Goal: Transaction & Acquisition: Purchase product/service

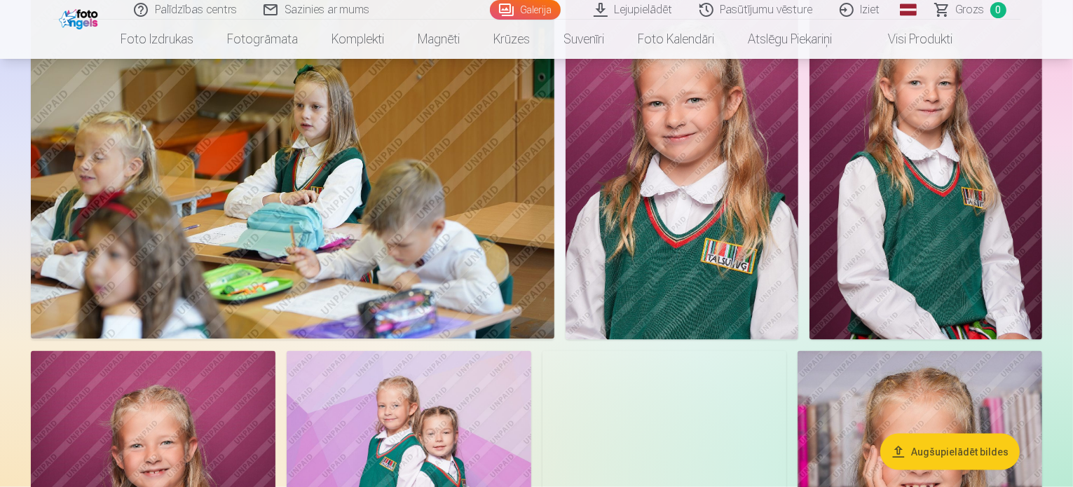
scroll to position [1893, 0]
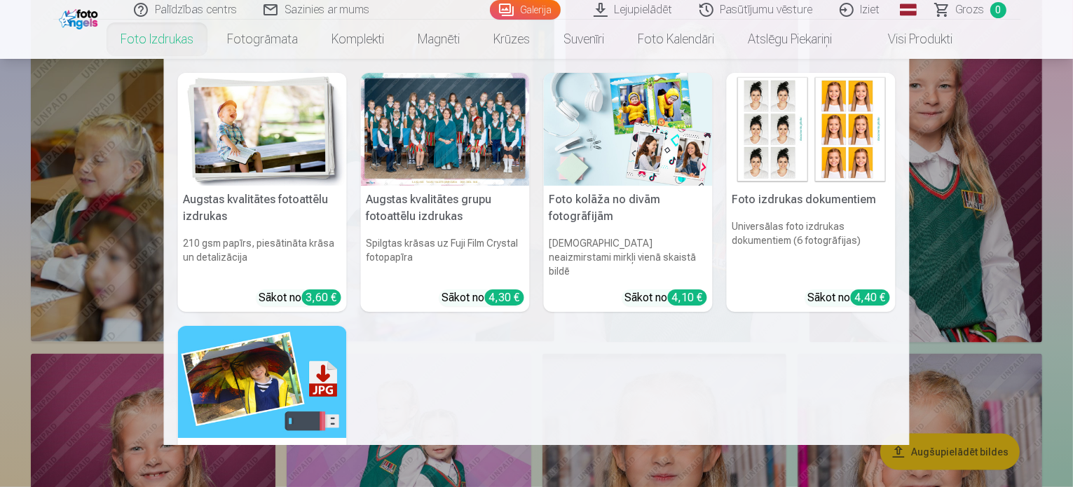
click at [273, 123] on img at bounding box center [262, 129] width 169 height 113
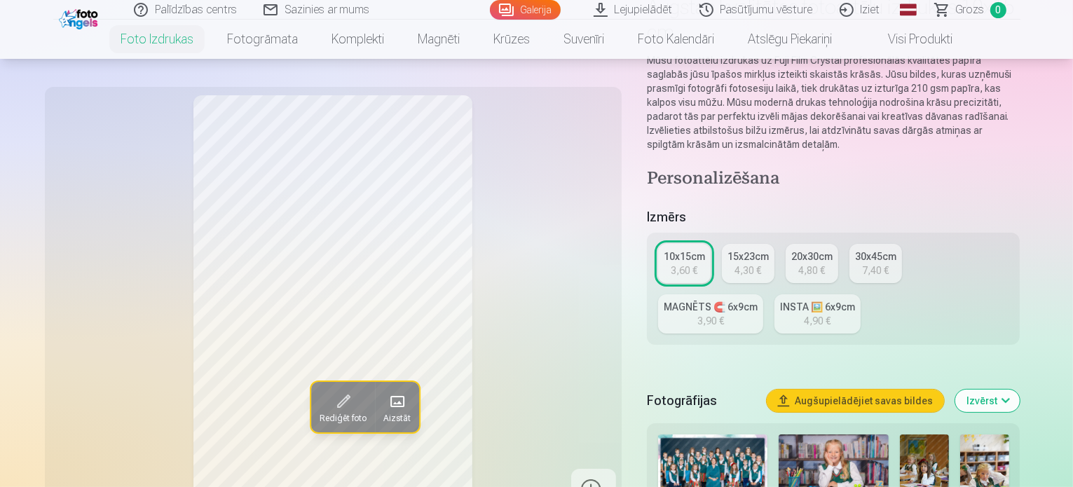
scroll to position [210, 0]
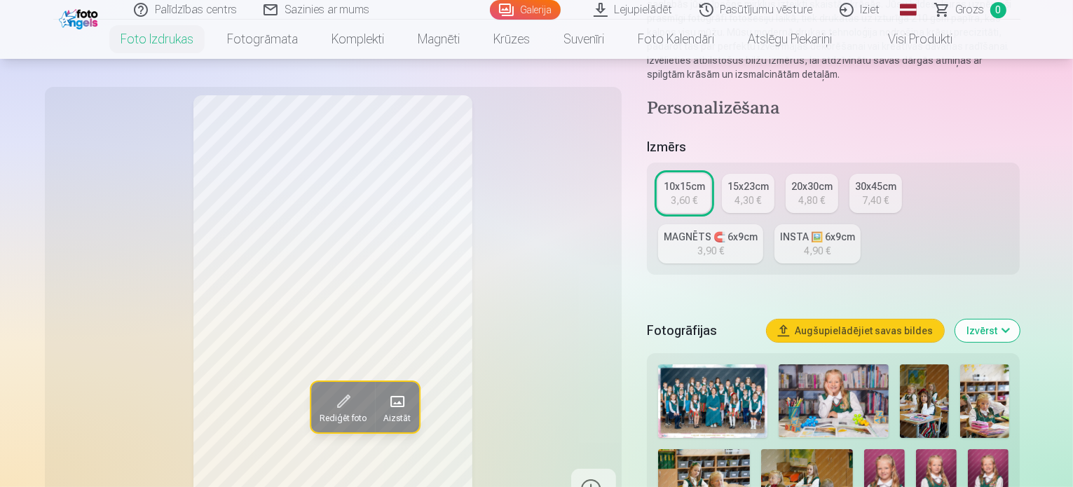
click at [726, 365] on img at bounding box center [713, 402] width 110 height 74
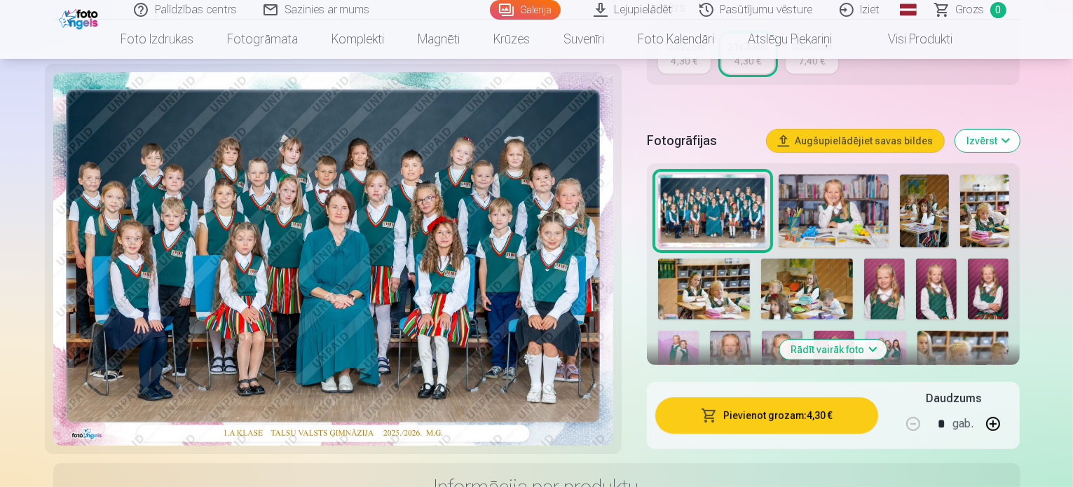
scroll to position [421, 0]
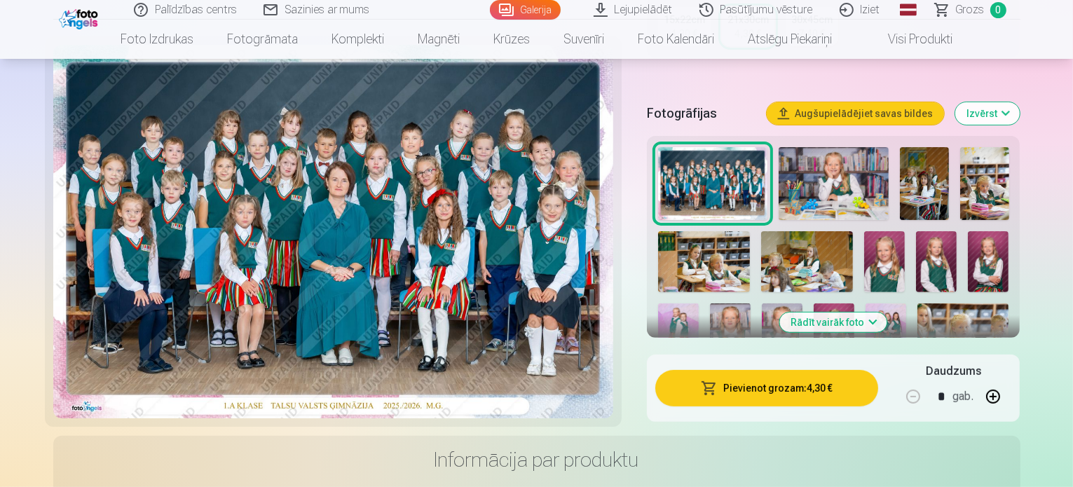
click at [790, 370] on button "Pievienot grozam : 4,30 €" at bounding box center [768, 388] width 224 height 36
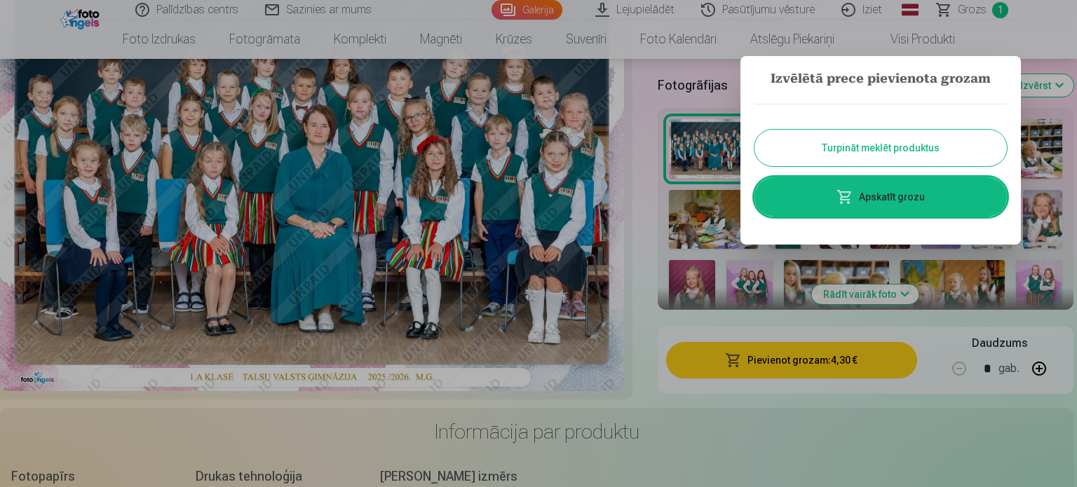
click at [861, 151] on button "Turpināt meklēt produktus" at bounding box center [880, 148] width 252 height 36
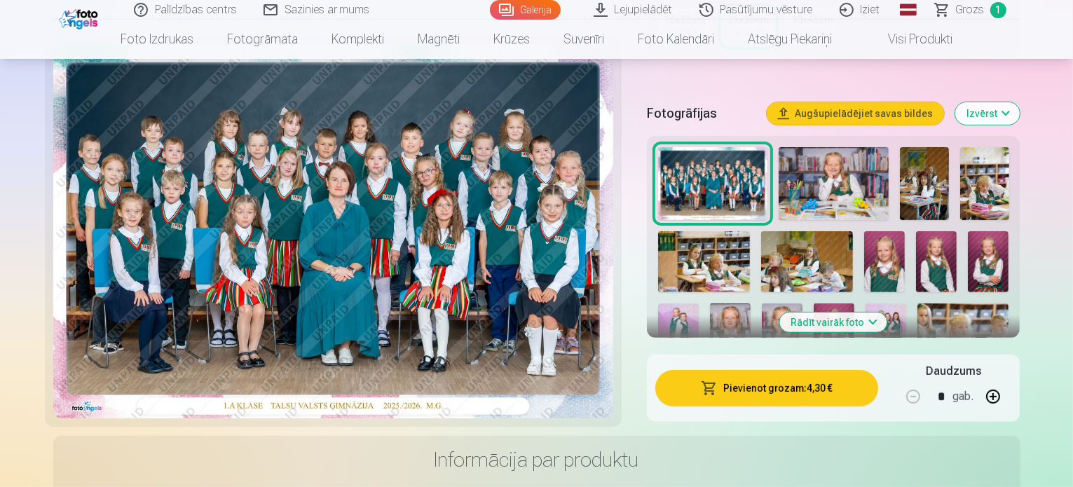
click at [791, 170] on img at bounding box center [834, 183] width 110 height 73
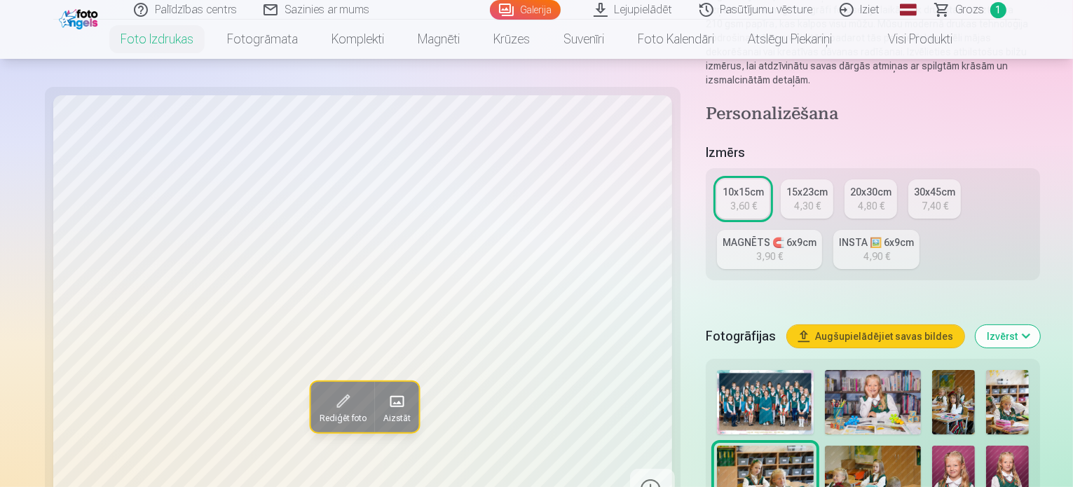
scroll to position [351, 0]
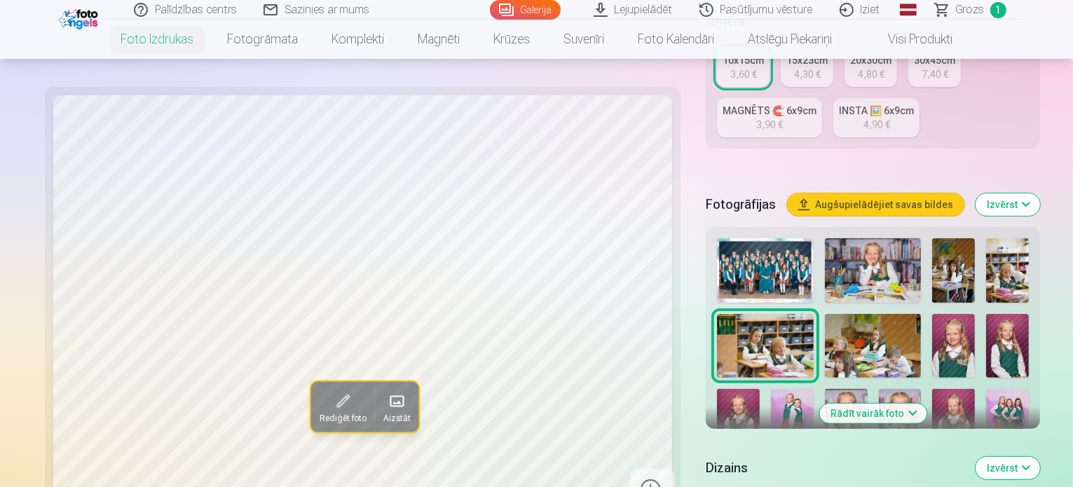
click at [826, 238] on img at bounding box center [873, 270] width 96 height 65
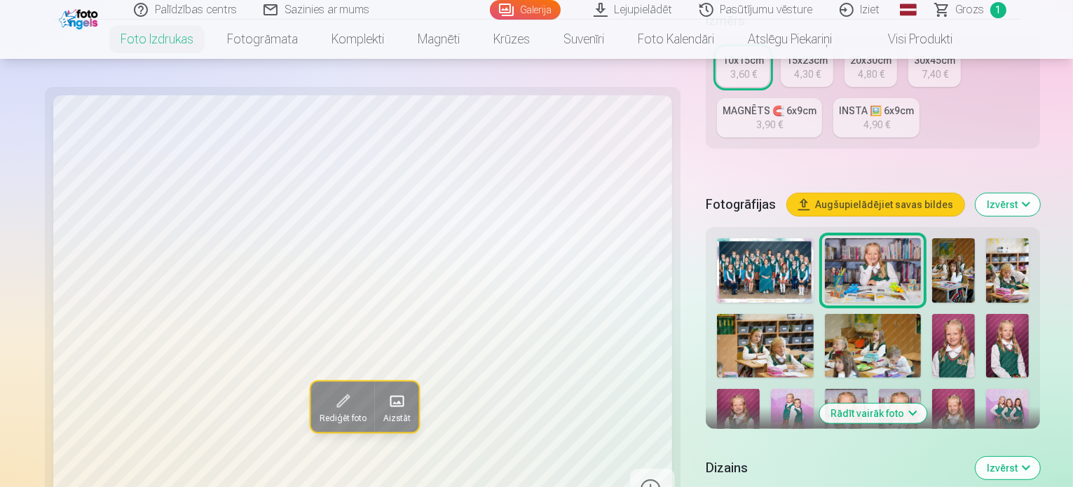
click at [933, 238] on img at bounding box center [954, 270] width 43 height 65
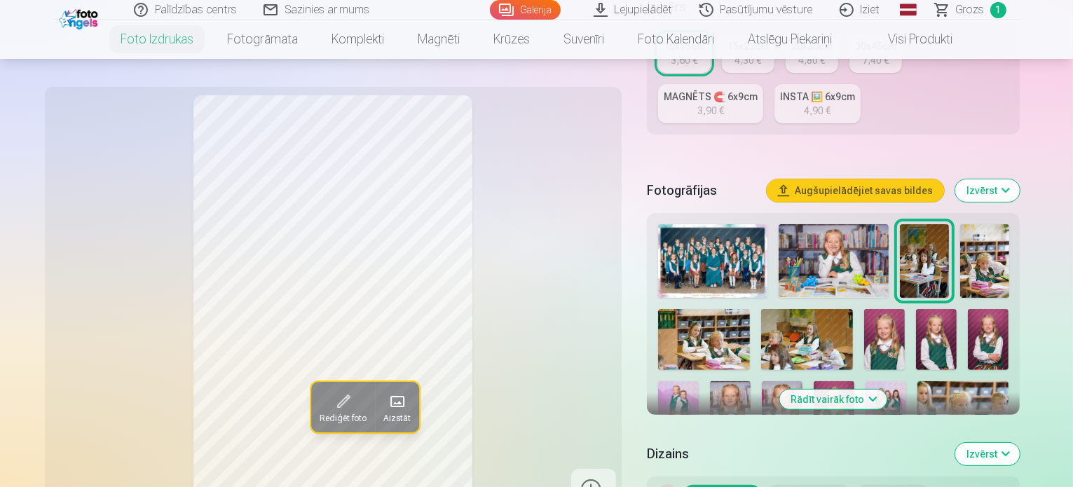
click at [961, 232] on img at bounding box center [985, 261] width 49 height 74
click at [750, 309] on img at bounding box center [704, 339] width 92 height 61
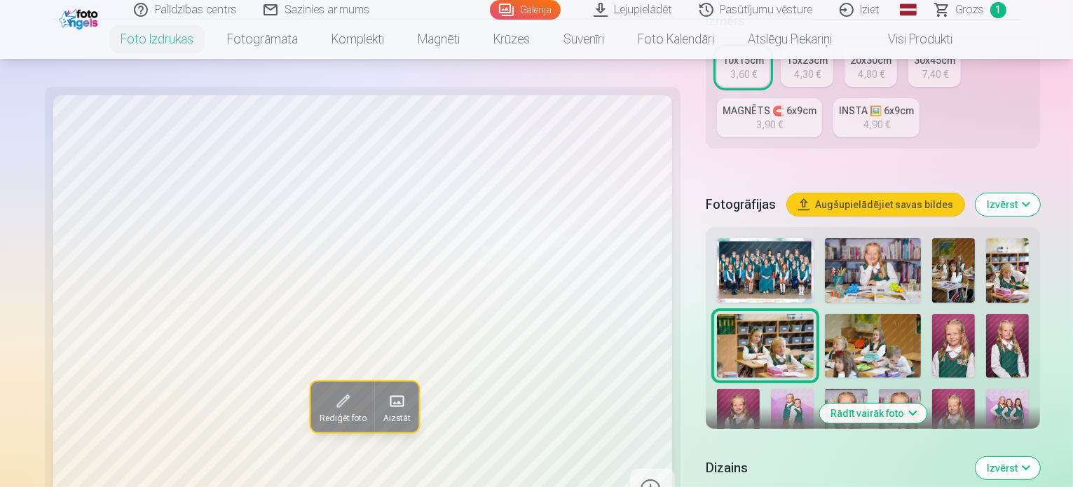
click at [825, 314] on img at bounding box center [873, 346] width 96 height 65
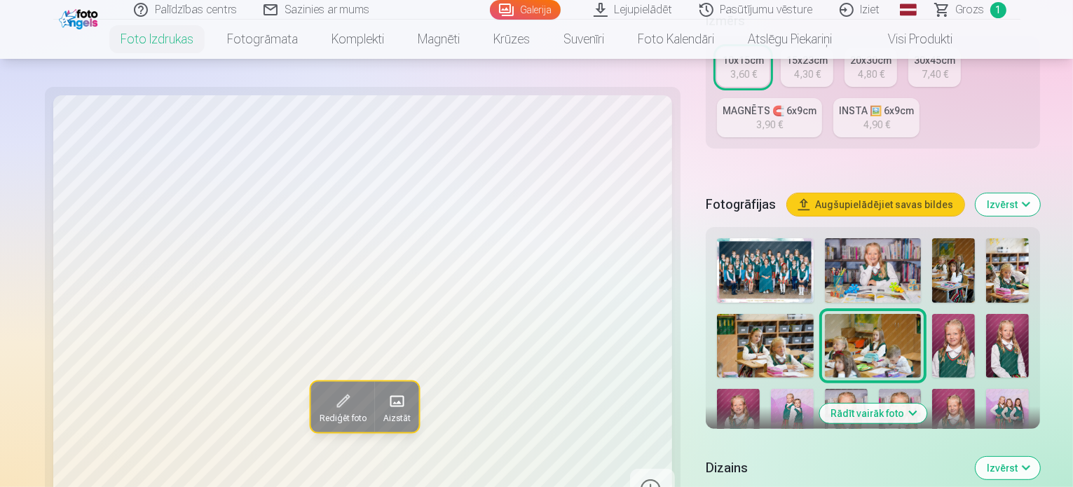
click at [933, 314] on img at bounding box center [954, 346] width 43 height 65
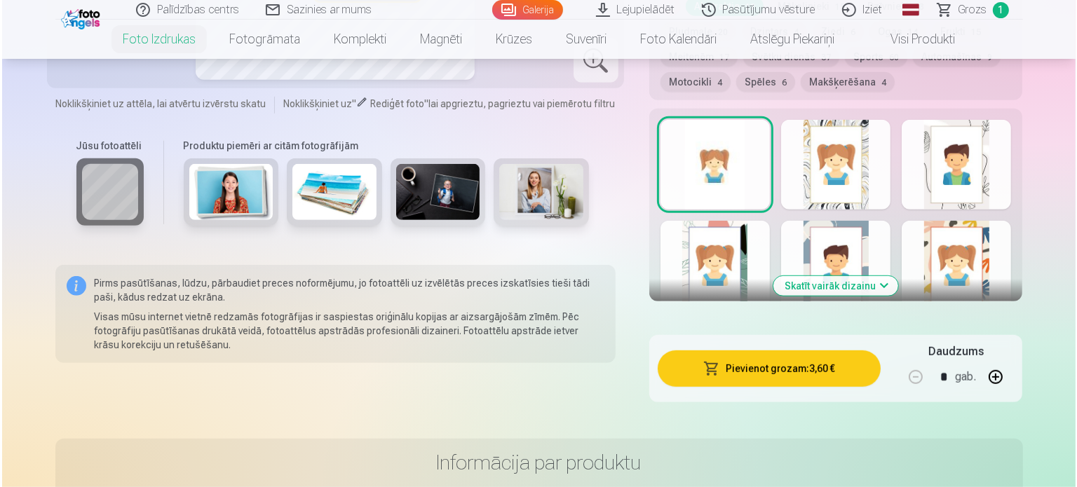
scroll to position [841, 0]
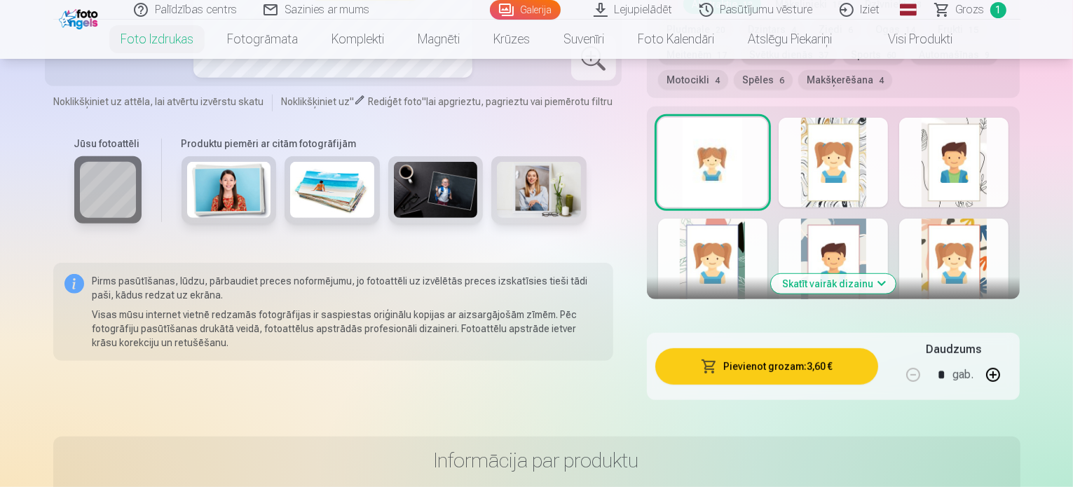
click at [768, 348] on button "Pievienot grozam : 3,60 €" at bounding box center [768, 366] width 224 height 36
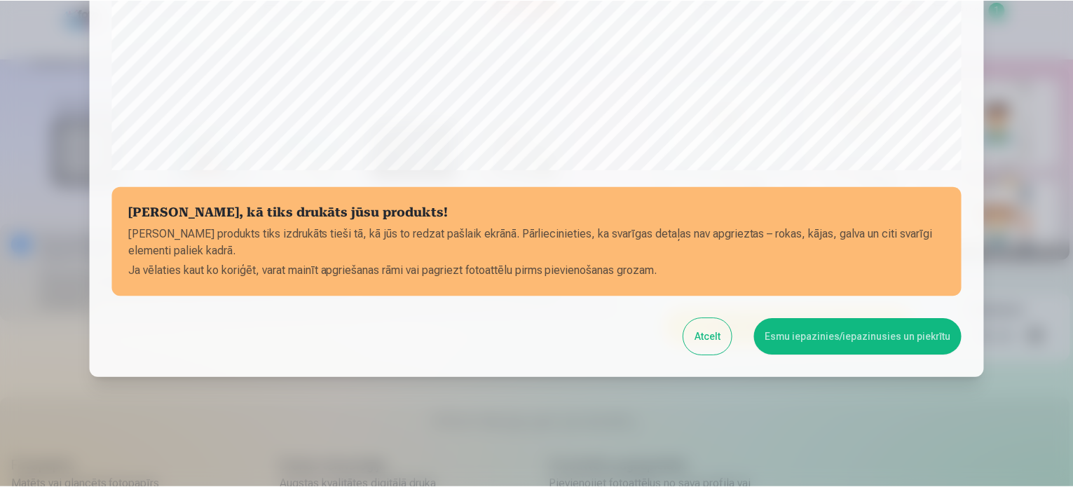
scroll to position [522, 0]
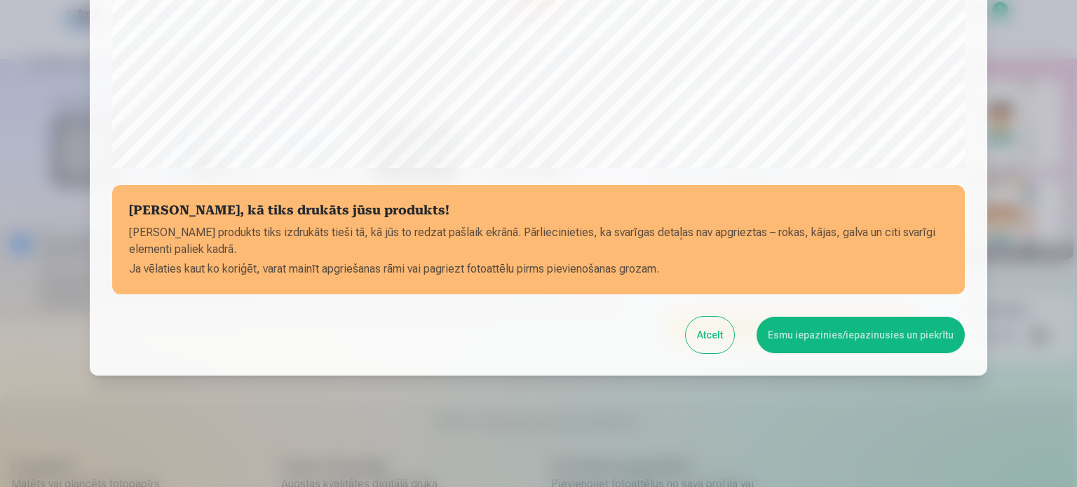
click at [832, 326] on button "Esmu iepazinies/iepazinusies un piekrītu" at bounding box center [861, 335] width 208 height 36
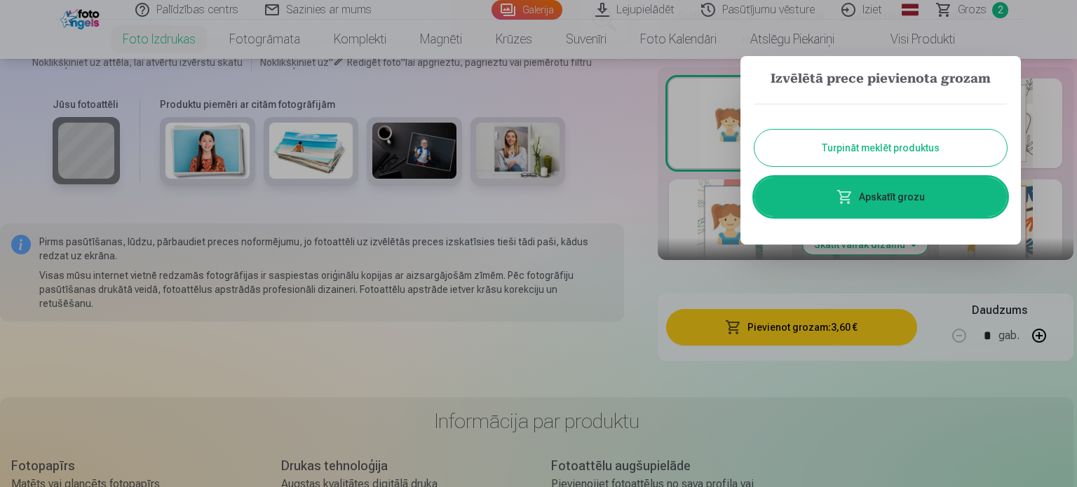
click at [830, 154] on button "Turpināt meklēt produktus" at bounding box center [880, 148] width 252 height 36
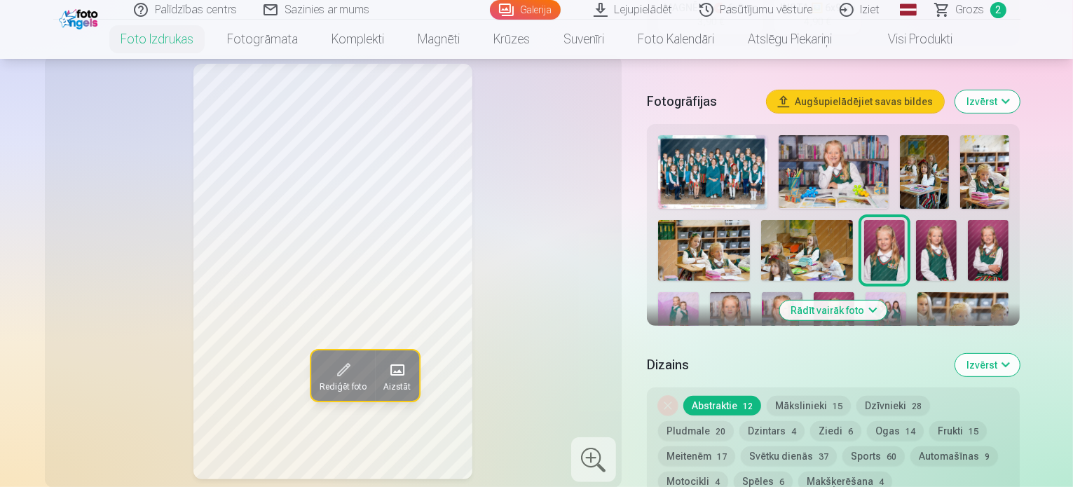
scroll to position [351, 0]
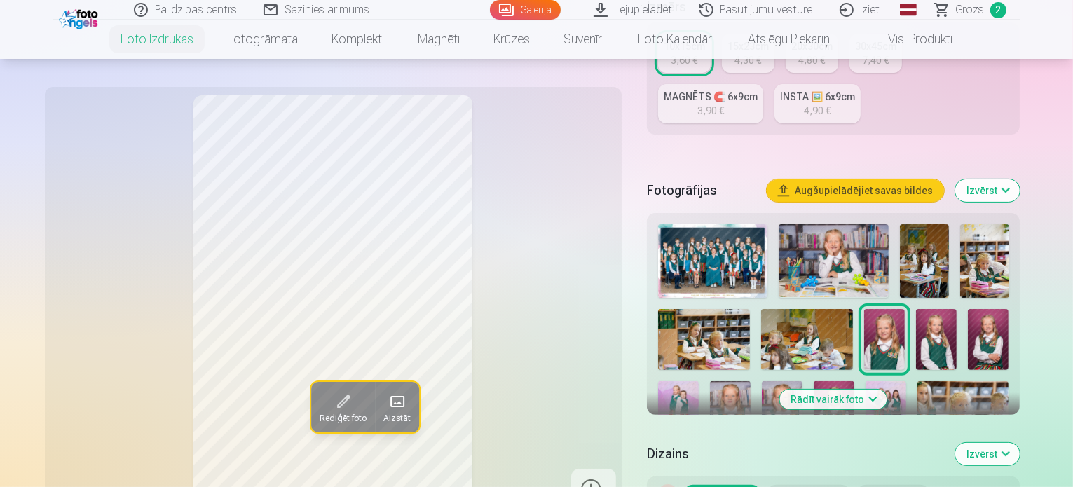
click at [916, 309] on img at bounding box center [936, 339] width 41 height 61
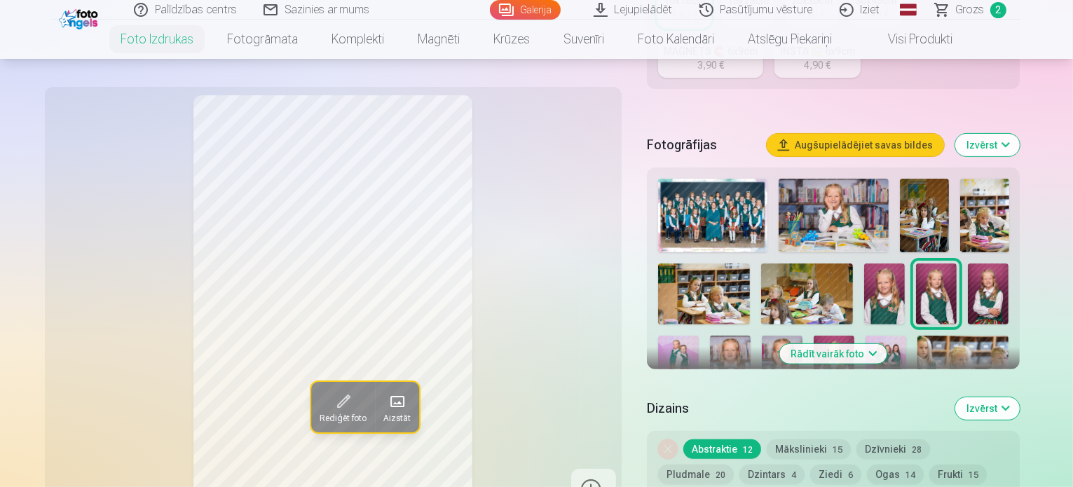
scroll to position [421, 0]
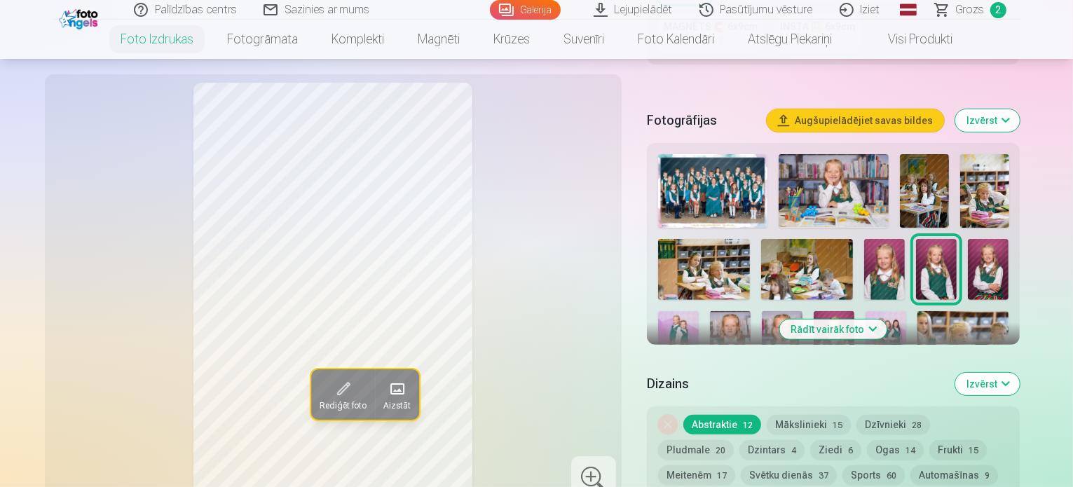
click at [968, 239] on img at bounding box center [988, 269] width 41 height 61
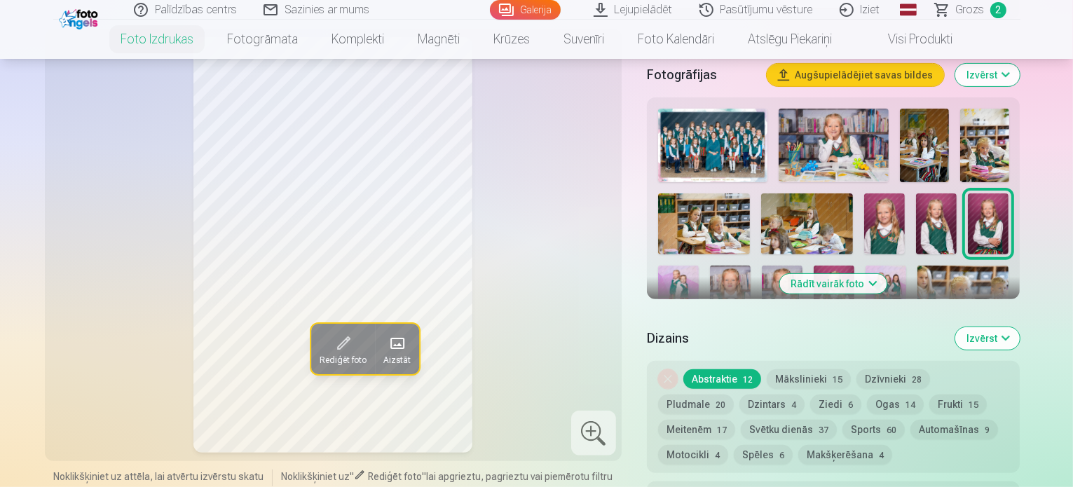
scroll to position [491, 0]
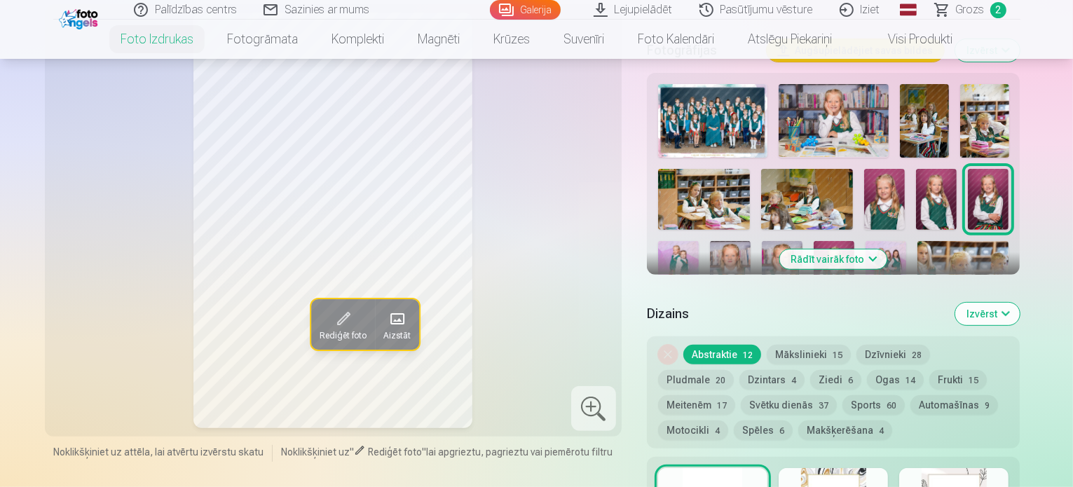
click at [814, 241] on img at bounding box center [834, 271] width 41 height 61
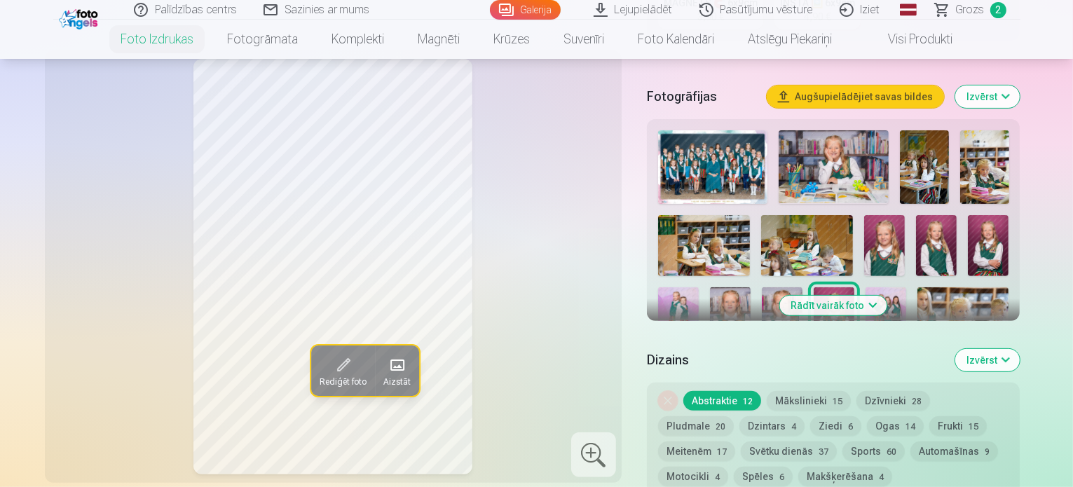
scroll to position [421, 0]
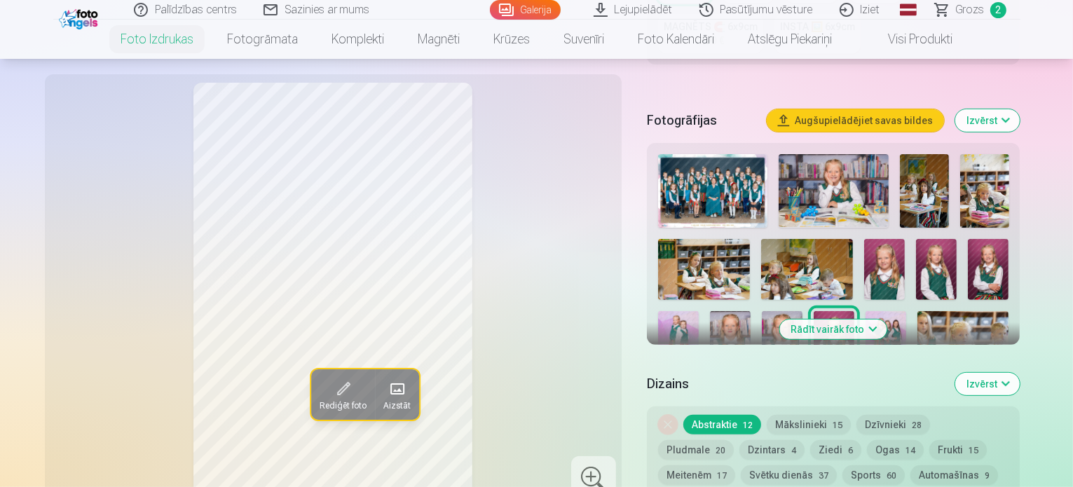
click at [860, 222] on div at bounding box center [834, 333] width 362 height 369
click at [968, 239] on img at bounding box center [988, 269] width 41 height 61
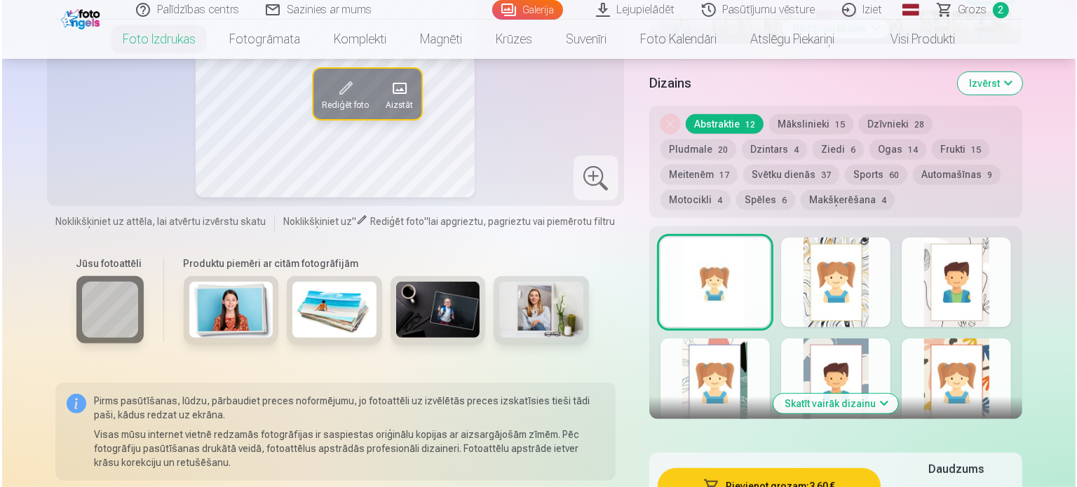
scroll to position [771, 0]
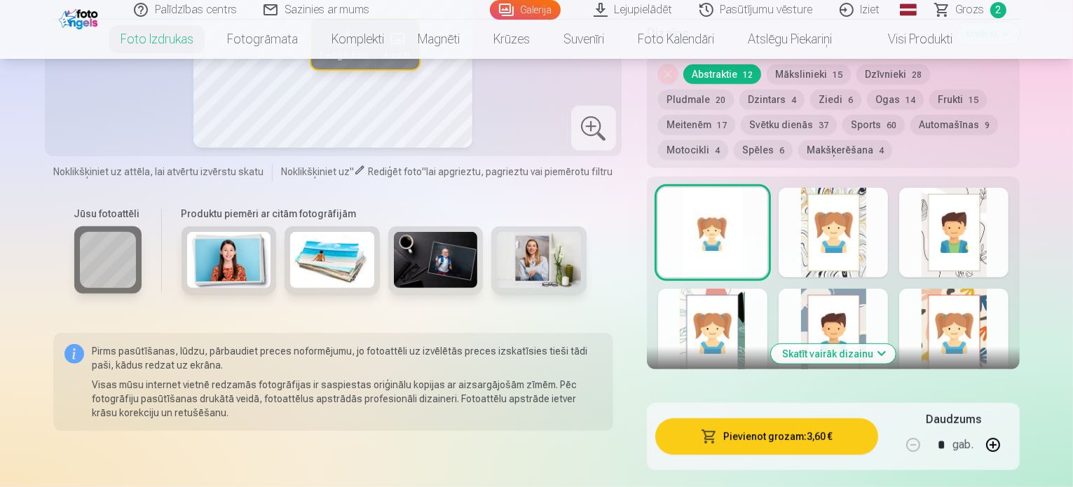
click at [838, 419] on button "Pievienot grozam : 3,60 €" at bounding box center [768, 437] width 224 height 36
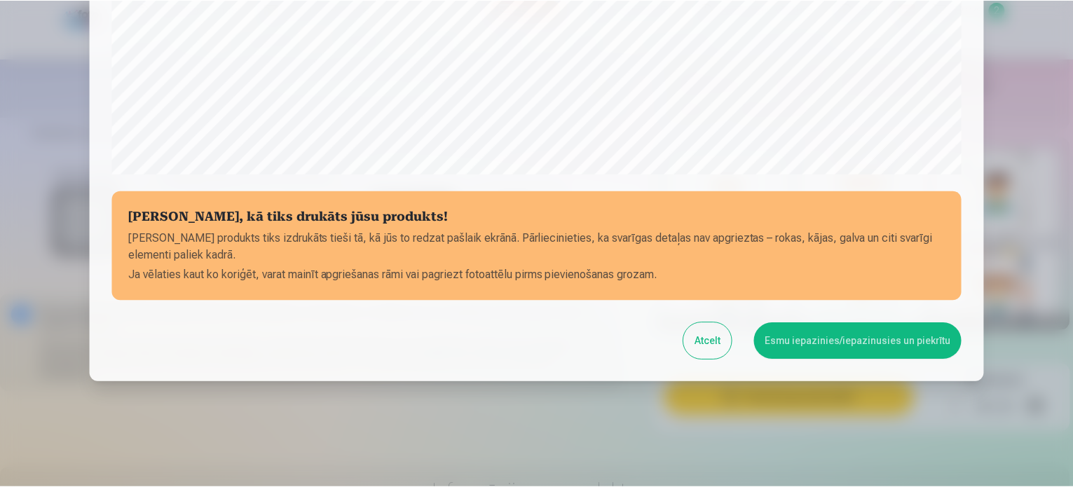
scroll to position [522, 0]
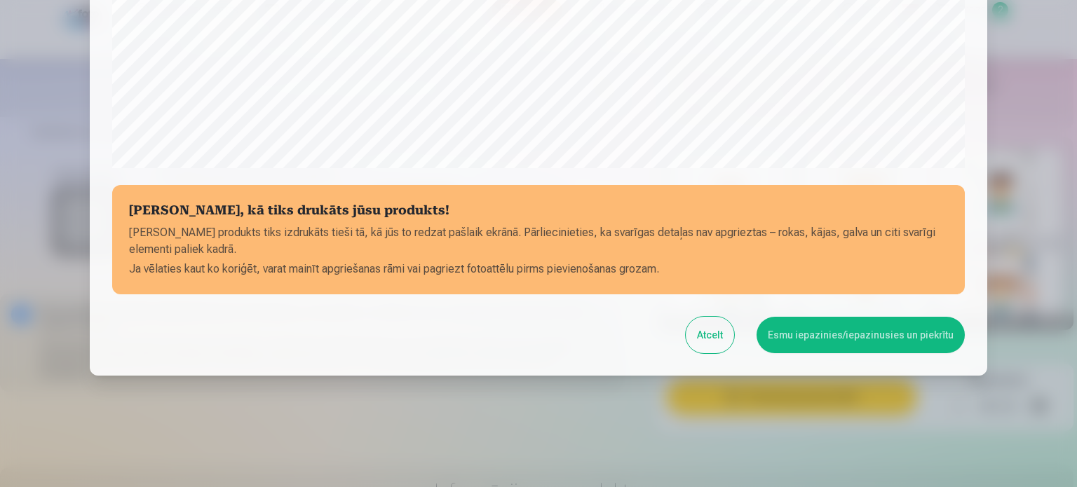
click at [830, 333] on button "Esmu iepazinies/iepazinusies un piekrītu" at bounding box center [861, 335] width 208 height 36
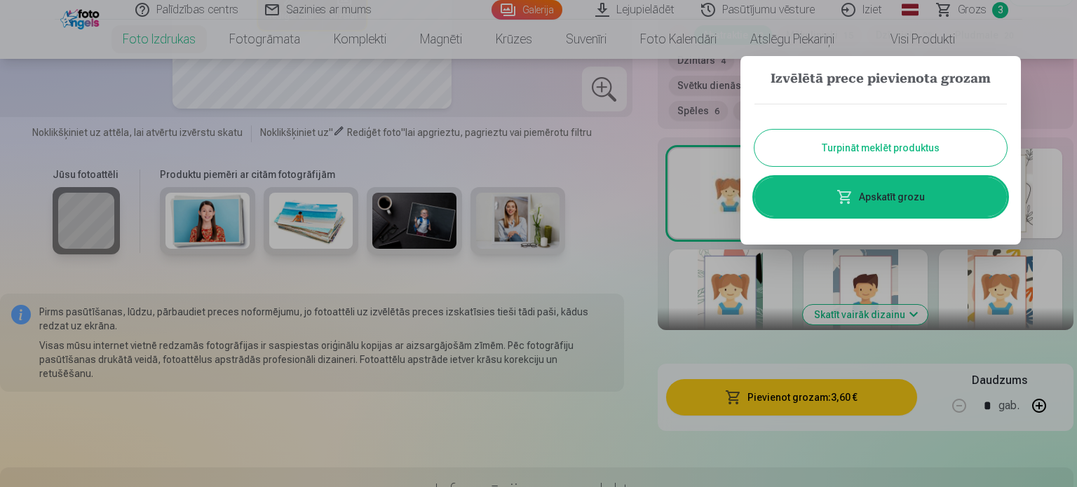
click at [858, 149] on button "Turpināt meklēt produktus" at bounding box center [880, 148] width 252 height 36
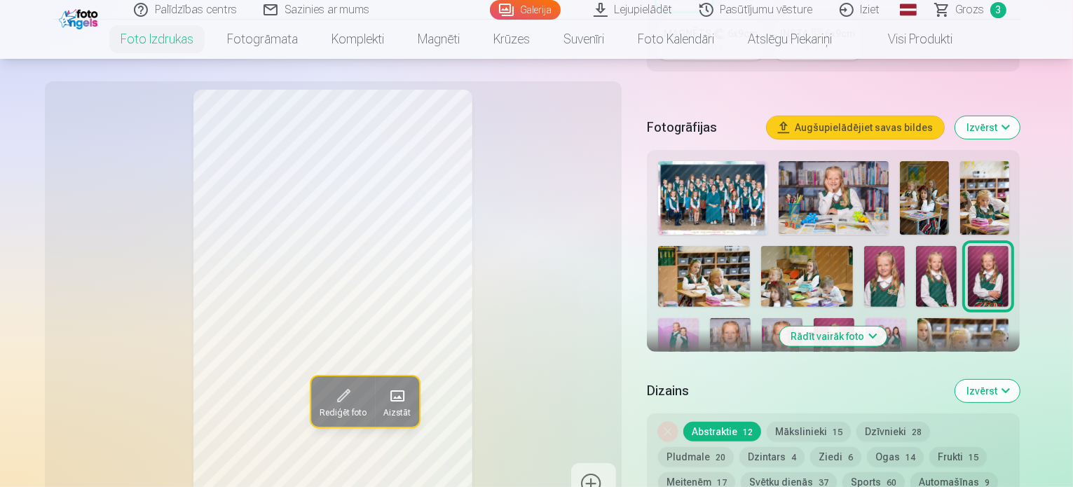
scroll to position [351, 0]
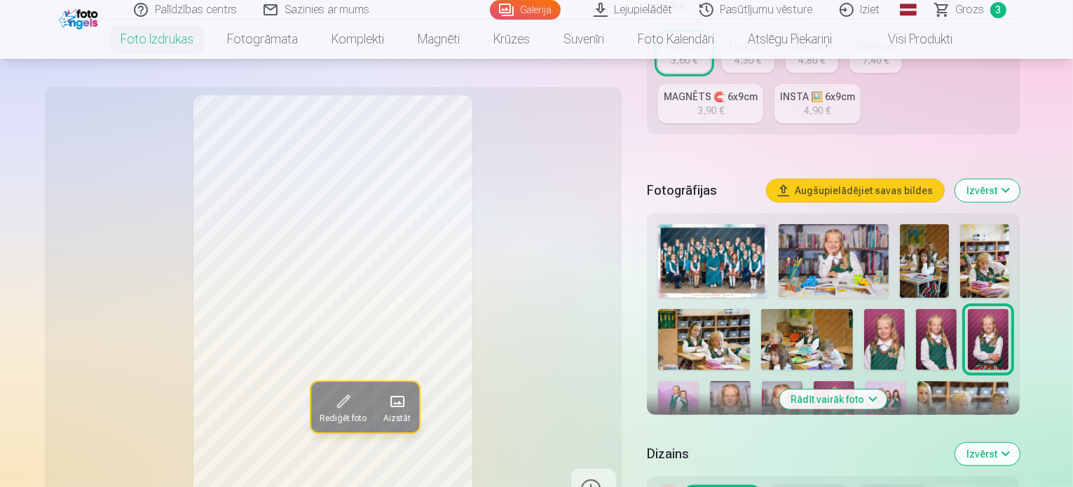
click at [743, 224] on img at bounding box center [713, 261] width 110 height 74
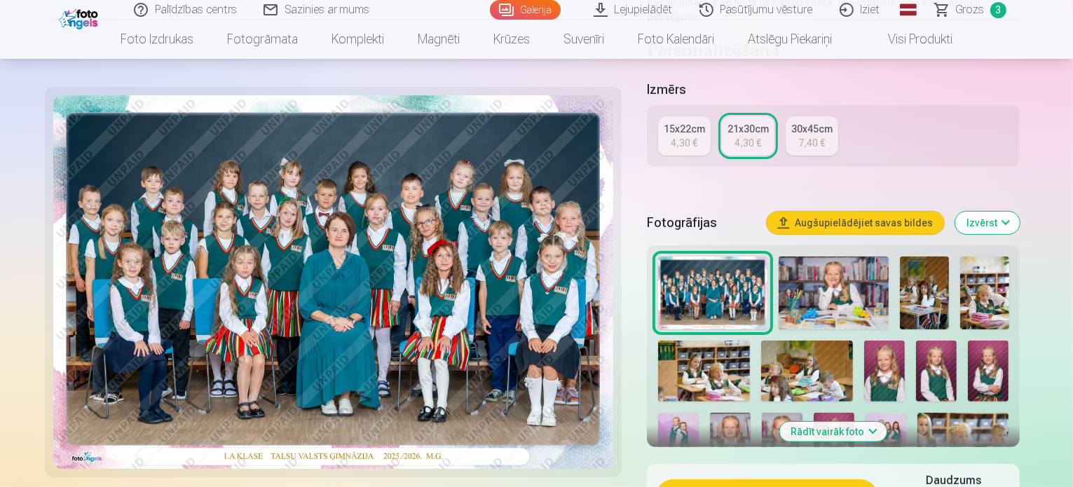
scroll to position [351, 0]
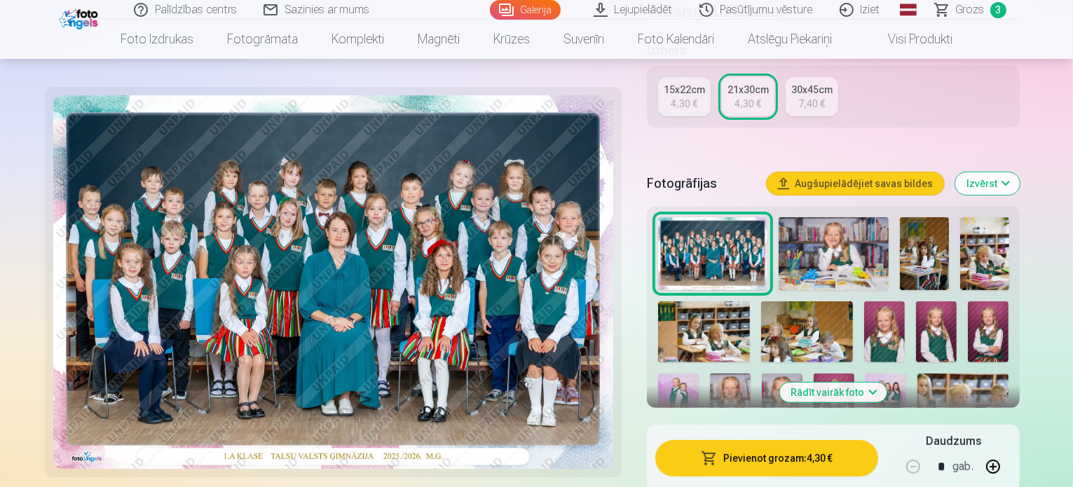
click at [811, 440] on button "Pievienot grozam : 4,30 €" at bounding box center [768, 458] width 224 height 36
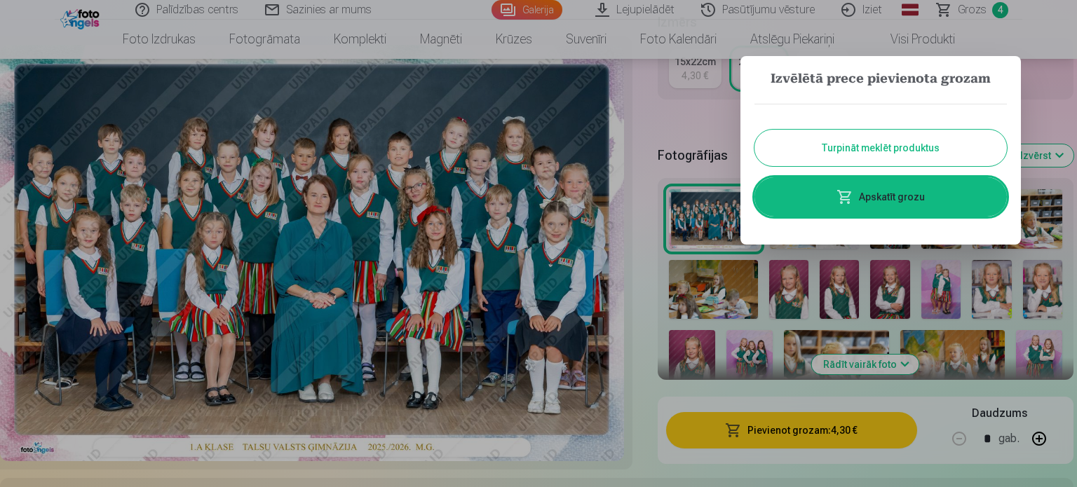
click at [874, 148] on button "Turpināt meklēt produktus" at bounding box center [880, 148] width 252 height 36
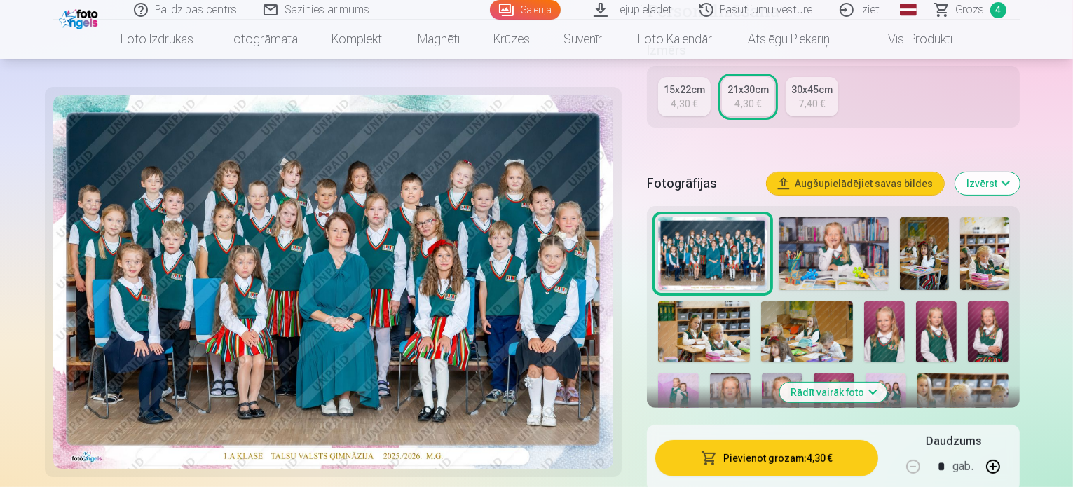
click at [699, 374] on img at bounding box center [678, 404] width 41 height 61
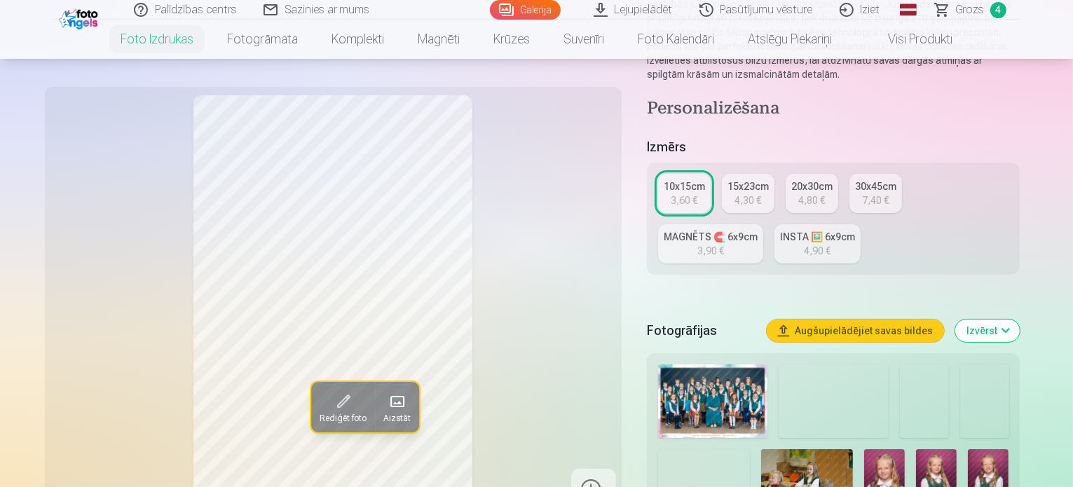
scroll to position [280, 0]
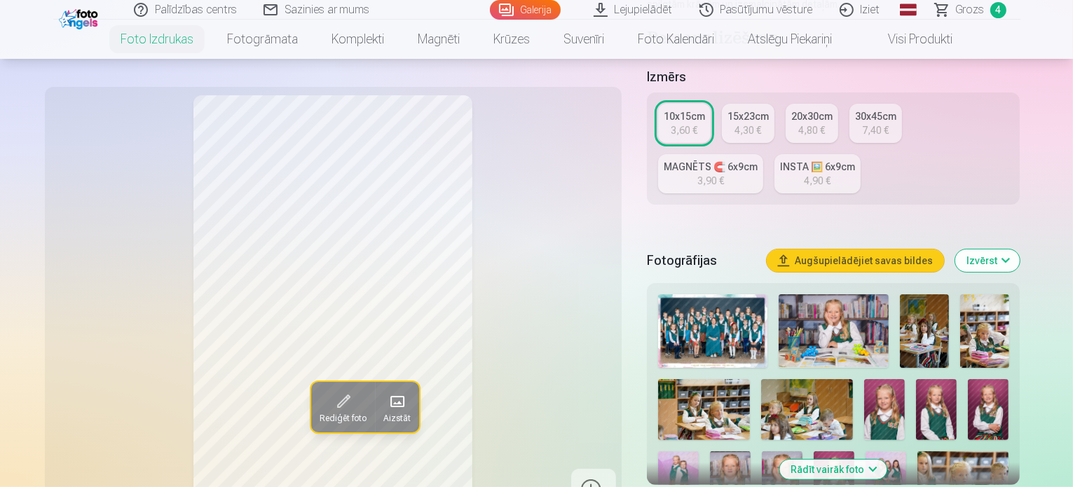
click at [699, 452] on img at bounding box center [678, 482] width 41 height 61
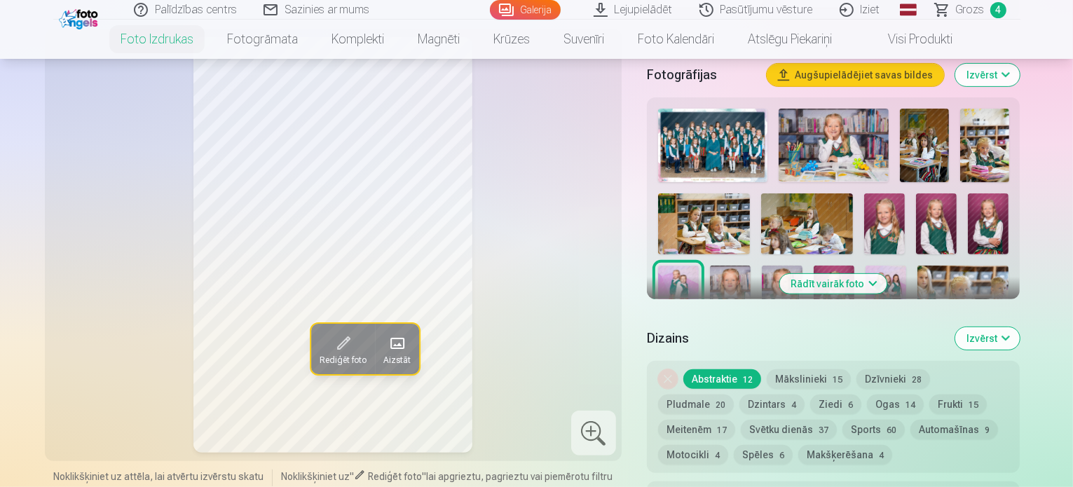
scroll to position [491, 0]
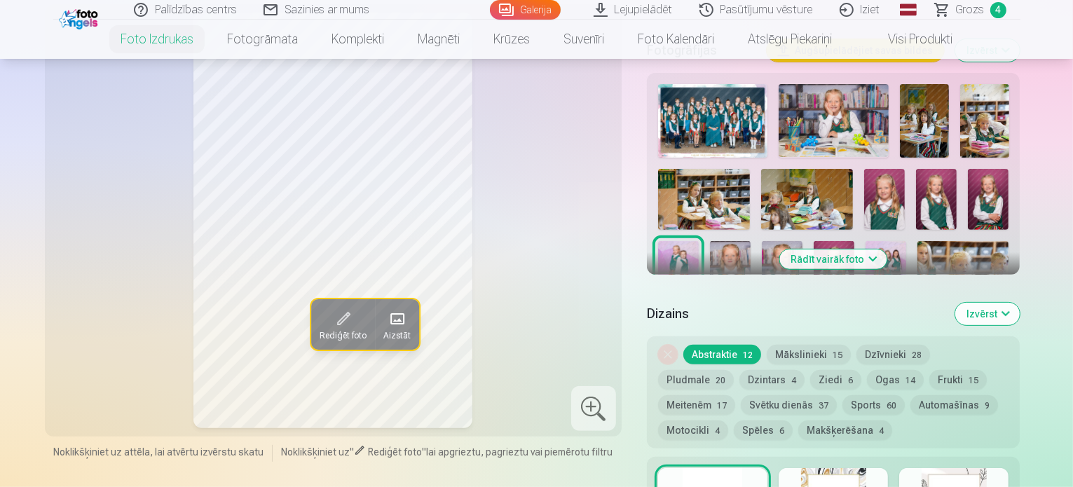
click at [802, 313] on img at bounding box center [781, 343] width 41 height 61
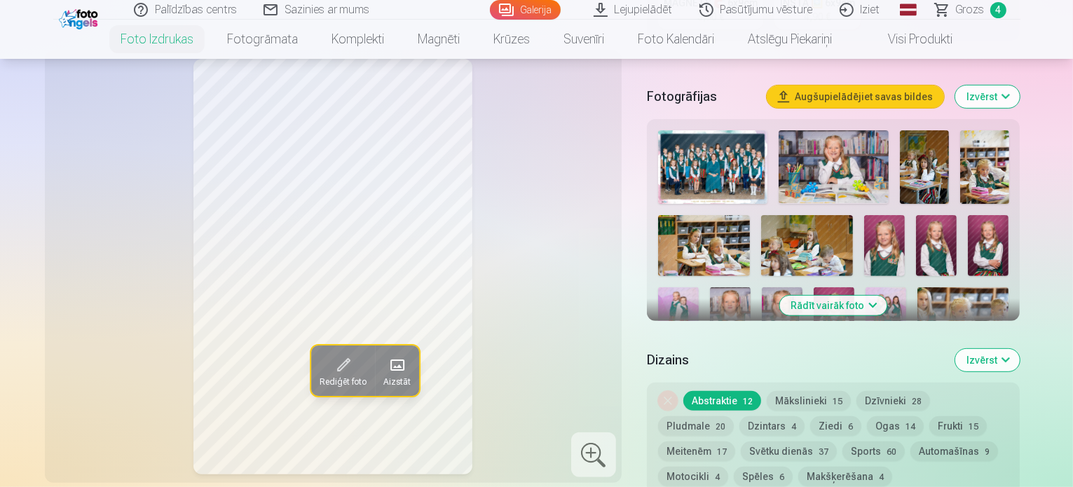
scroll to position [421, 0]
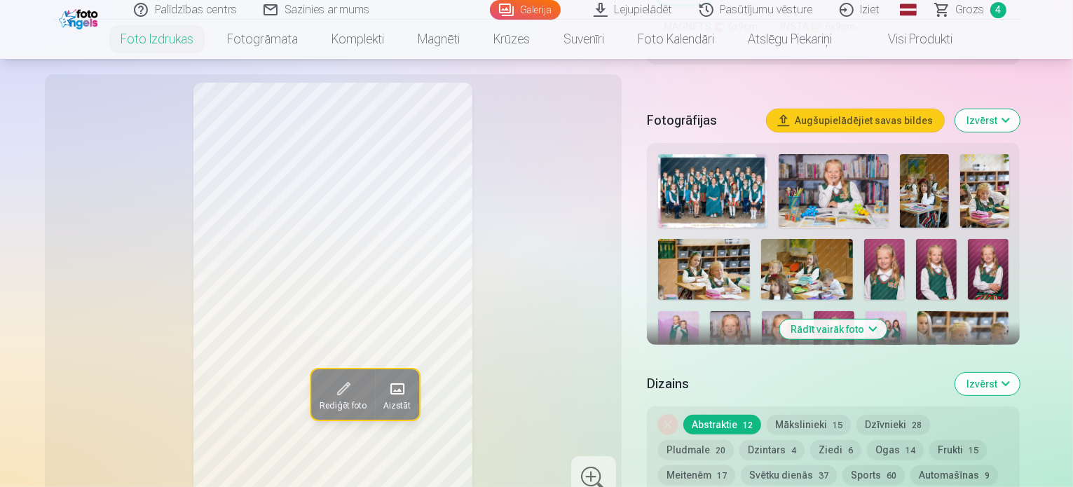
click at [888, 320] on button "Rādīt vairāk foto" at bounding box center [833, 330] width 107 height 20
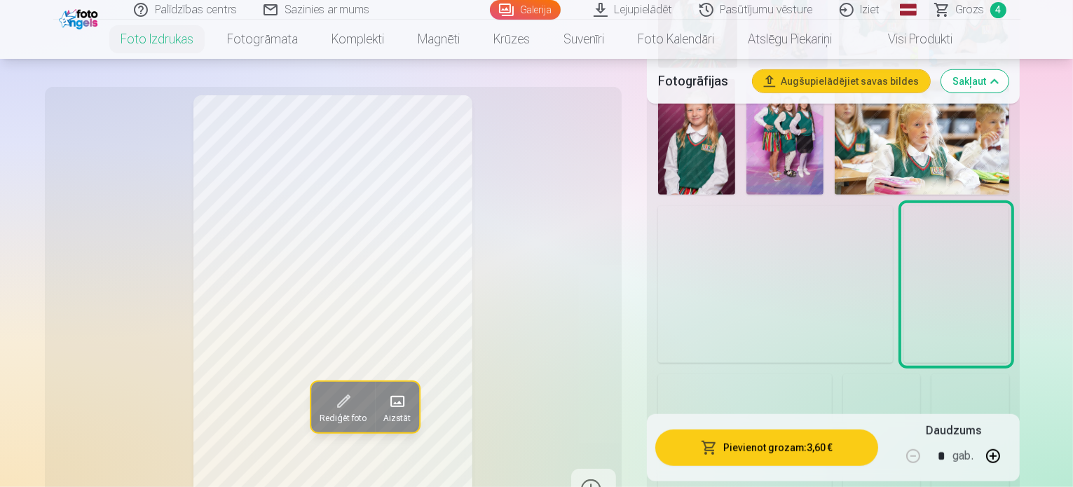
scroll to position [911, 0]
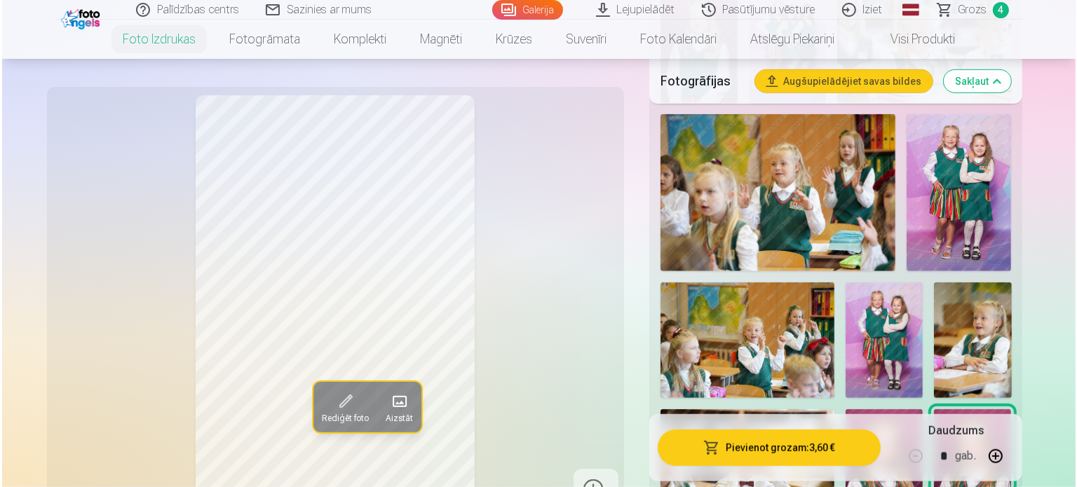
scroll to position [1122, 0]
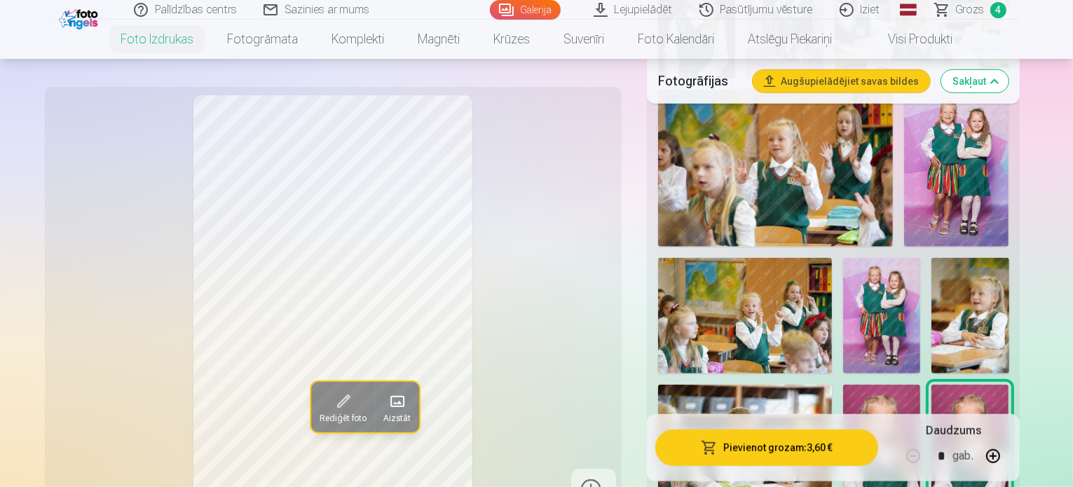
click at [767, 442] on button "Pievienot grozam : 3,60 €" at bounding box center [768, 448] width 224 height 36
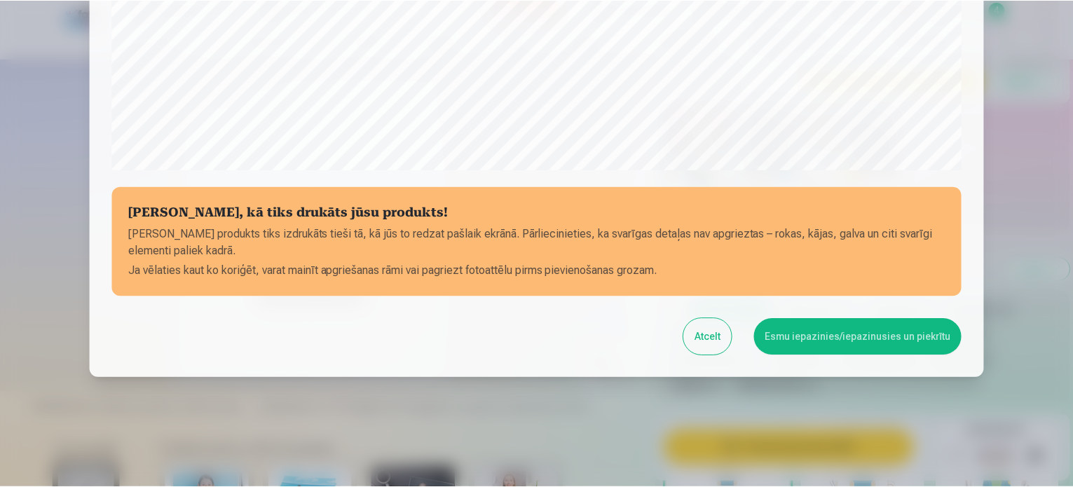
scroll to position [522, 0]
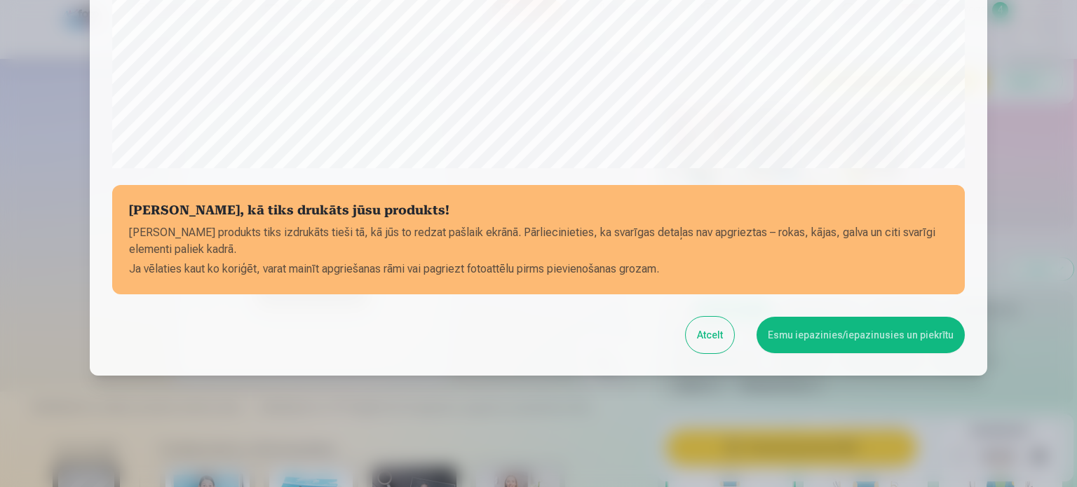
click at [878, 325] on button "Esmu iepazinies/iepazinusies un piekrītu" at bounding box center [861, 335] width 208 height 36
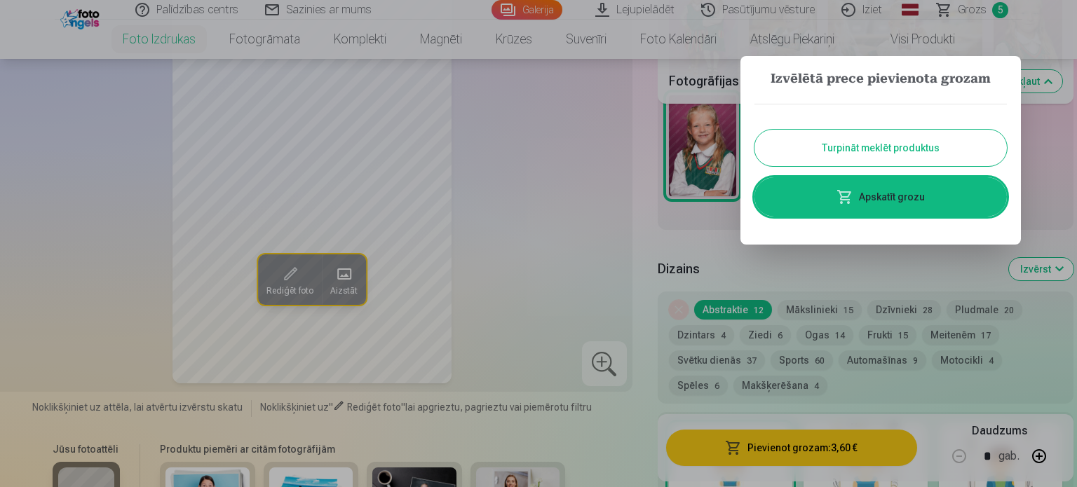
click at [839, 151] on button "Turpināt meklēt produktus" at bounding box center [880, 148] width 252 height 36
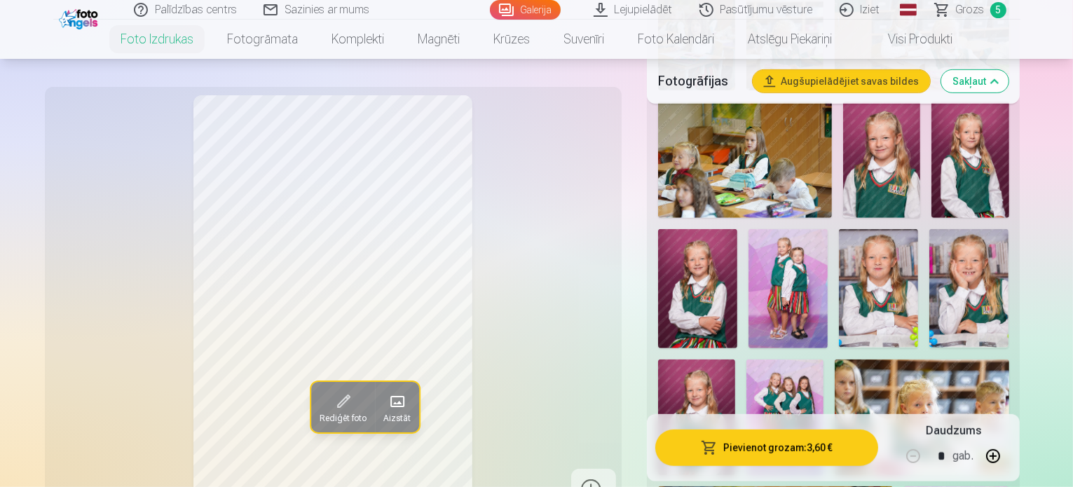
scroll to position [701, 0]
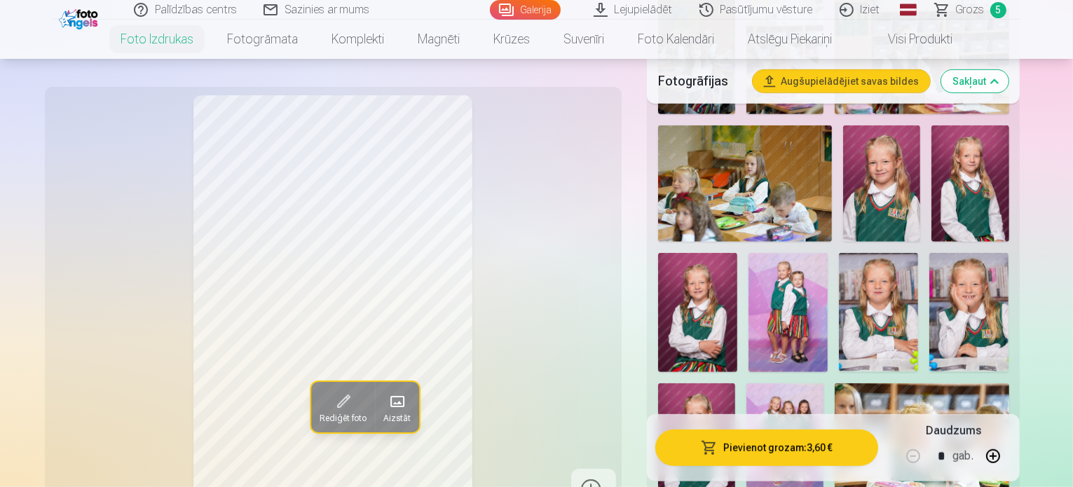
click at [824, 384] on img at bounding box center [785, 442] width 77 height 116
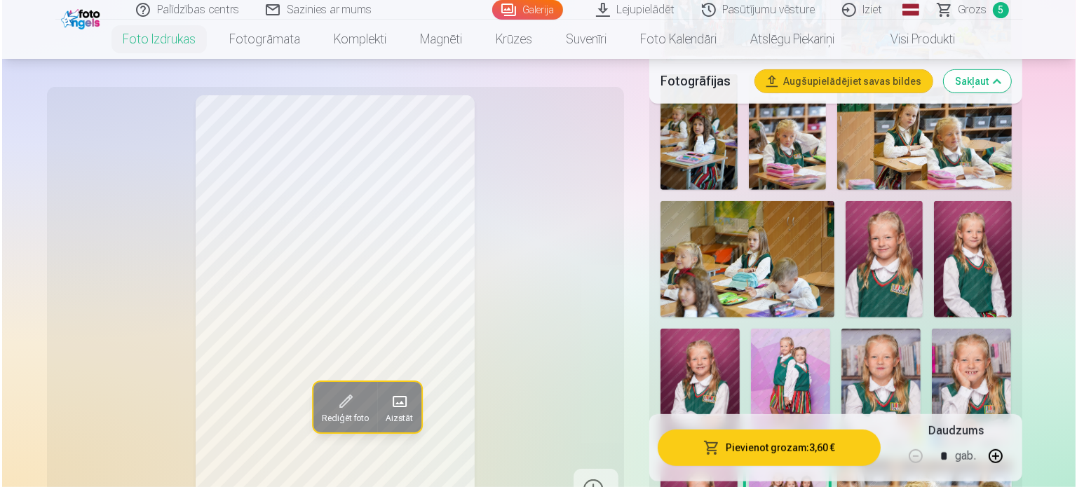
scroll to position [561, 0]
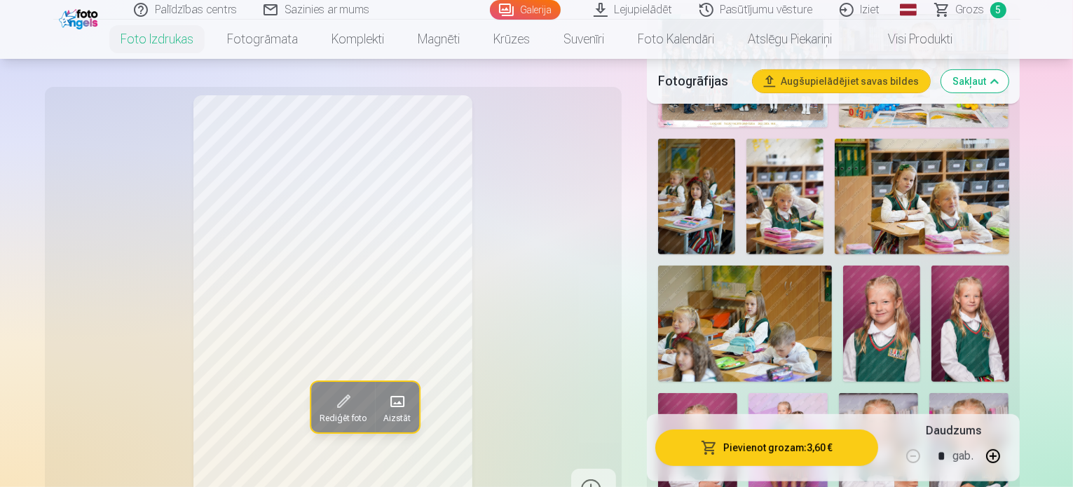
click at [828, 393] on img at bounding box center [788, 452] width 79 height 119
click at [804, 440] on button "Pievienot grozam : 3,60 €" at bounding box center [768, 448] width 224 height 36
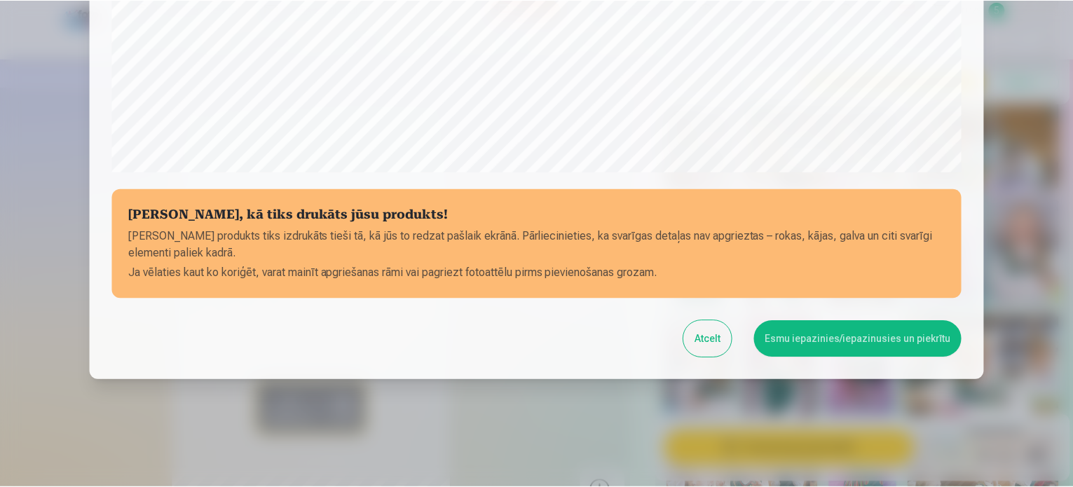
scroll to position [522, 0]
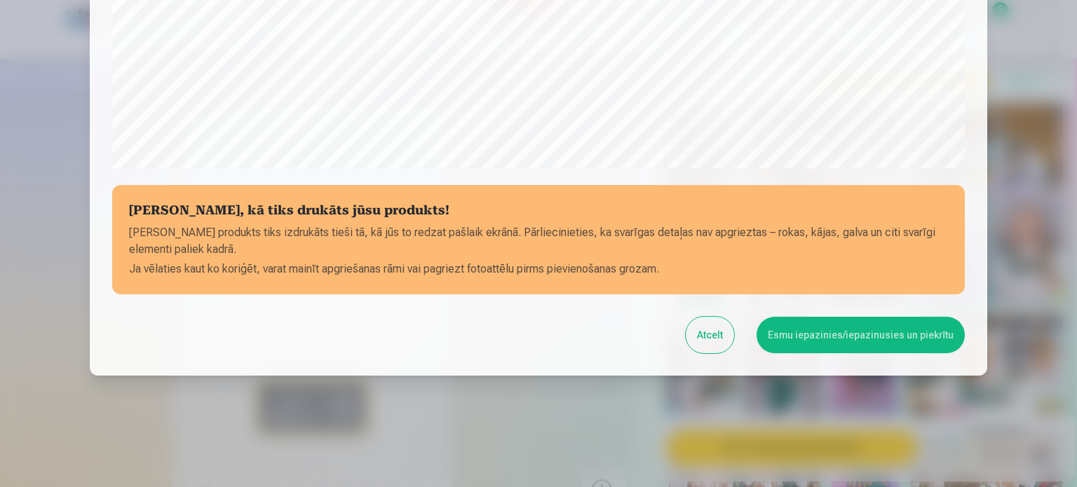
click at [799, 334] on button "Esmu iepazinies/iepazinusies un piekrītu" at bounding box center [861, 335] width 208 height 36
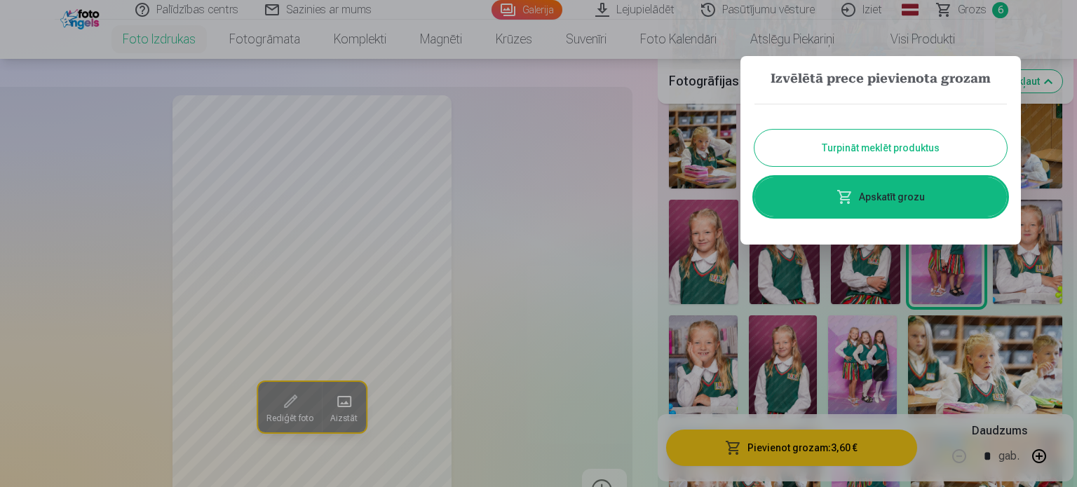
click at [895, 156] on button "Turpināt meklēt produktus" at bounding box center [880, 148] width 252 height 36
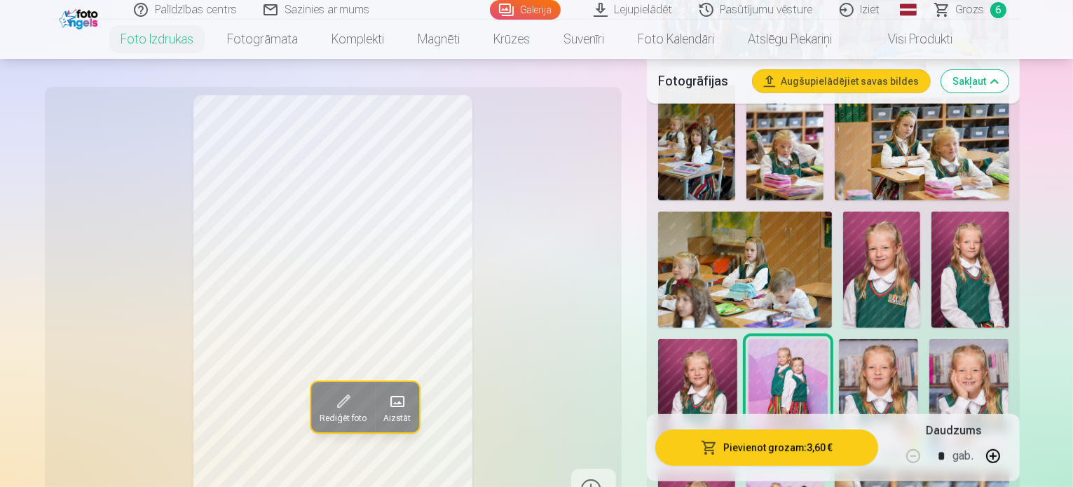
scroll to position [701, 0]
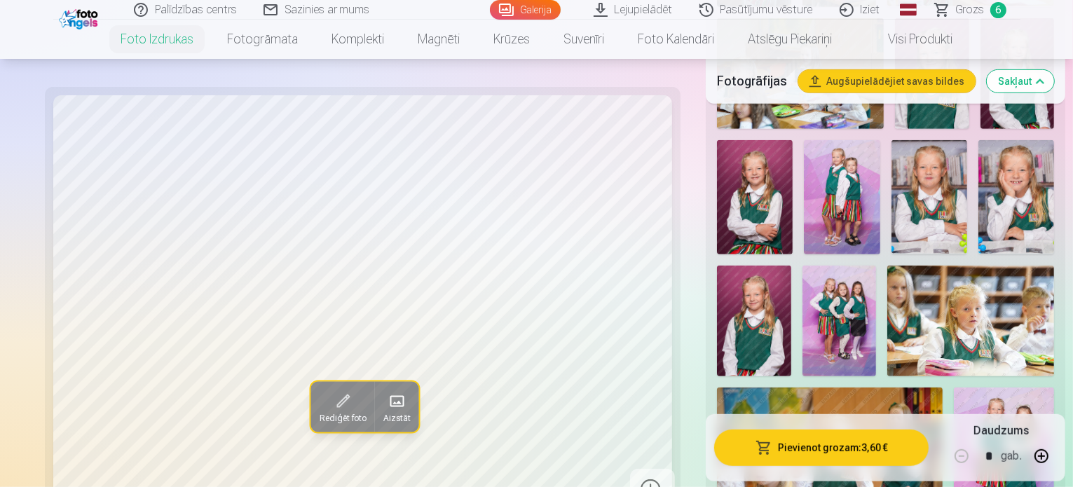
scroll to position [841, 0]
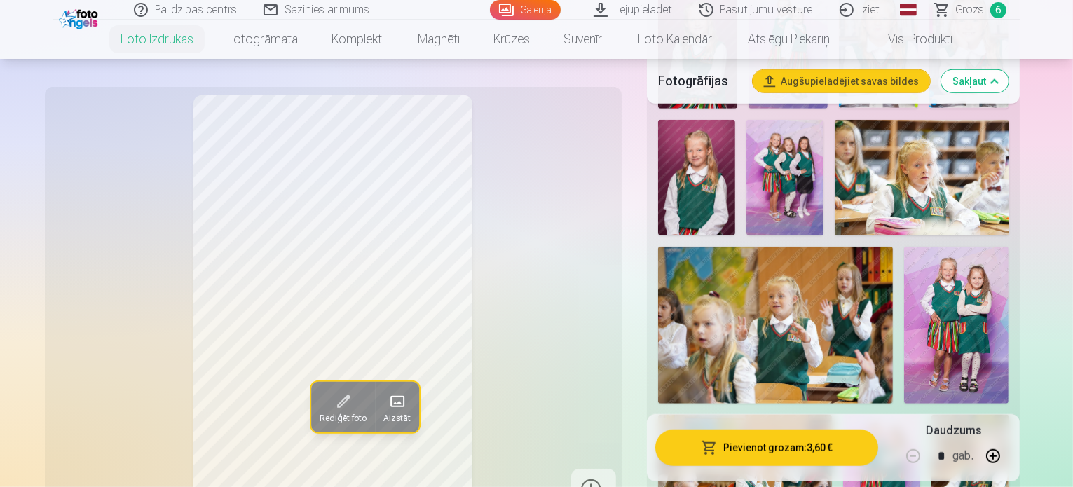
scroll to position [982, 0]
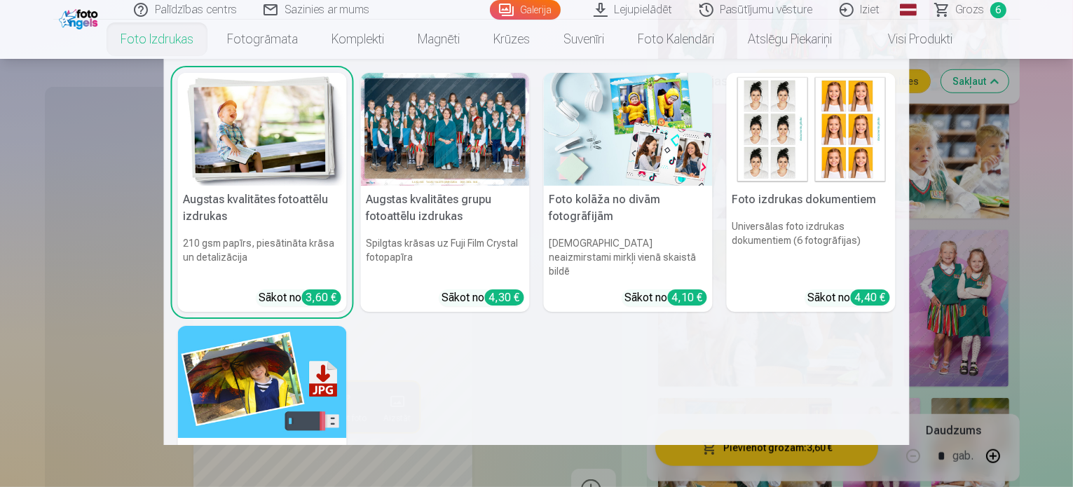
click at [621, 135] on img at bounding box center [628, 129] width 169 height 113
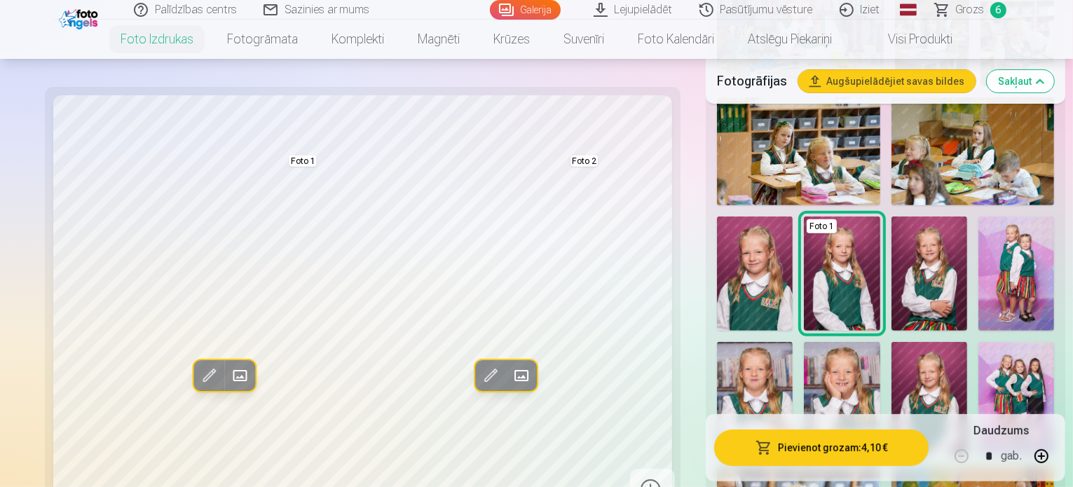
scroll to position [771, 0]
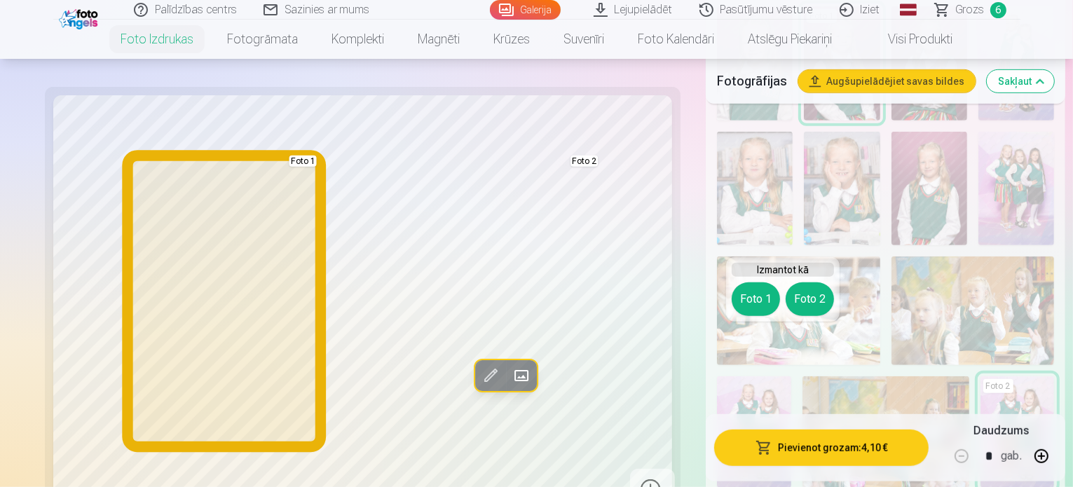
click at [768, 298] on button "Foto 1" at bounding box center [756, 300] width 48 height 34
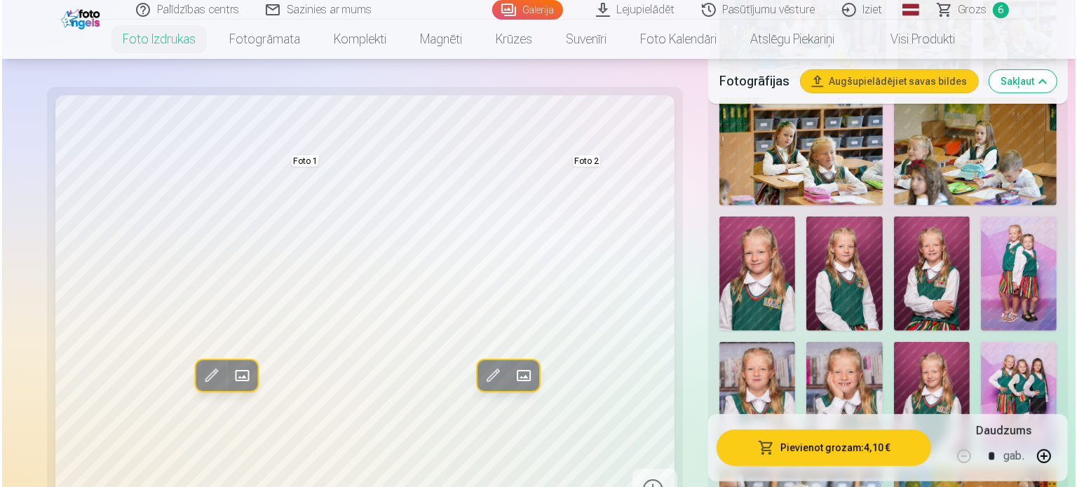
scroll to position [491, 0]
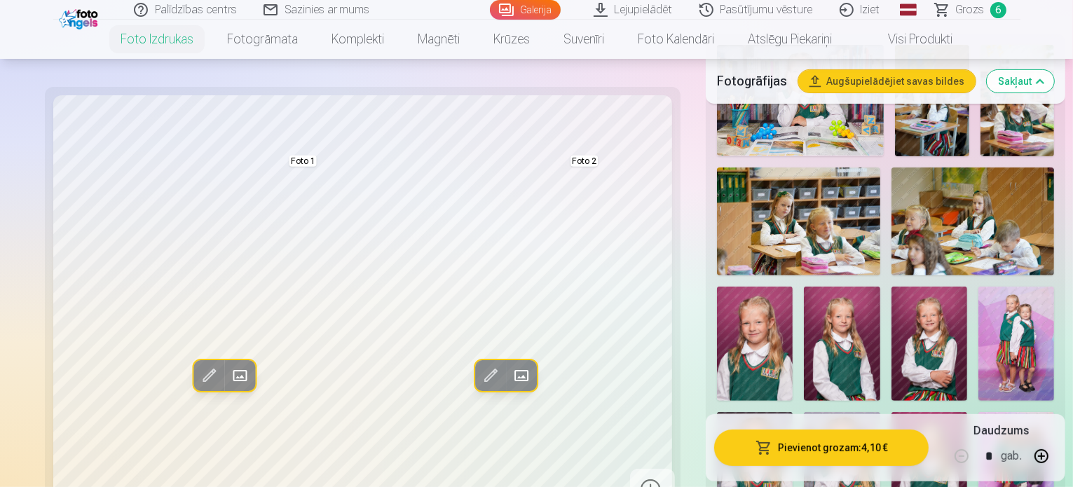
click at [880, 412] on img at bounding box center [842, 469] width 76 height 114
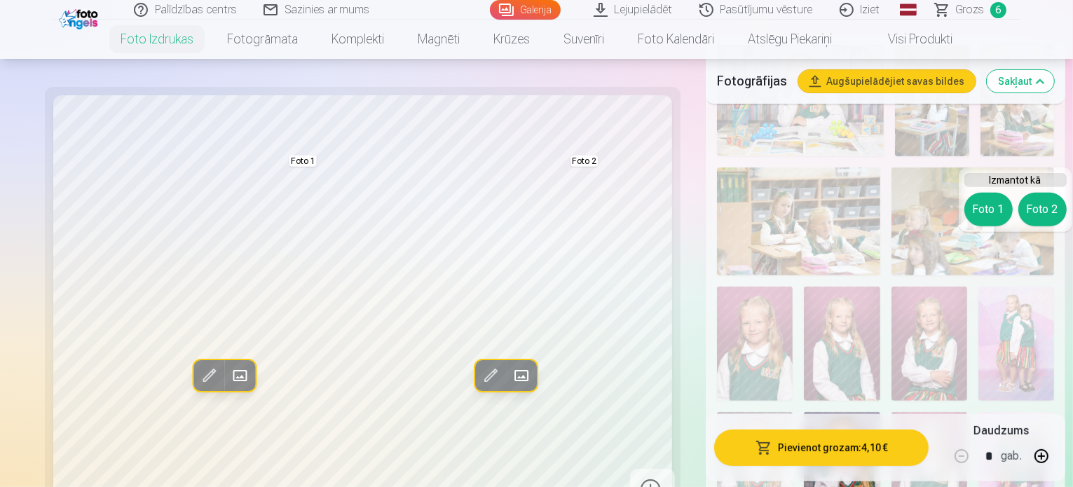
click at [1024, 198] on div "Foto 1 Foto 2" at bounding box center [1016, 210] width 102 height 34
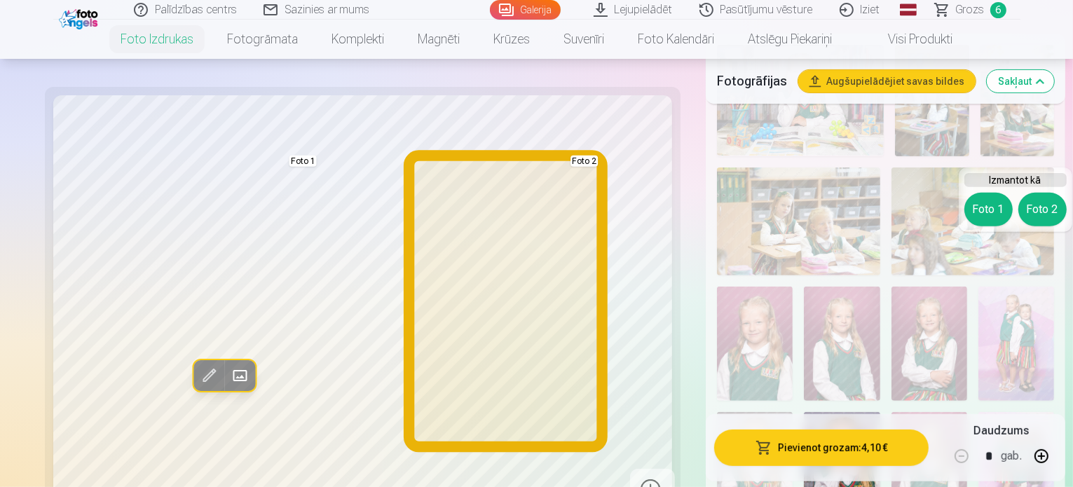
click at [1032, 208] on button "Foto 2" at bounding box center [1043, 210] width 48 height 34
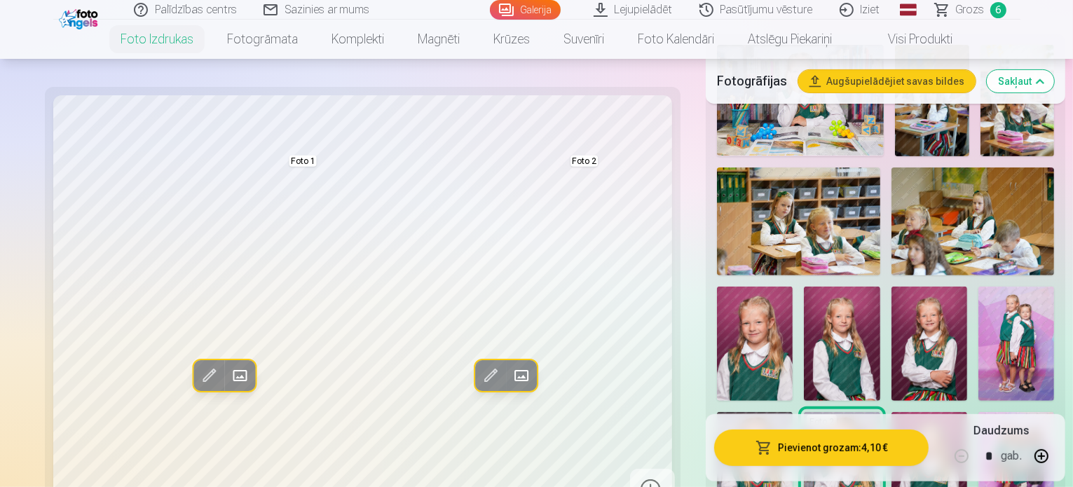
click at [793, 287] on img at bounding box center [755, 344] width 76 height 114
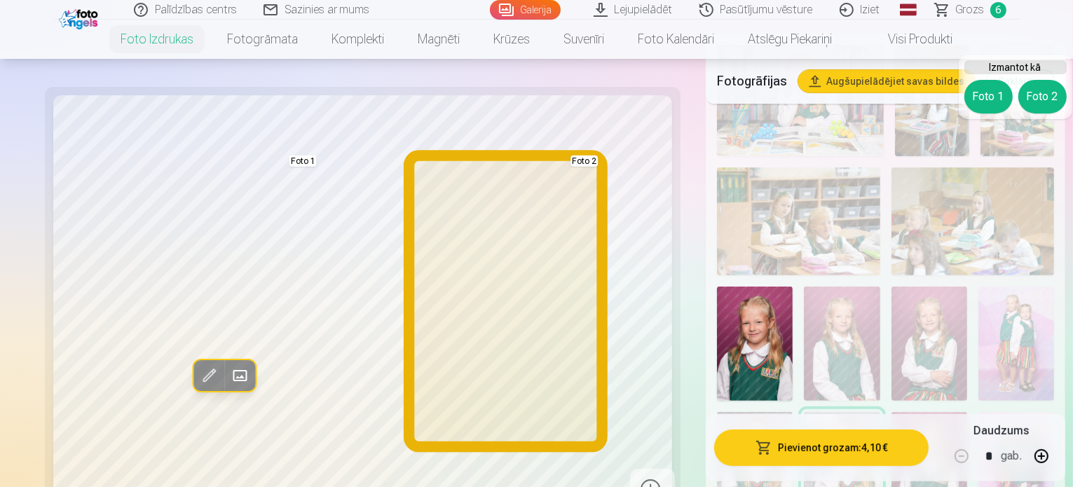
click at [1032, 108] on button "Foto 2" at bounding box center [1043, 97] width 48 height 34
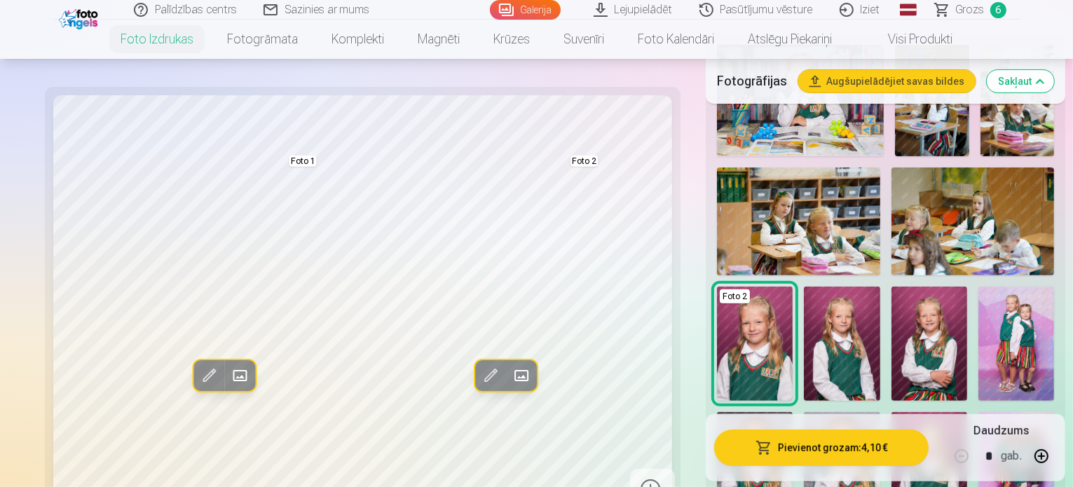
click at [880, 412] on img at bounding box center [842, 469] width 76 height 114
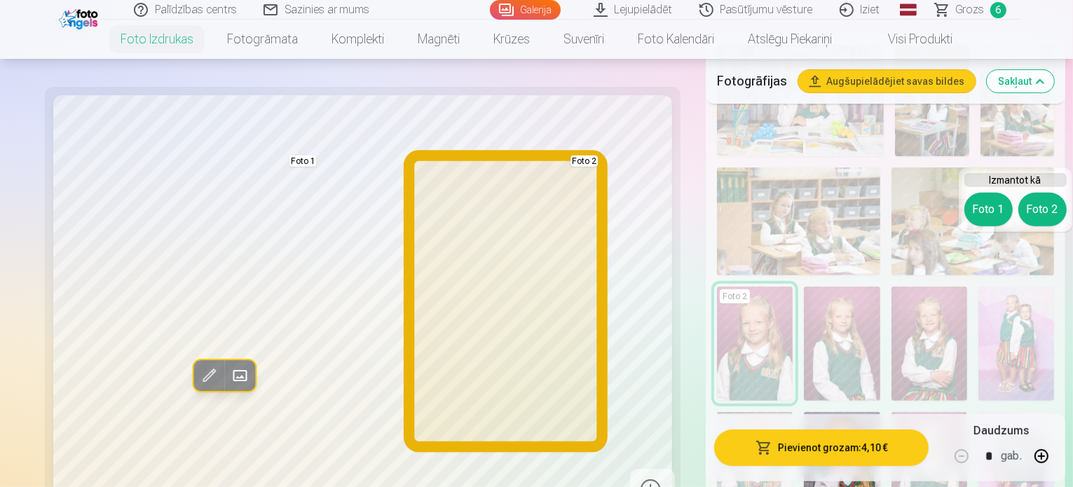
click at [1049, 210] on button "Foto 2" at bounding box center [1043, 210] width 48 height 34
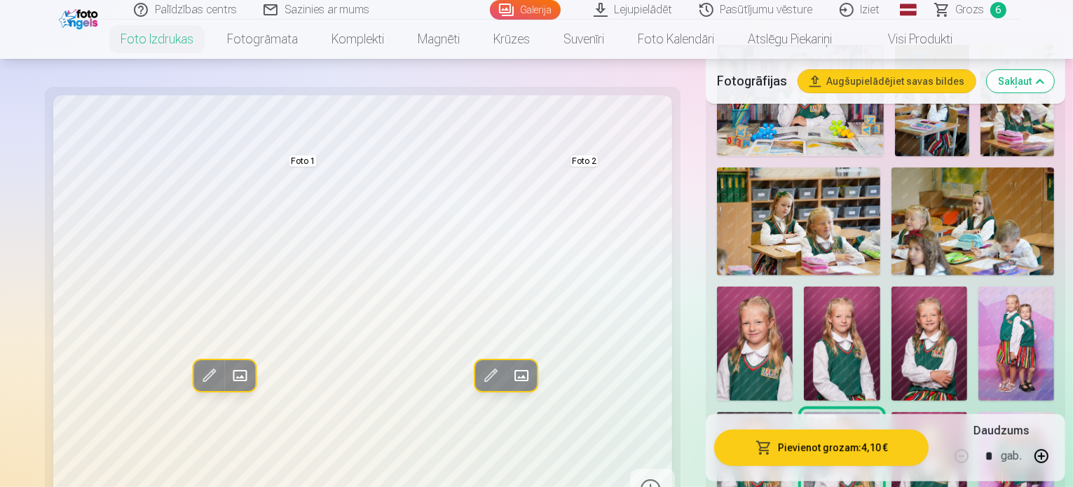
click at [785, 447] on button "Pievienot grozam : 4,10 €" at bounding box center [821, 448] width 215 height 36
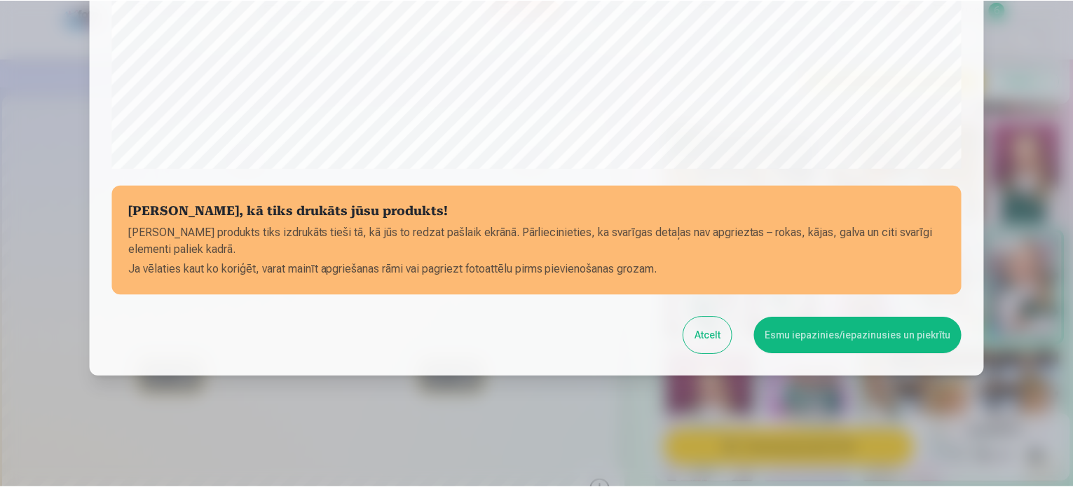
scroll to position [522, 0]
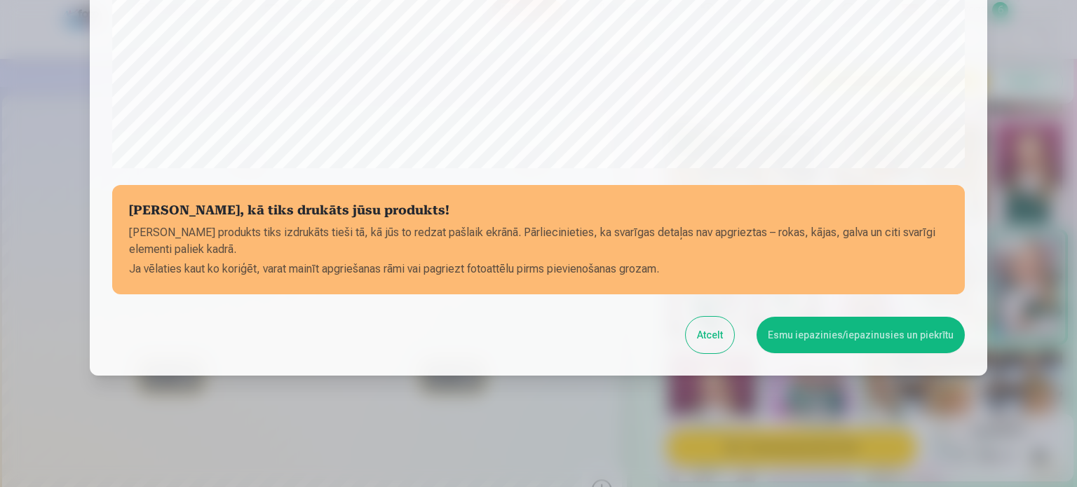
click at [838, 341] on button "Esmu iepazinies/iepazinusies un piekrītu" at bounding box center [861, 335] width 208 height 36
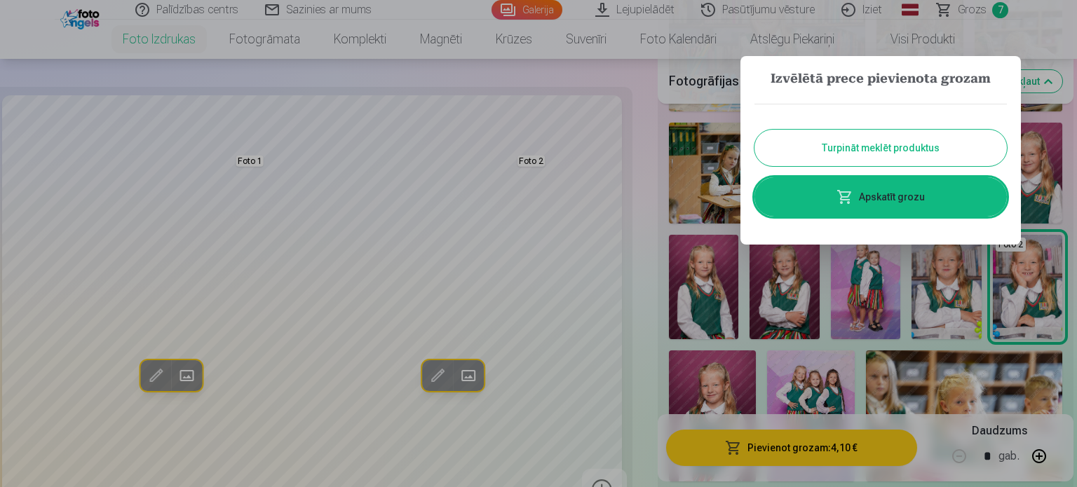
click at [869, 139] on button "Turpināt meklēt produktus" at bounding box center [880, 148] width 252 height 36
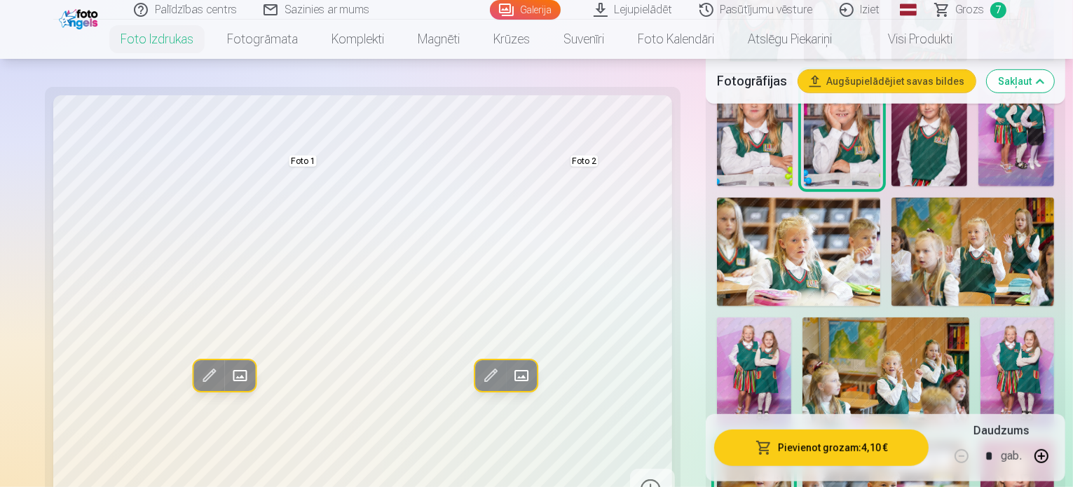
scroll to position [982, 0]
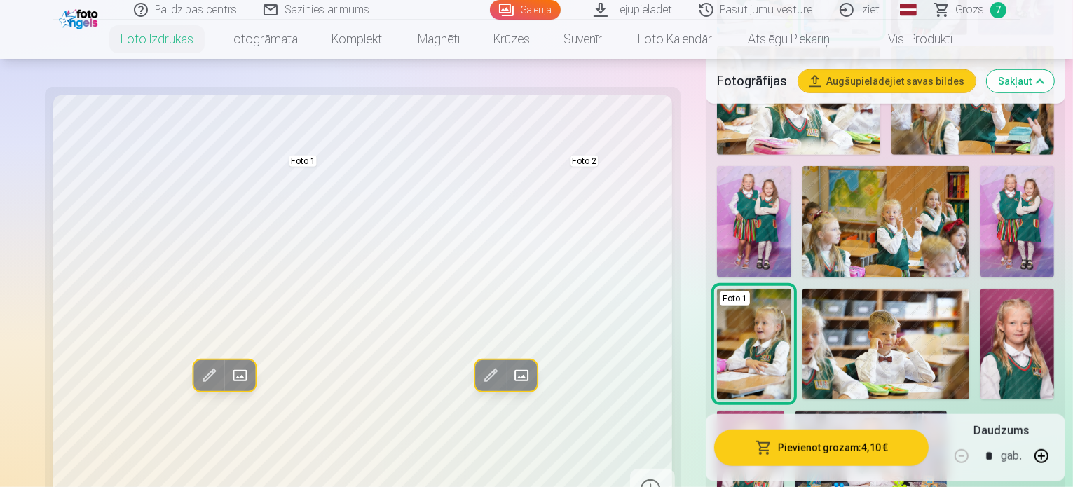
click at [717, 411] on img at bounding box center [750, 461] width 67 height 101
click at [987, 1] on link "Grozs 7" at bounding box center [972, 10] width 98 height 20
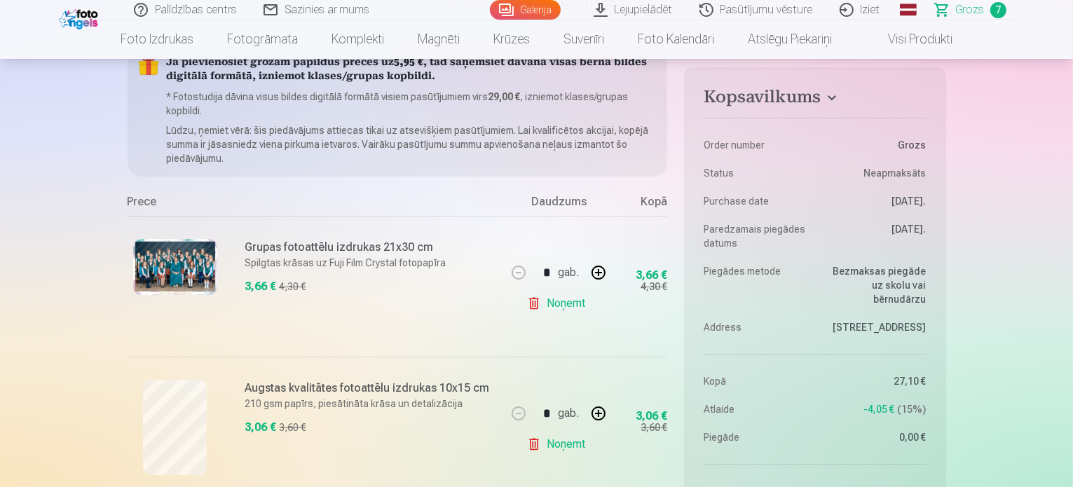
scroll to position [280, 0]
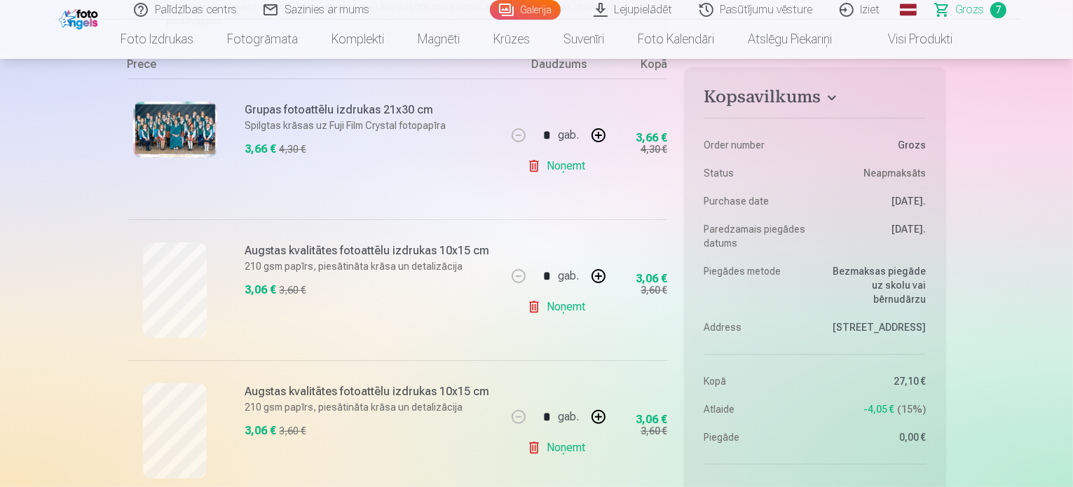
click at [606, 136] on button "button" at bounding box center [599, 135] width 34 height 34
type input "*"
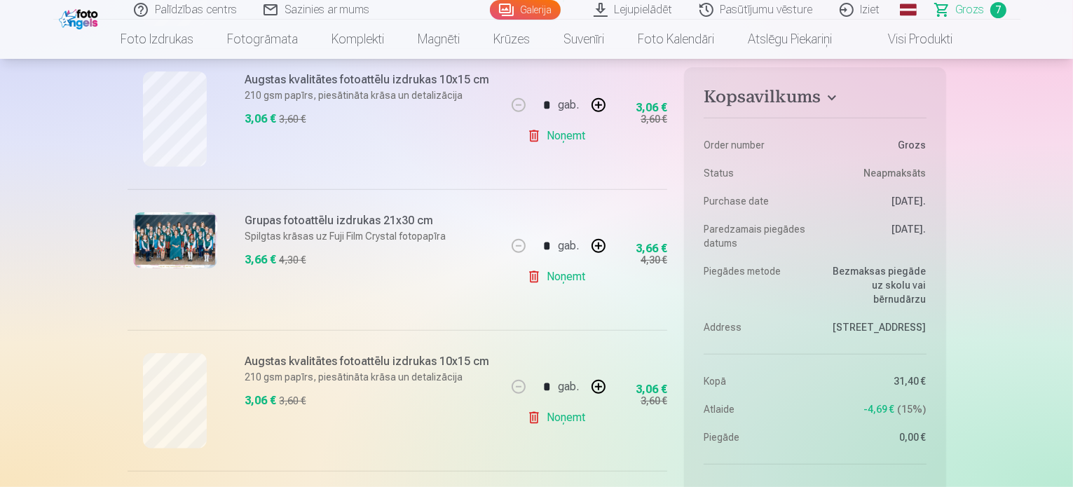
scroll to position [561, 0]
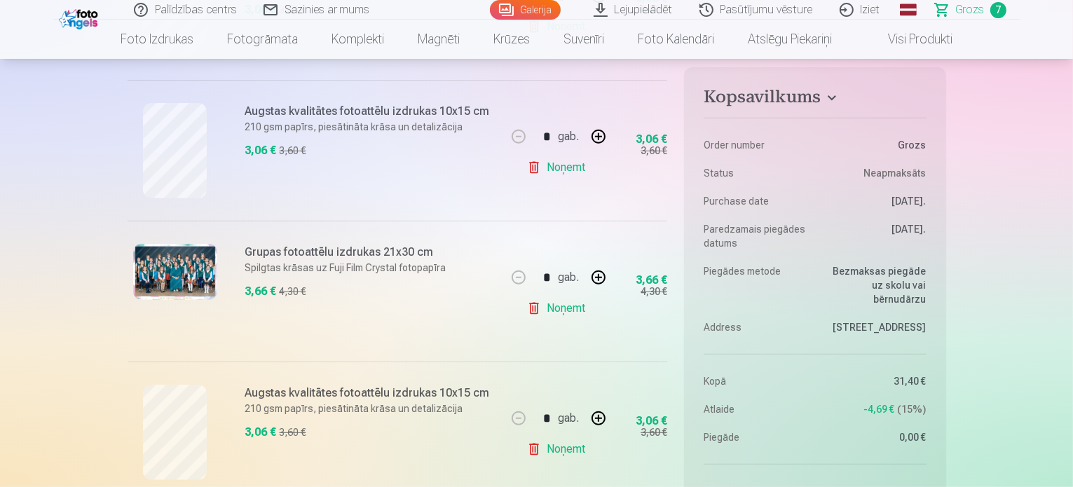
click at [570, 161] on link "Noņemt" at bounding box center [559, 168] width 64 height 28
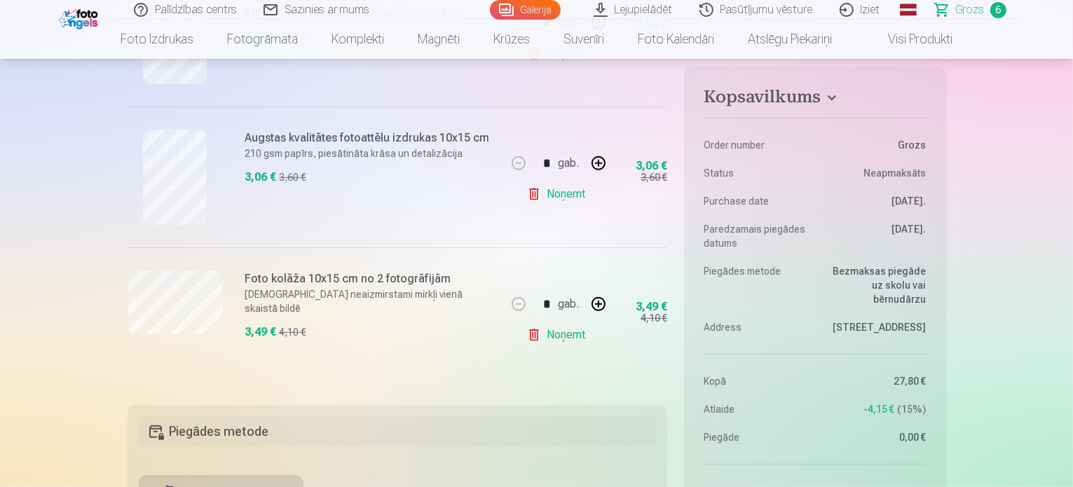
scroll to position [771, 0]
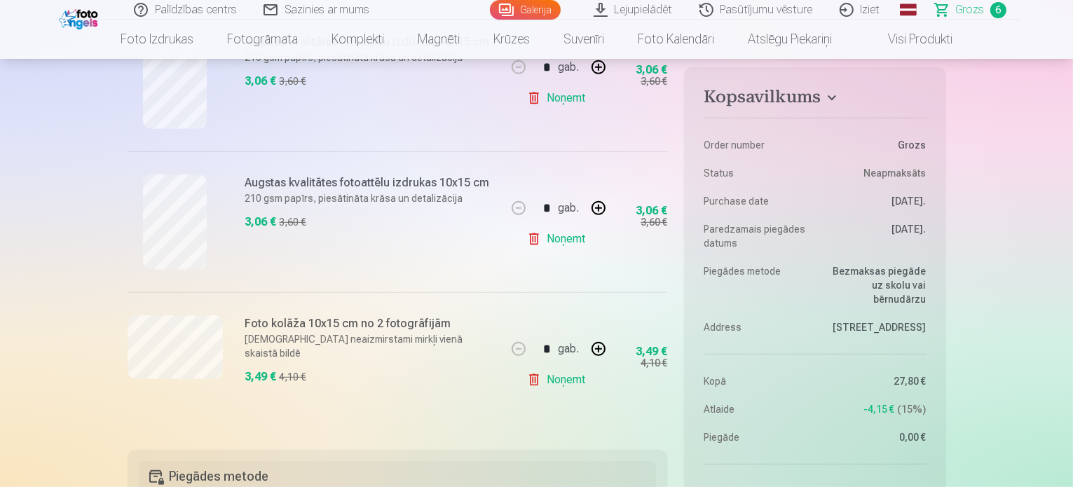
click at [597, 210] on button "button" at bounding box center [599, 208] width 34 height 34
type input "*"
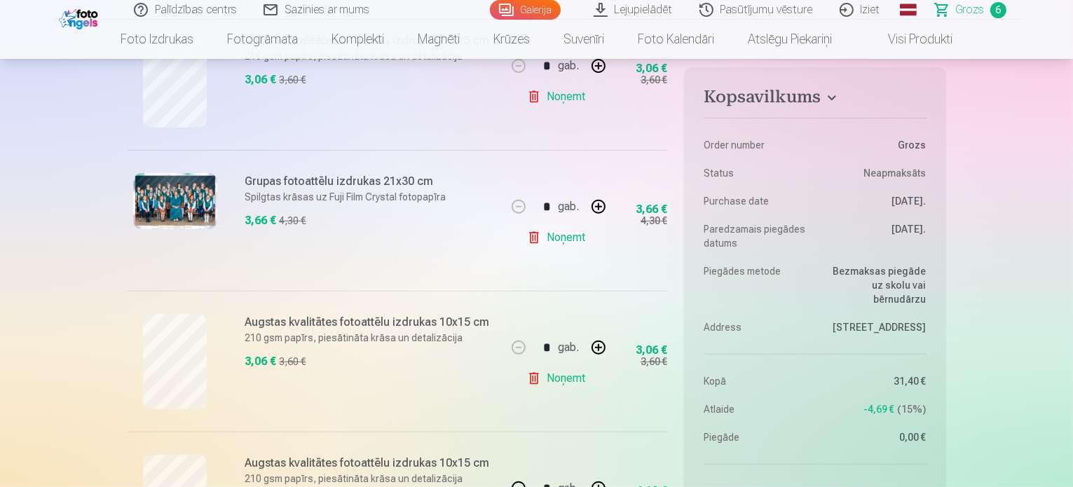
click at [606, 226] on div "* gab. Noņemt" at bounding box center [558, 220] width 105 height 141
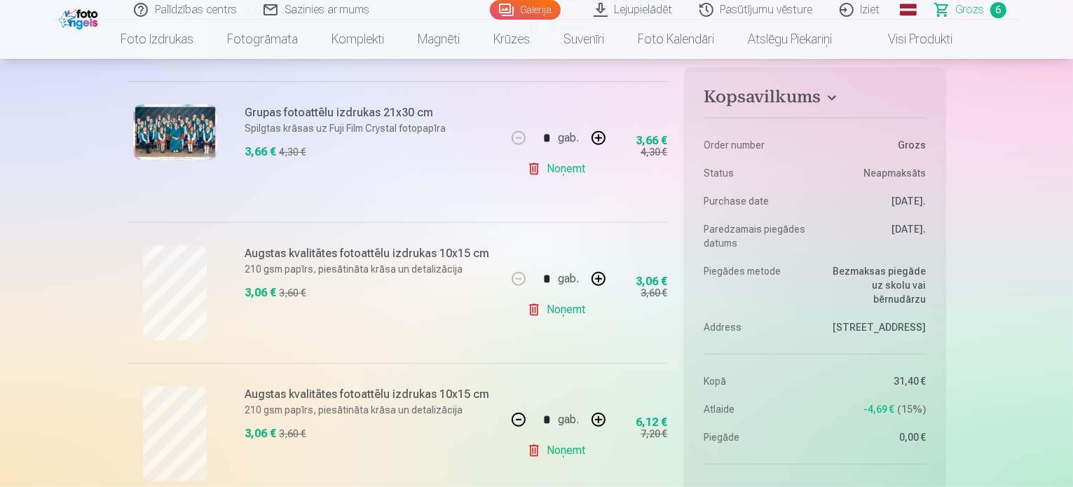
scroll to position [561, 0]
click at [606, 134] on button "button" at bounding box center [599, 137] width 34 height 34
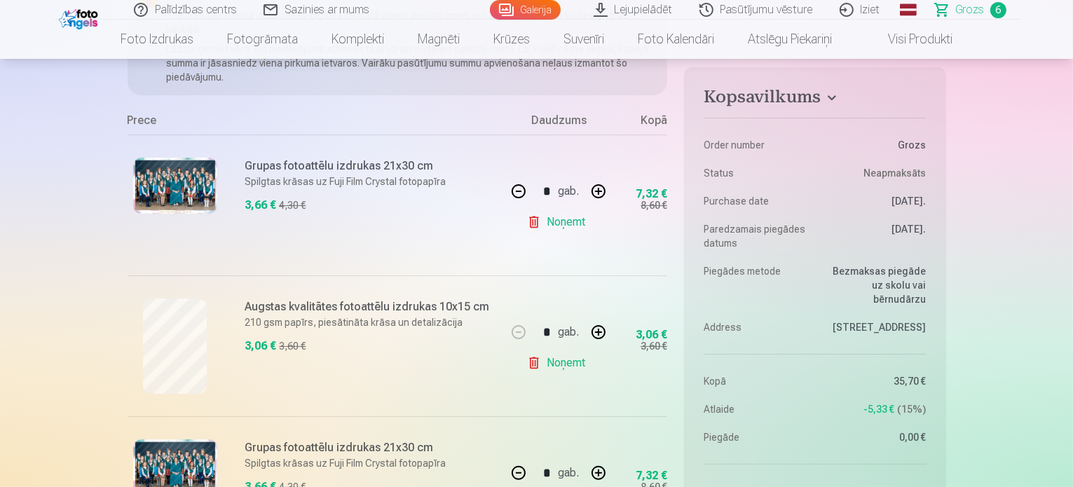
scroll to position [351, 0]
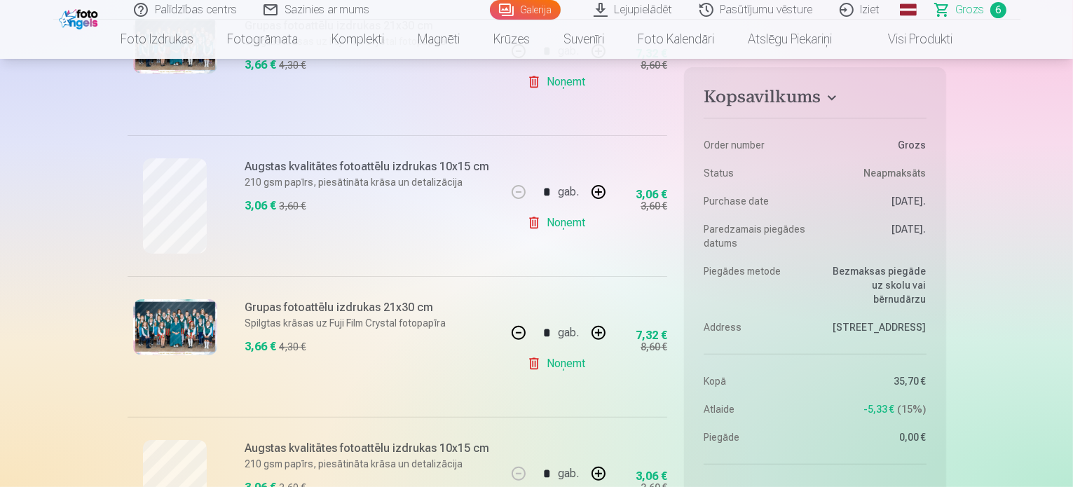
click at [573, 364] on link "Noņemt" at bounding box center [559, 364] width 64 height 28
type input "*"
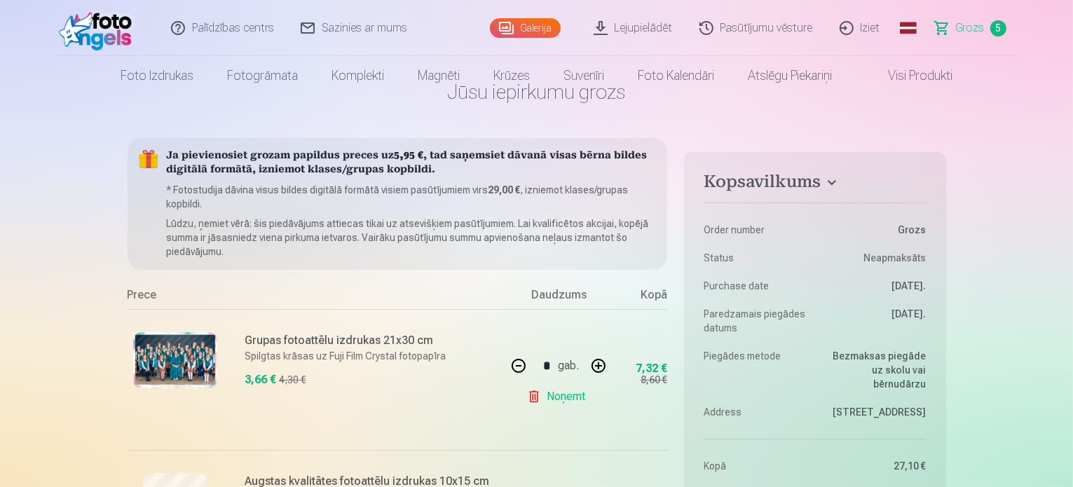
scroll to position [0, 0]
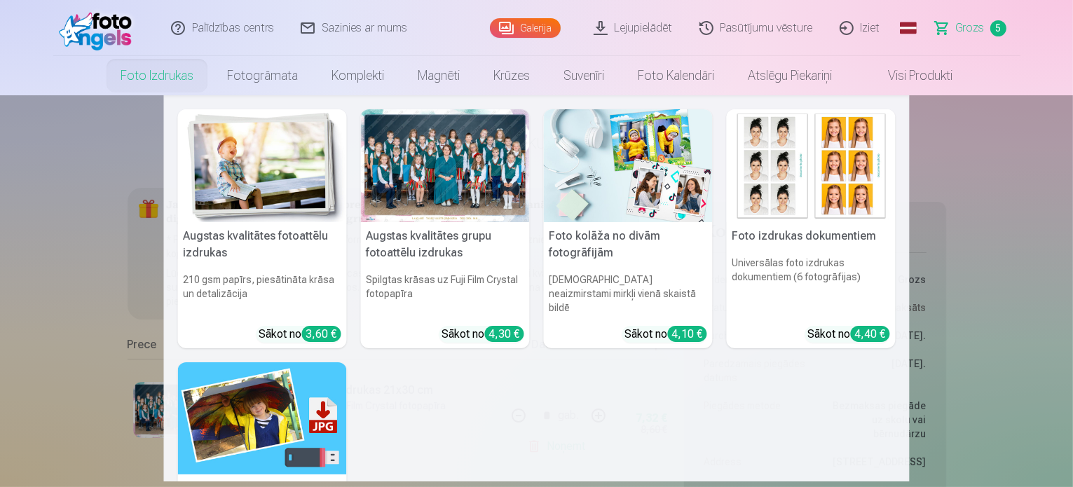
click at [227, 161] on img at bounding box center [262, 165] width 169 height 113
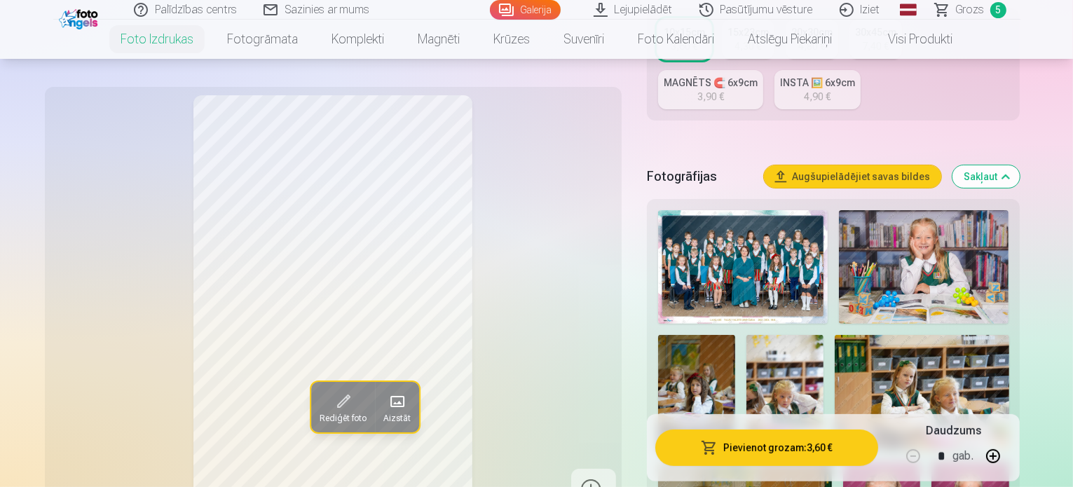
scroll to position [421, 0]
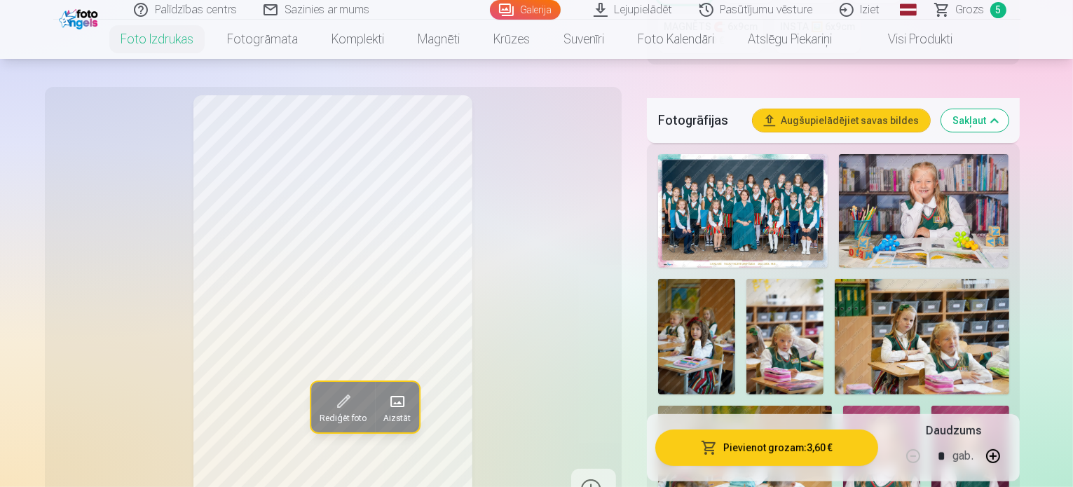
click at [927, 169] on img at bounding box center [924, 211] width 170 height 114
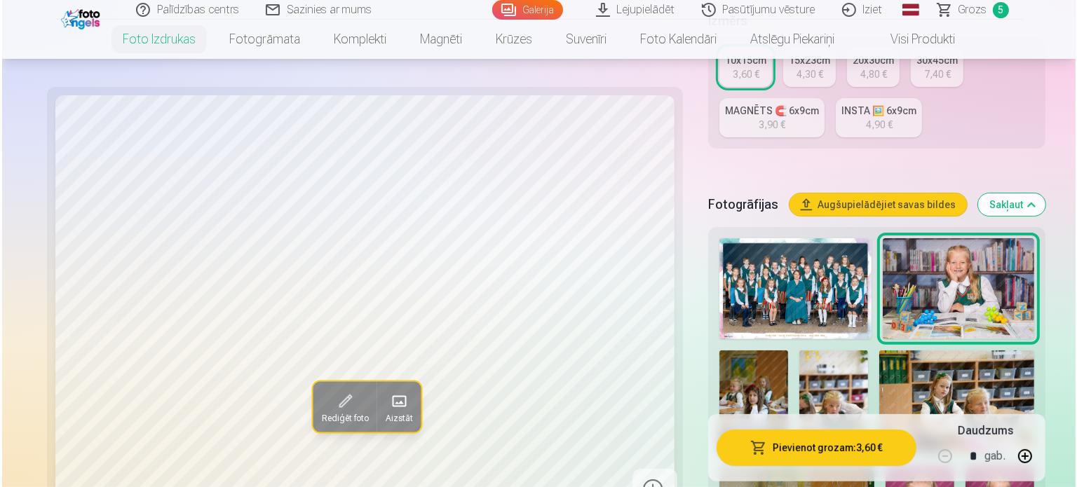
scroll to position [561, 0]
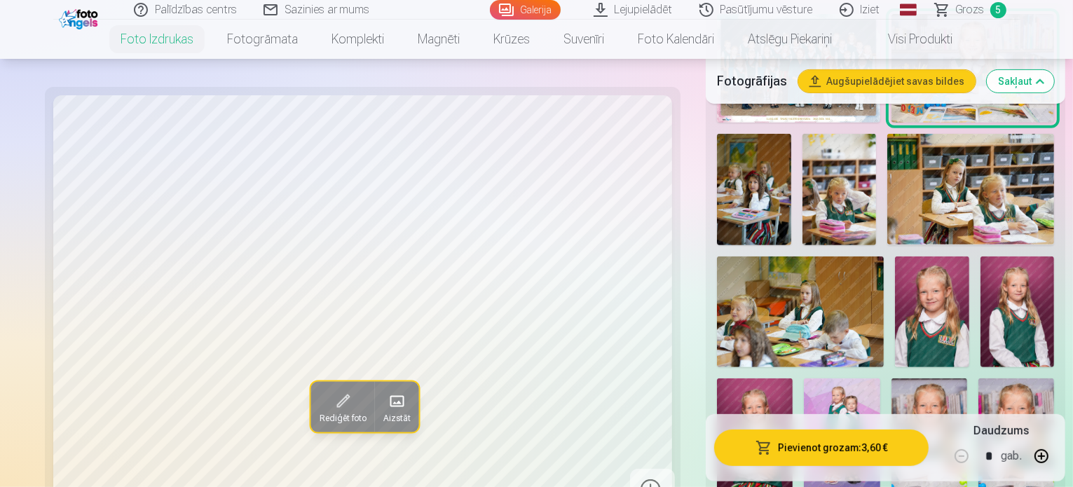
click at [759, 454] on button "Pievienot grozam : 3,60 €" at bounding box center [821, 448] width 215 height 36
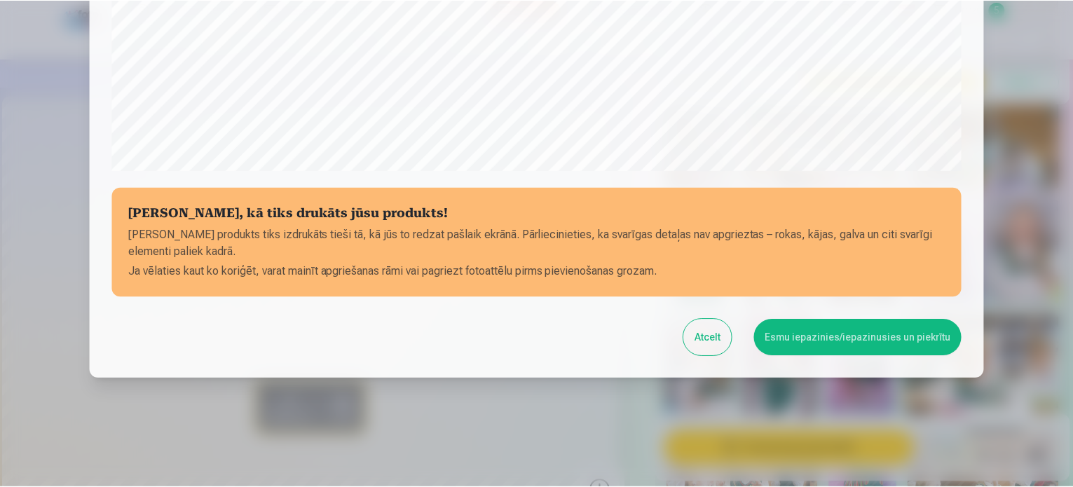
scroll to position [522, 0]
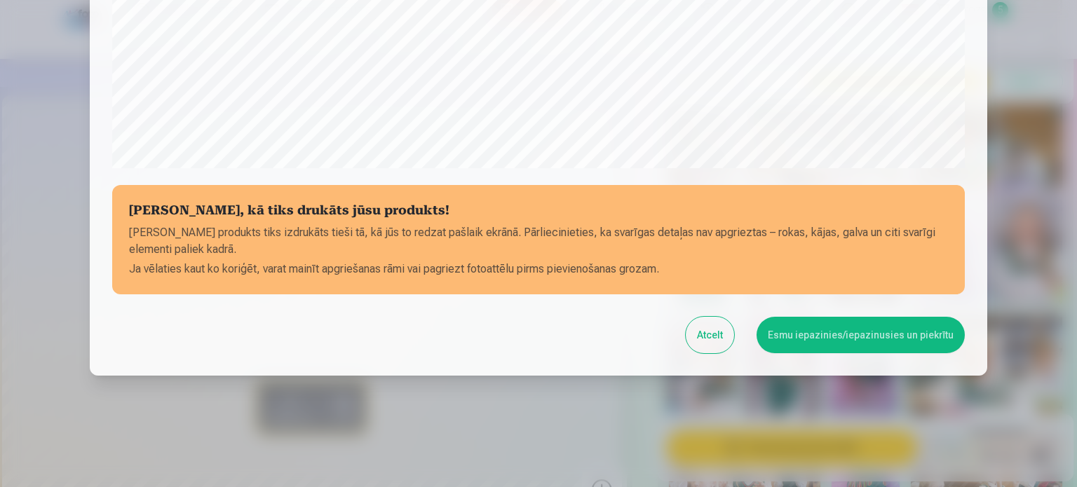
click at [804, 340] on button "Esmu iepazinies/iepazinusies un piekrītu" at bounding box center [861, 335] width 208 height 36
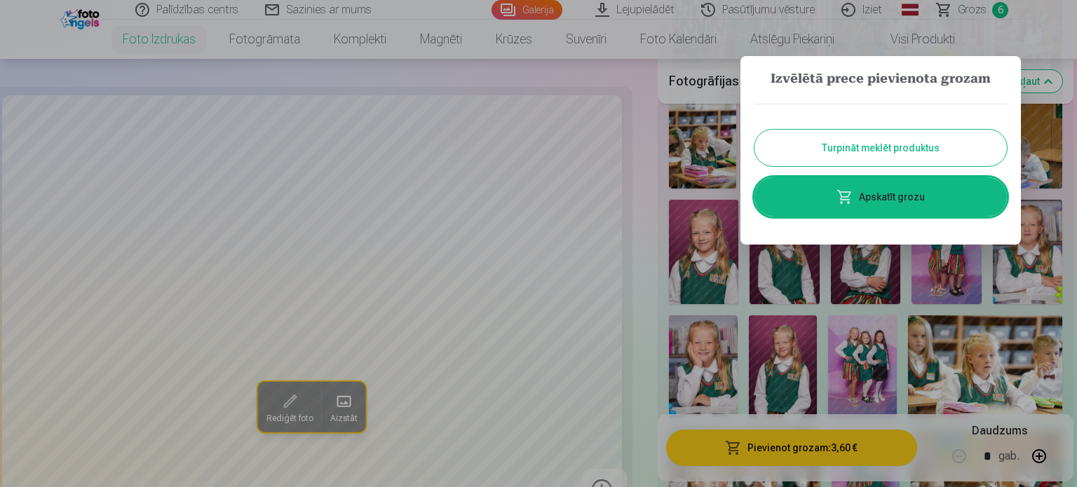
click at [878, 147] on button "Turpināt meklēt produktus" at bounding box center [880, 148] width 252 height 36
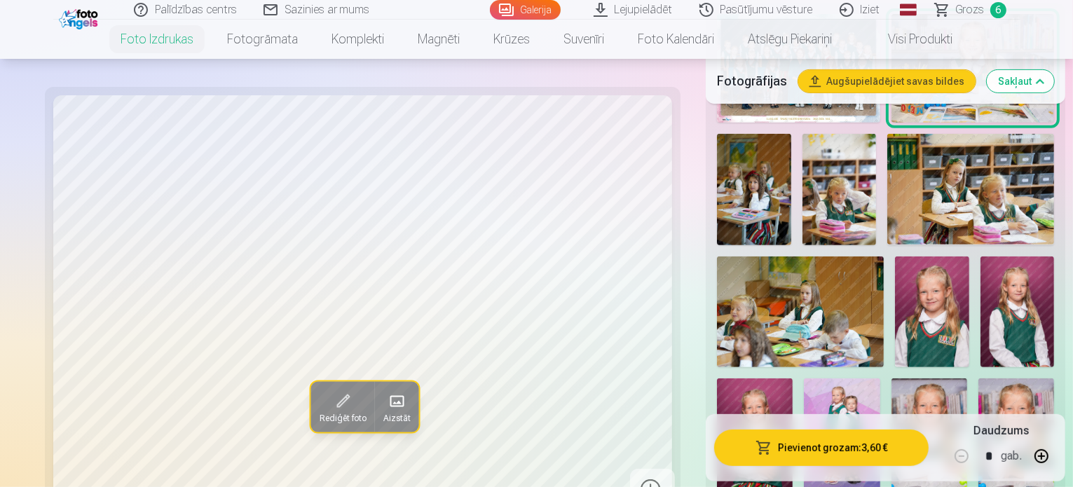
click at [966, 8] on span "Grozs" at bounding box center [970, 9] width 29 height 17
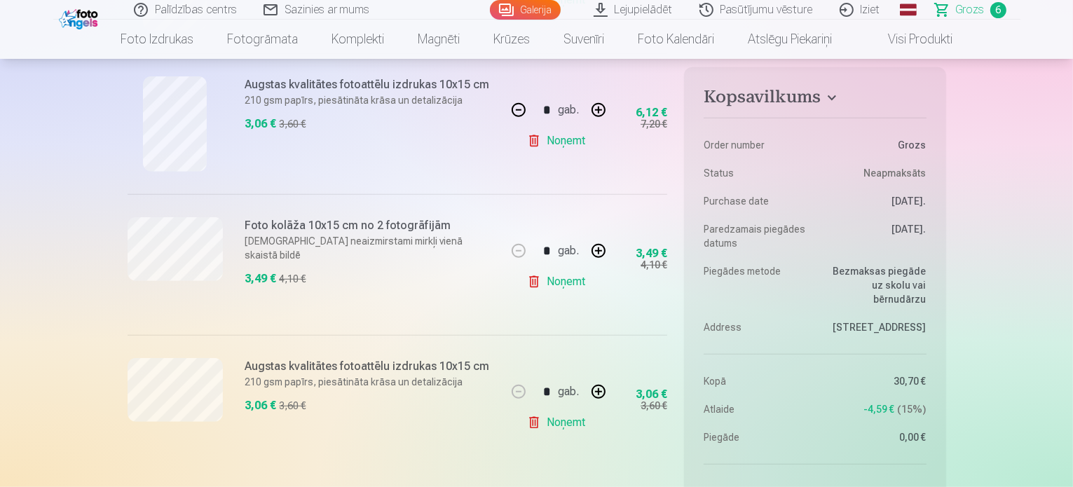
scroll to position [771, 0]
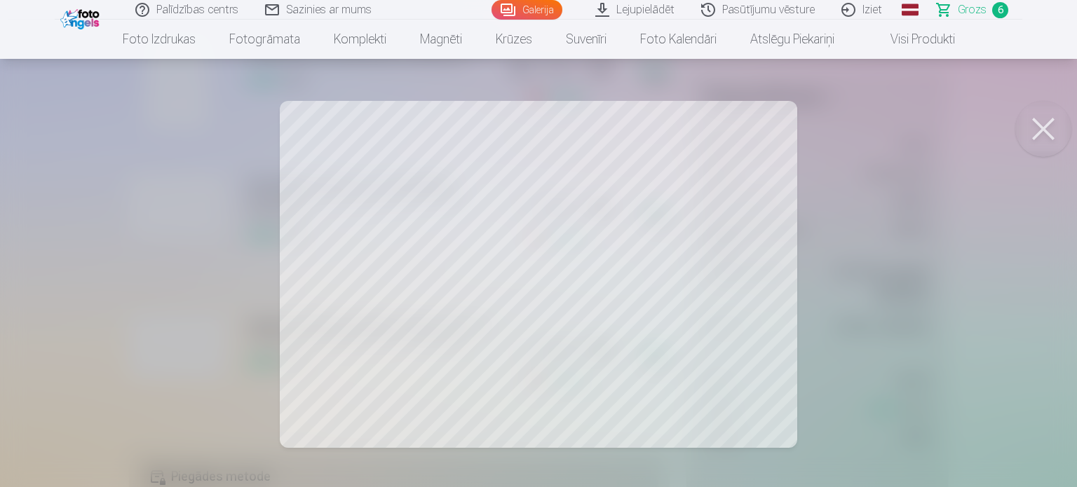
drag, startPoint x: 1038, startPoint y: 131, endPoint x: 993, endPoint y: 218, distance: 98.2
click at [1039, 130] on button at bounding box center [1043, 129] width 56 height 56
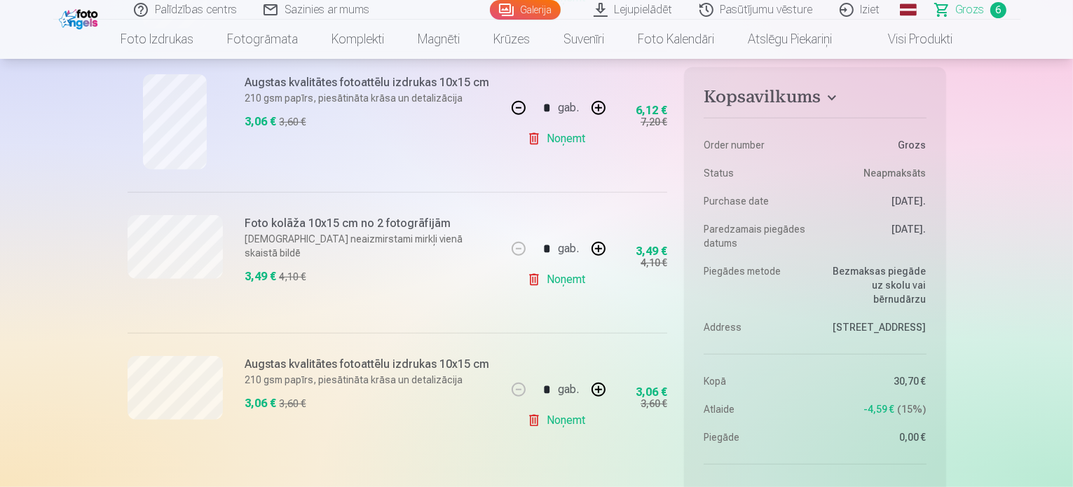
scroll to position [701, 0]
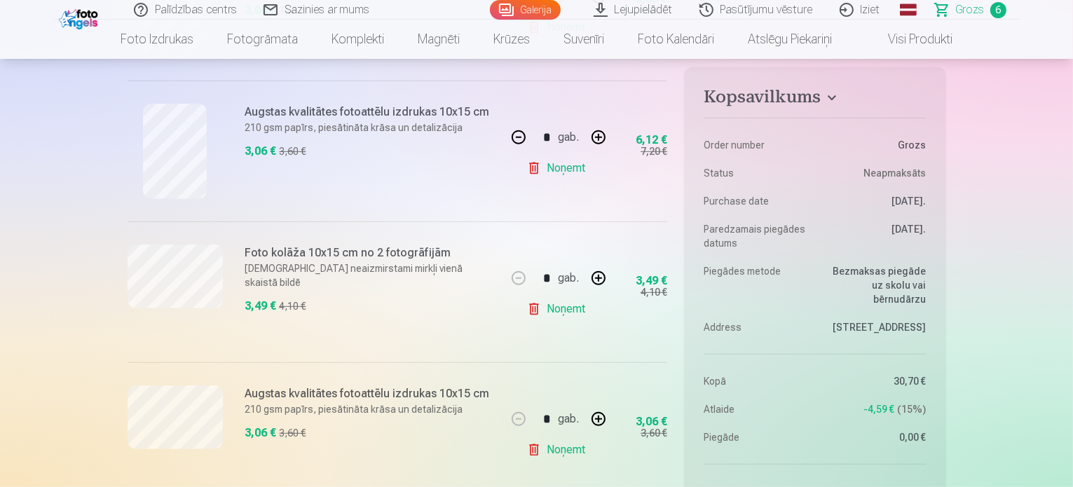
click at [578, 307] on link "Noņemt" at bounding box center [559, 309] width 64 height 28
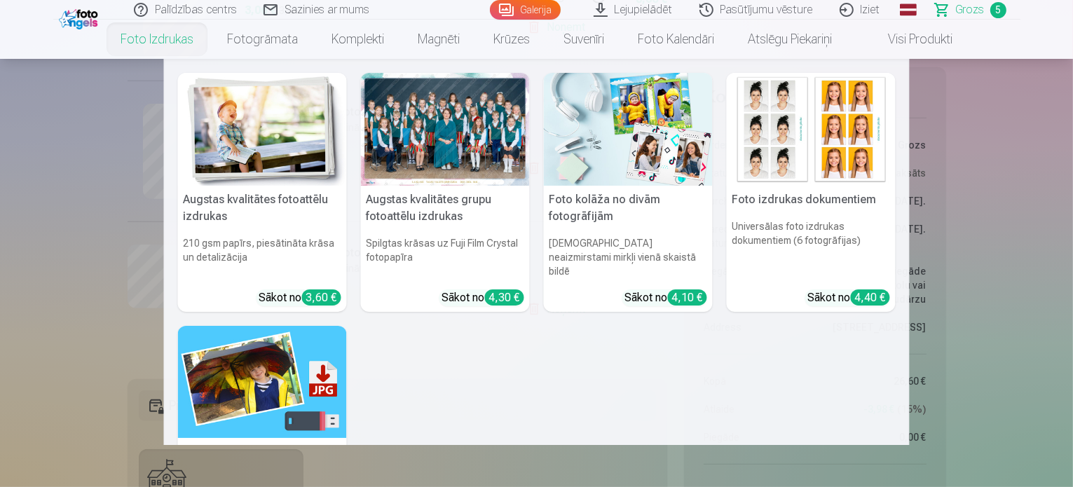
click at [644, 144] on img at bounding box center [628, 129] width 169 height 113
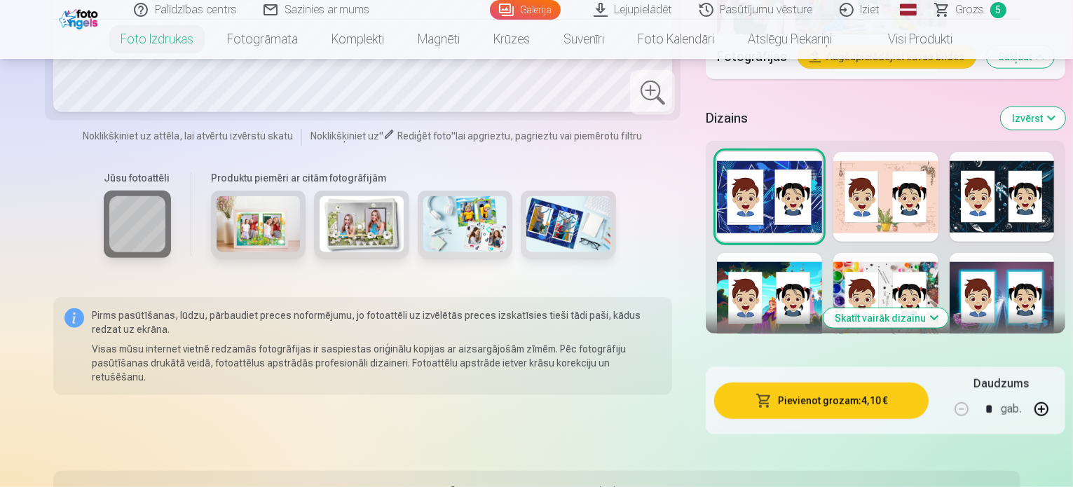
scroll to position [1472, 0]
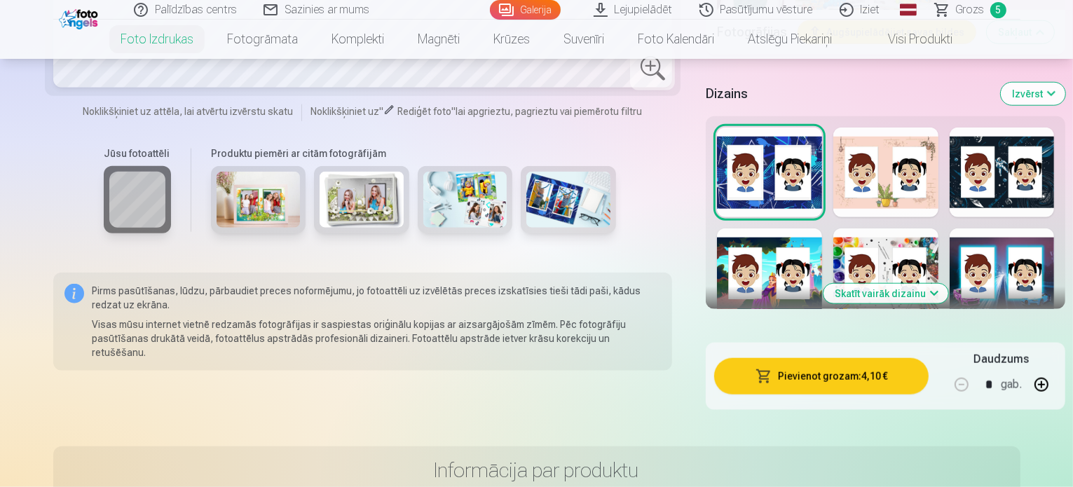
click at [874, 284] on button "Skatīt vairāk dizainu" at bounding box center [886, 294] width 125 height 20
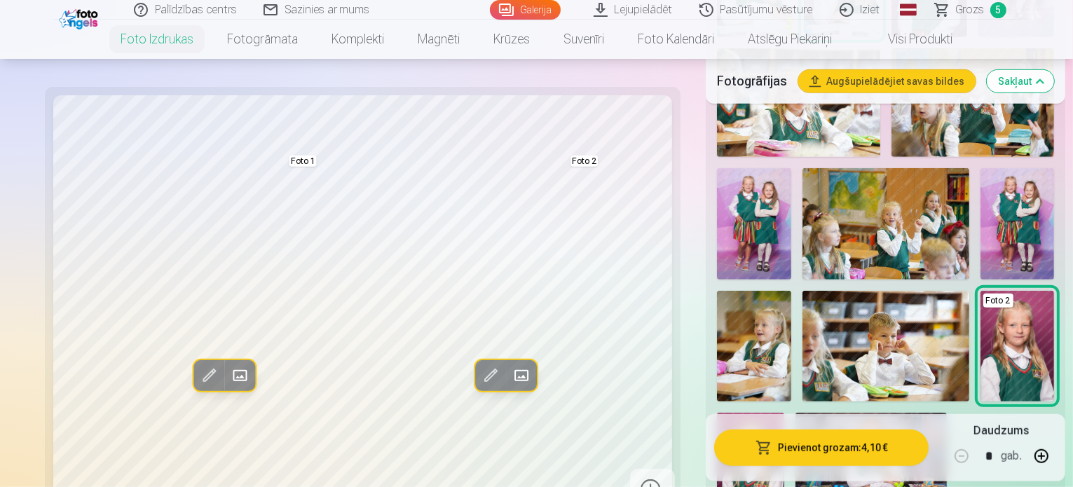
scroll to position [982, 0]
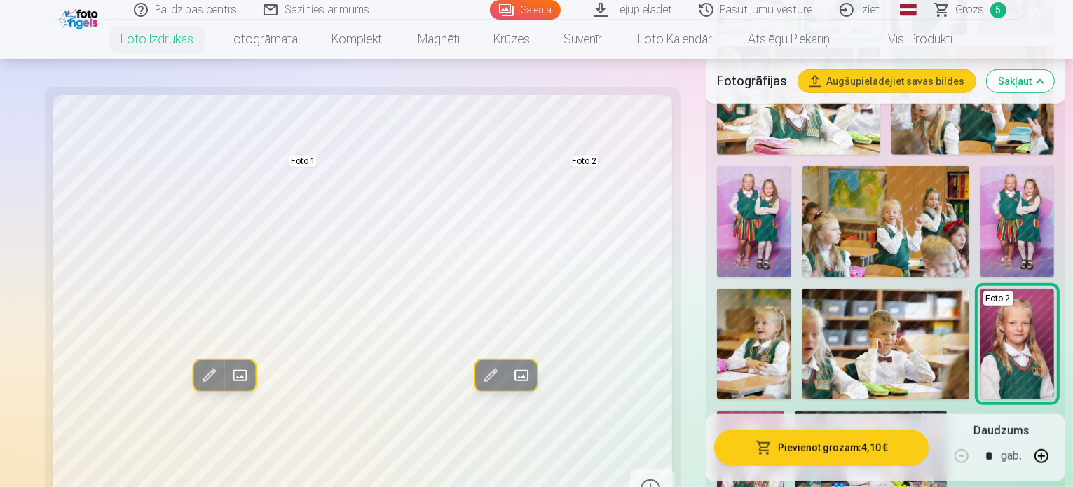
click at [791, 289] on img at bounding box center [754, 344] width 74 height 111
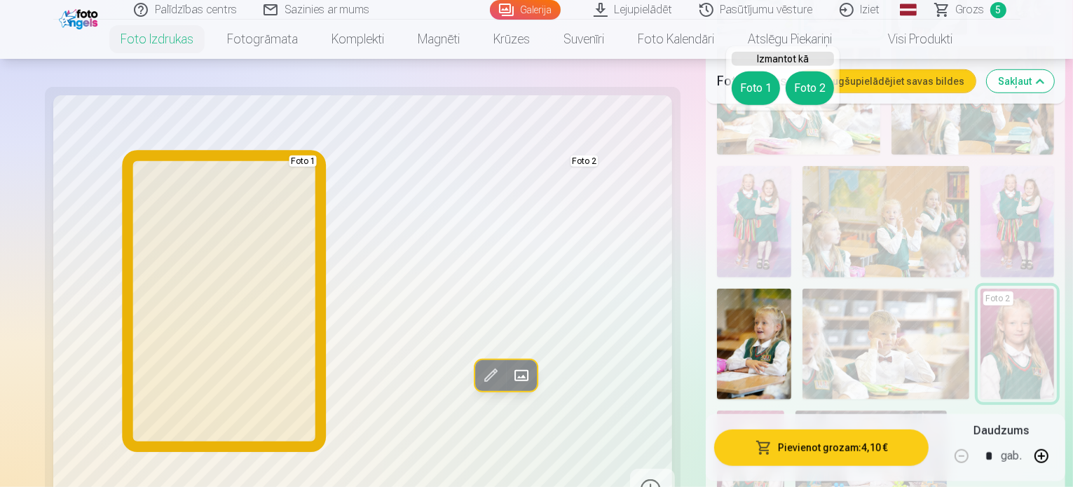
click at [746, 92] on button "Foto 1" at bounding box center [756, 89] width 48 height 34
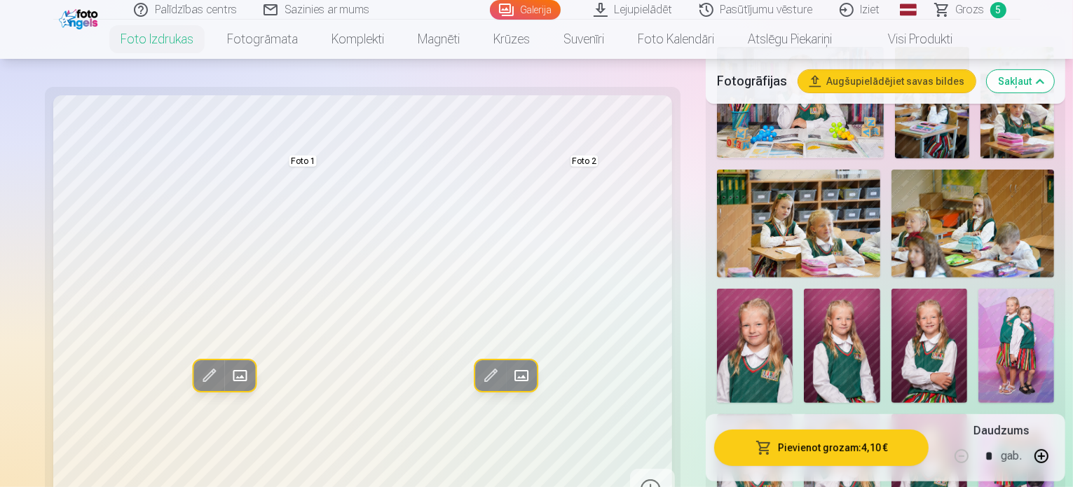
scroll to position [491, 0]
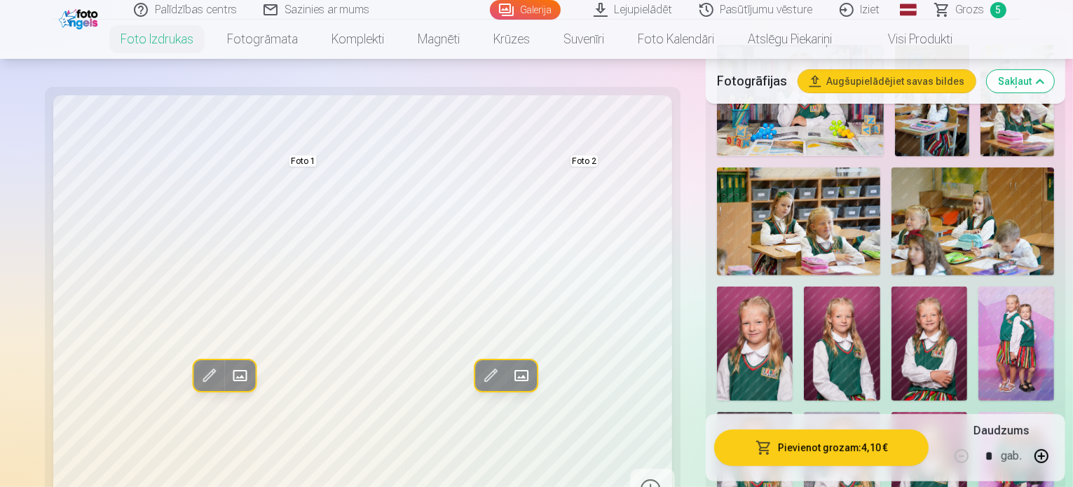
click at [793, 287] on img at bounding box center [755, 344] width 76 height 114
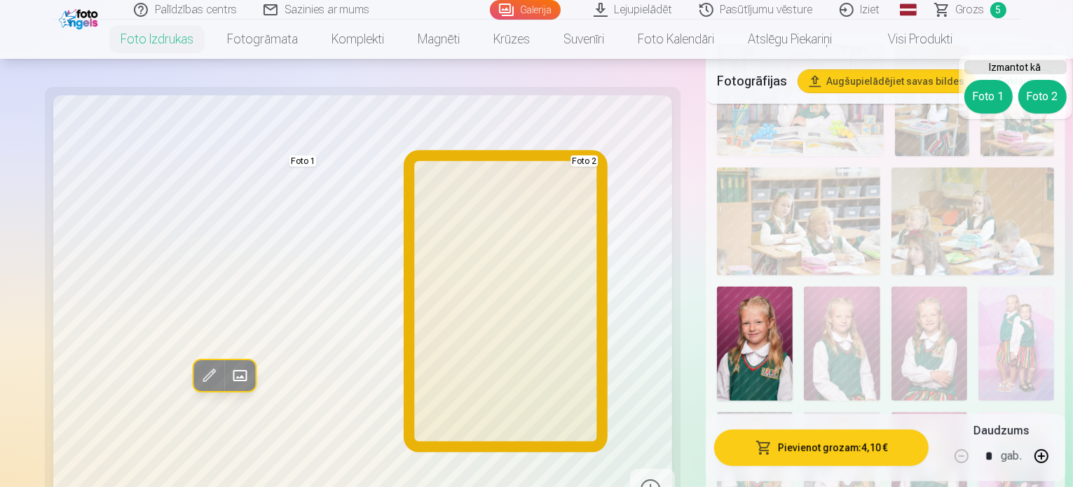
click at [1044, 99] on button "Foto 2" at bounding box center [1043, 97] width 48 height 34
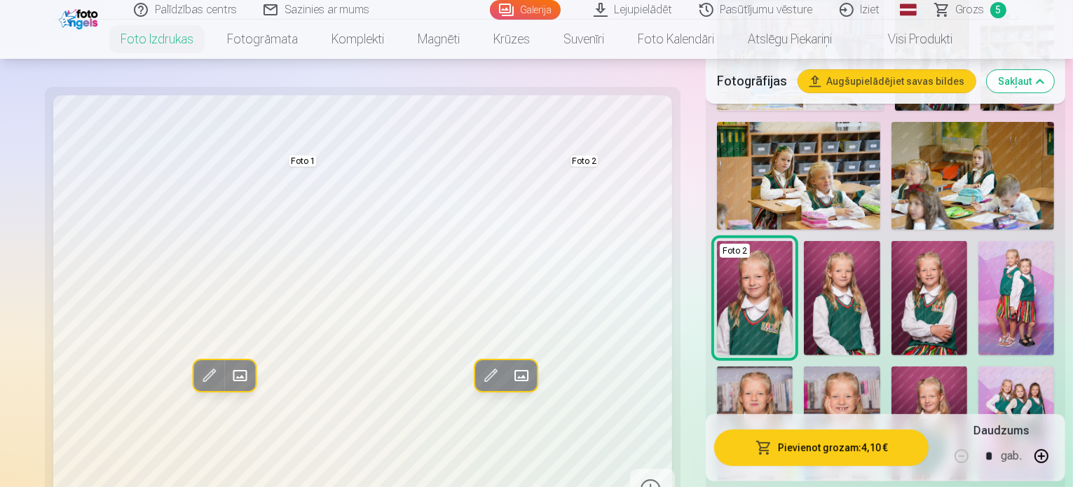
scroll to position [561, 0]
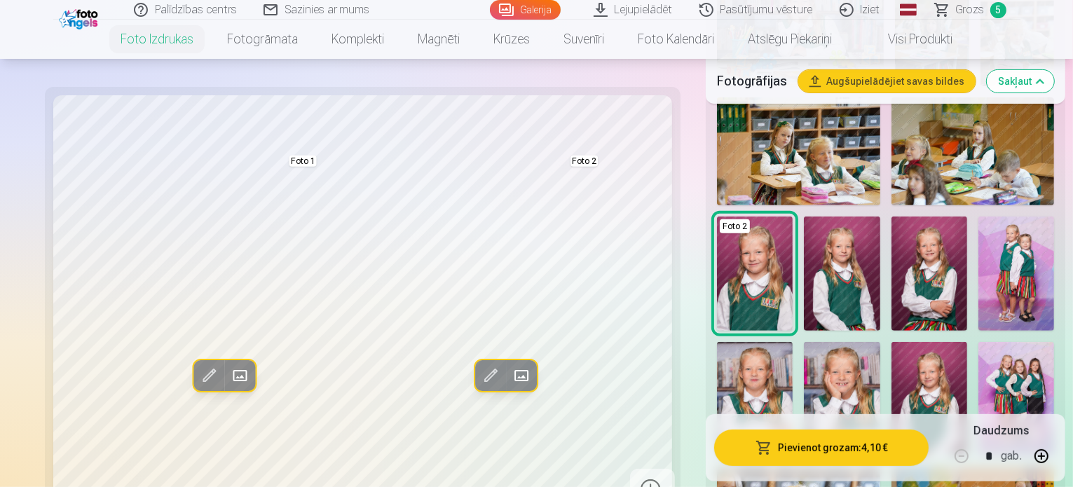
click at [804, 217] on img at bounding box center [842, 274] width 76 height 114
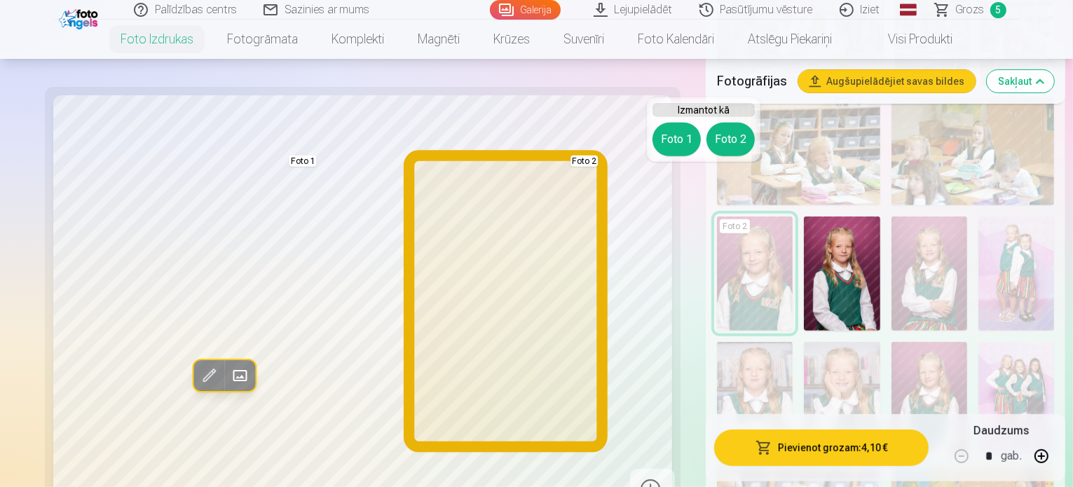
click at [722, 145] on button "Foto 2" at bounding box center [731, 140] width 48 height 34
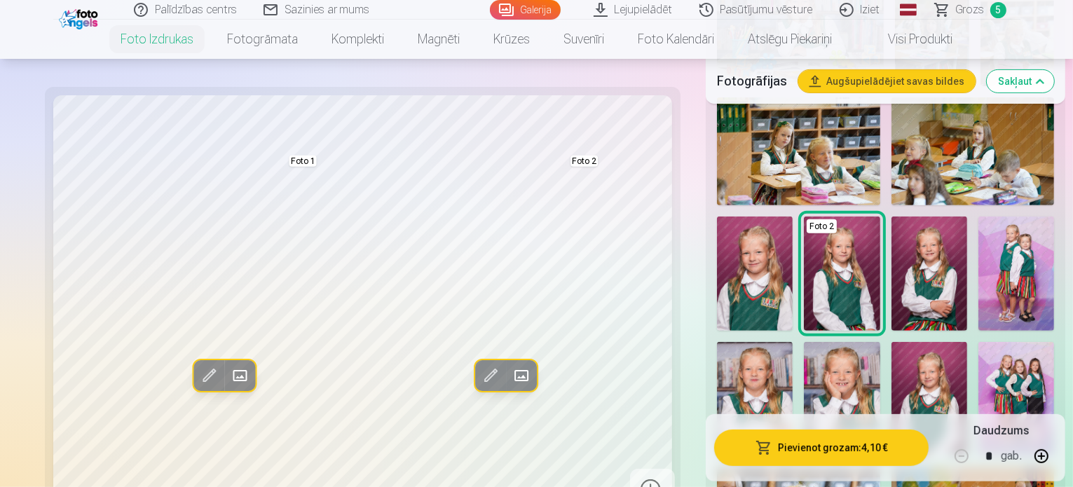
click at [892, 217] on img at bounding box center [930, 274] width 76 height 114
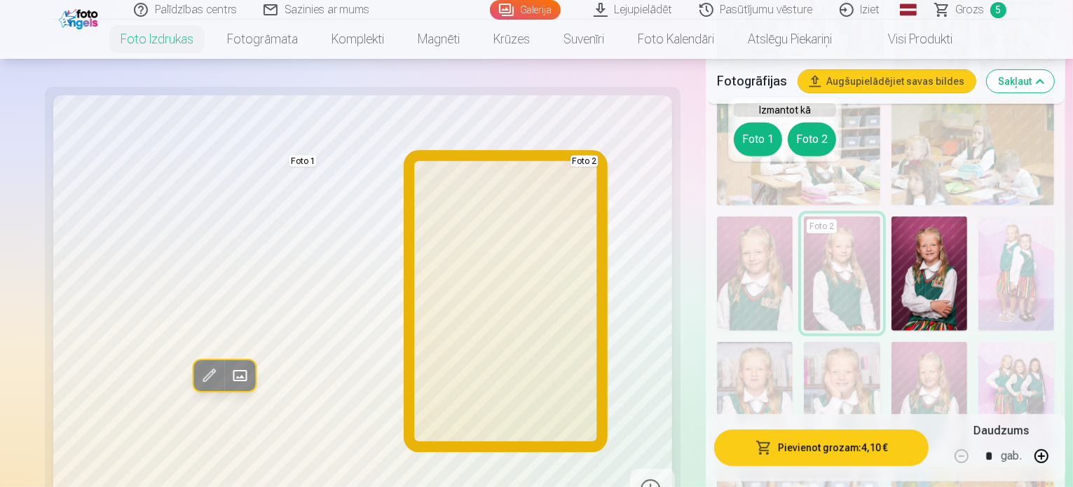
click at [825, 128] on button "Foto 2" at bounding box center [812, 140] width 48 height 34
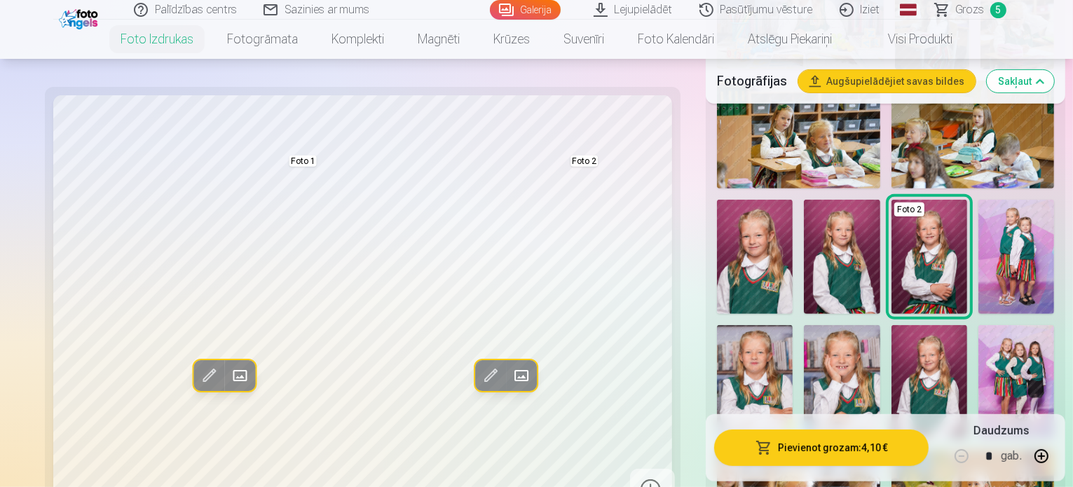
scroll to position [631, 0]
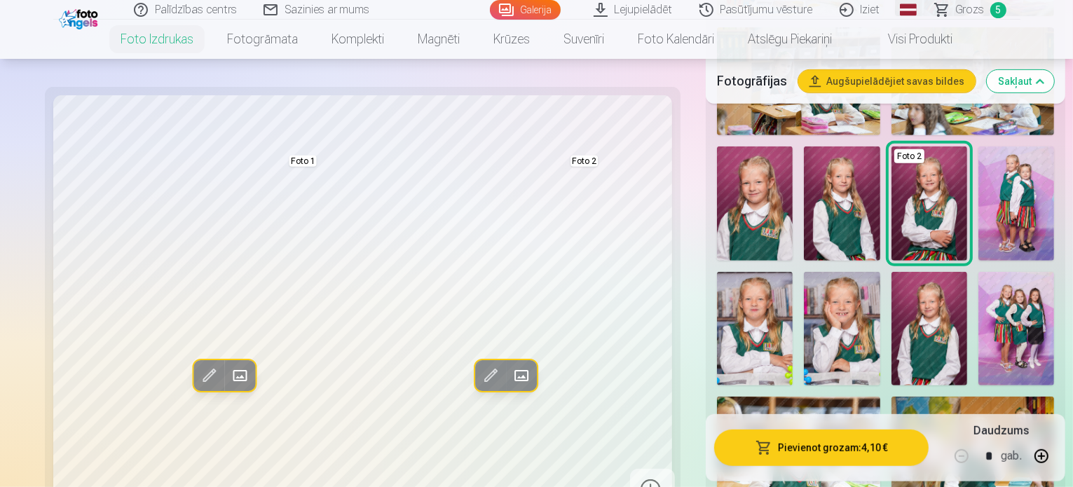
click at [892, 275] on img at bounding box center [930, 329] width 76 height 114
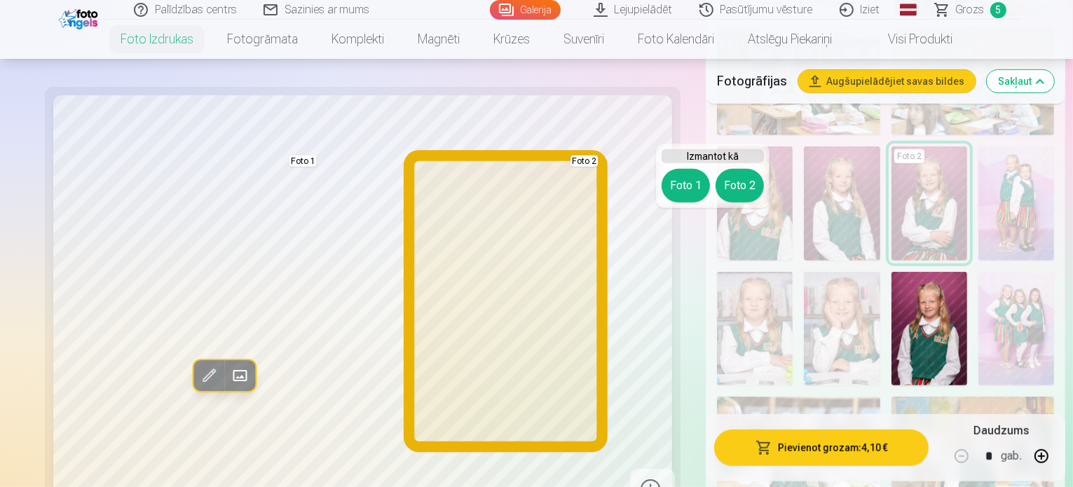
click at [736, 193] on button "Foto 2" at bounding box center [740, 186] width 48 height 34
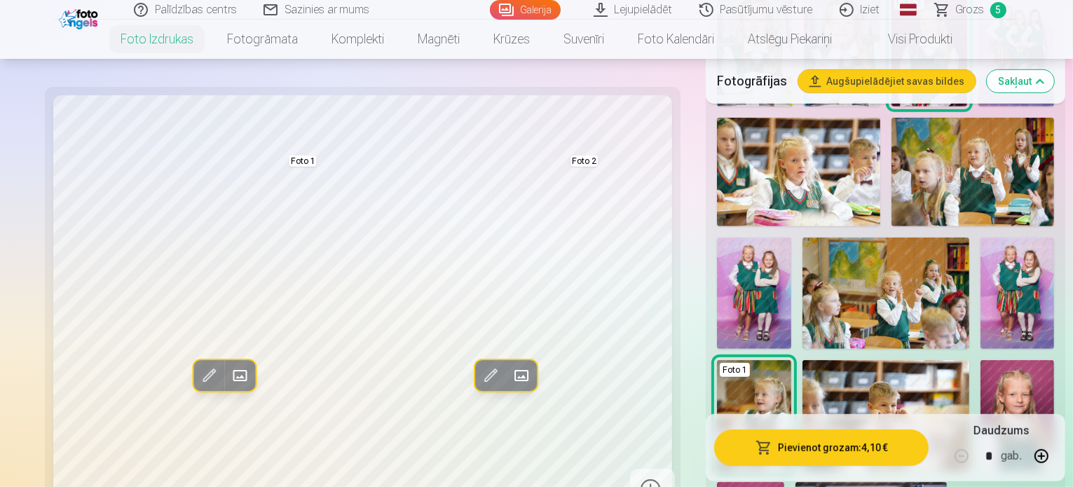
scroll to position [982, 0]
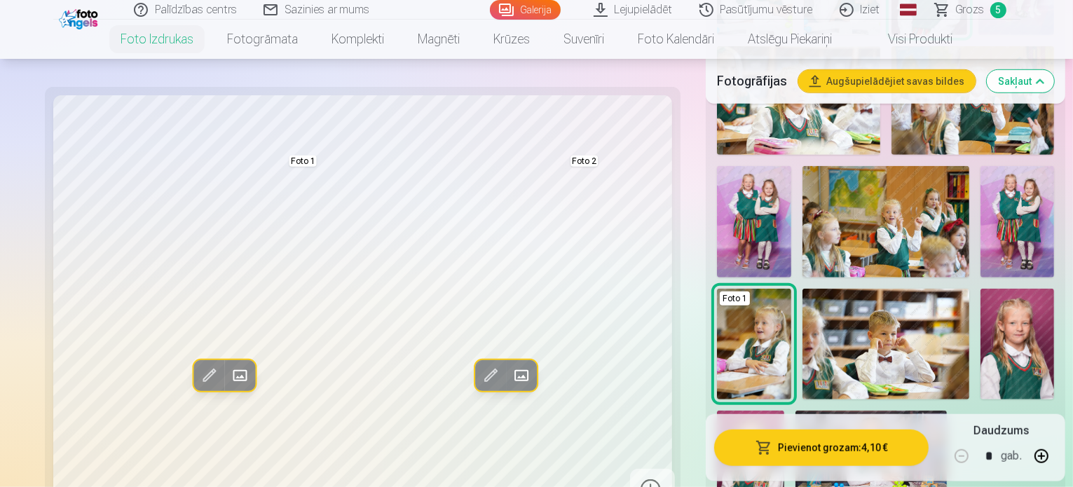
click at [717, 411] on img at bounding box center [750, 461] width 67 height 101
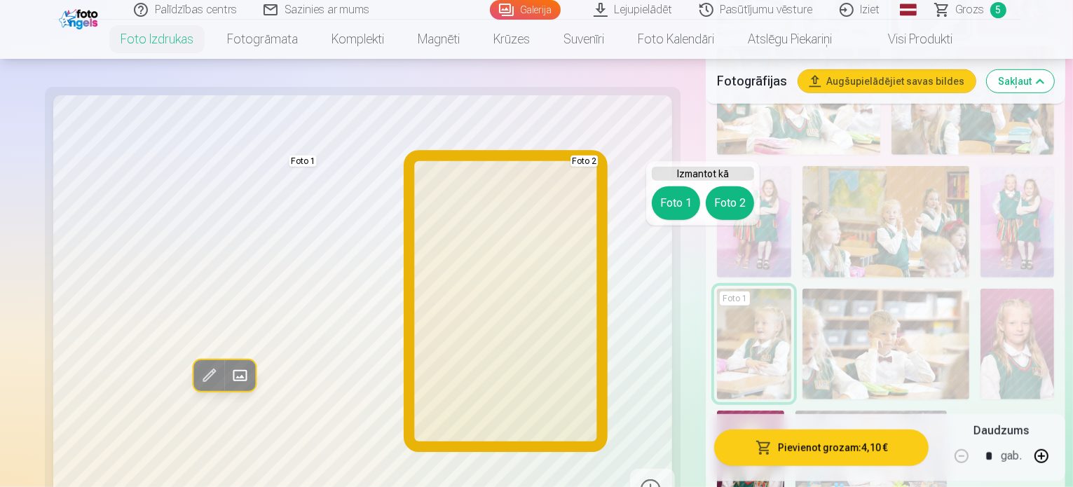
click at [738, 201] on button "Foto 2" at bounding box center [730, 204] width 48 height 34
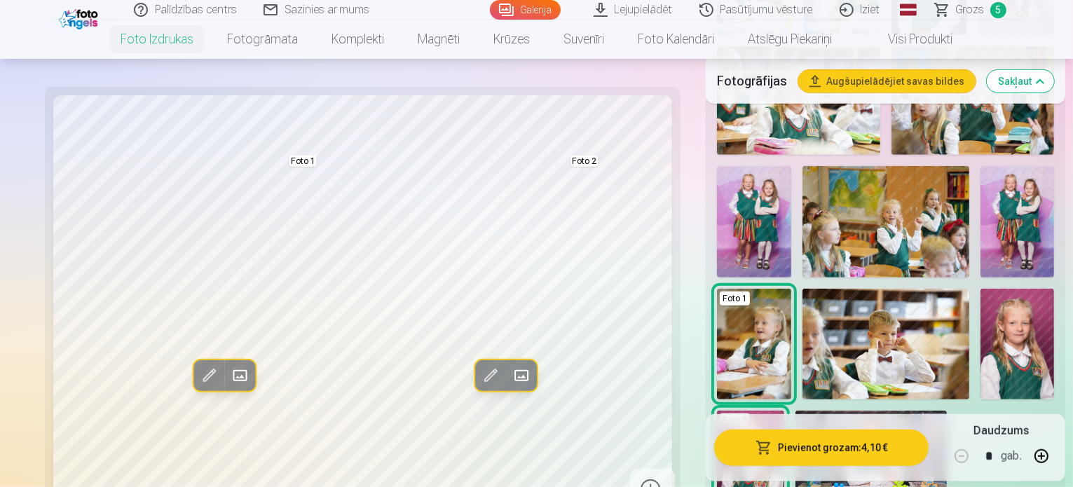
click at [1017, 289] on img at bounding box center [1018, 344] width 74 height 111
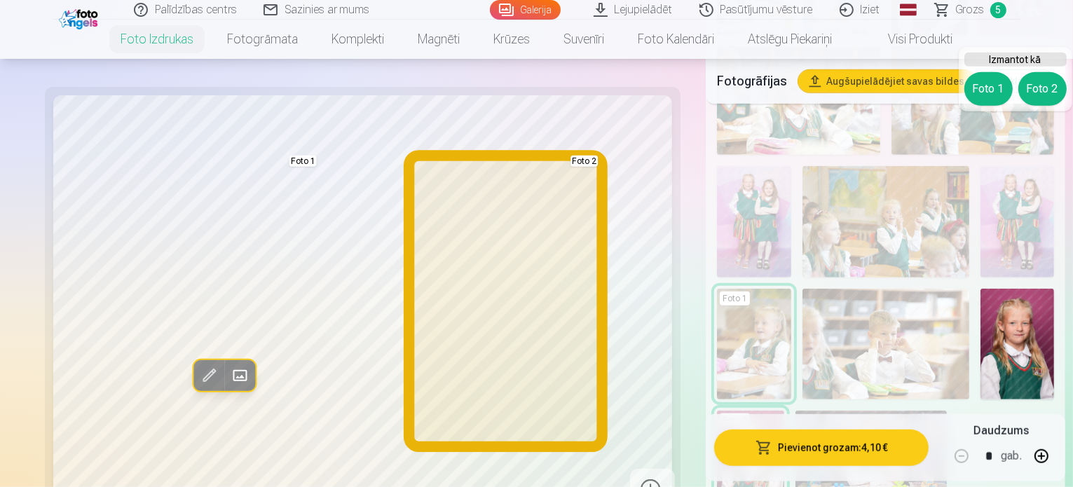
click at [1052, 89] on button "Foto 2" at bounding box center [1043, 89] width 48 height 34
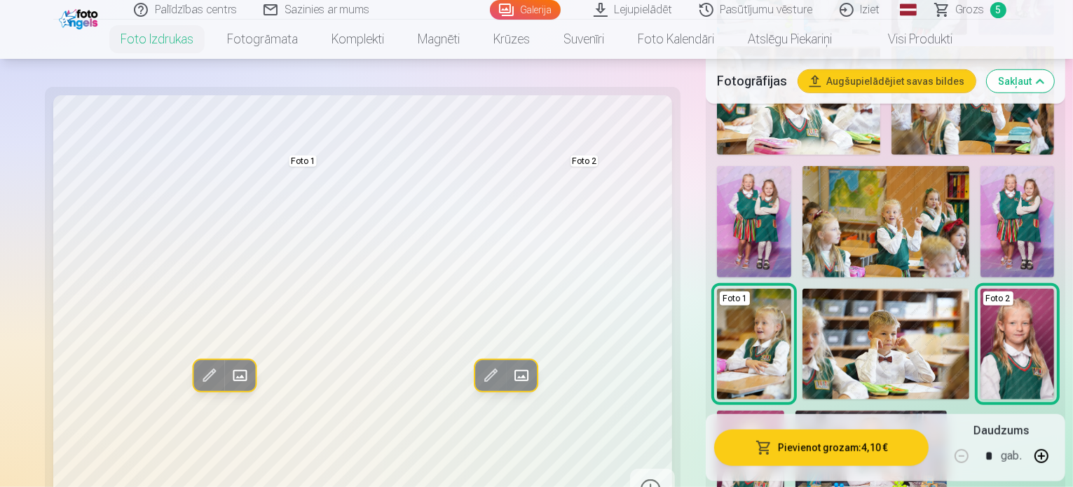
drag, startPoint x: 716, startPoint y: 302, endPoint x: 735, endPoint y: 276, distance: 33.1
click at [717, 411] on img at bounding box center [750, 461] width 67 height 101
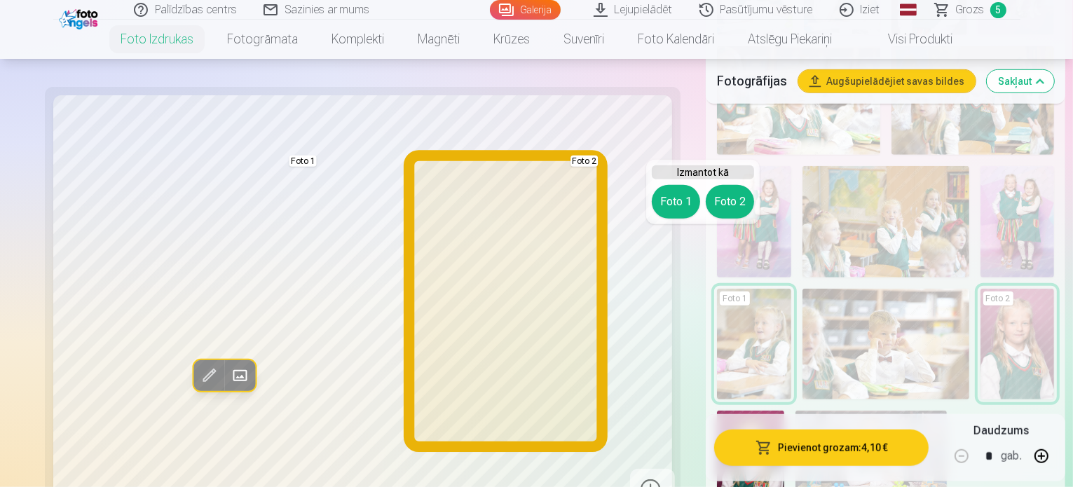
click at [727, 198] on button "Foto 2" at bounding box center [730, 202] width 48 height 34
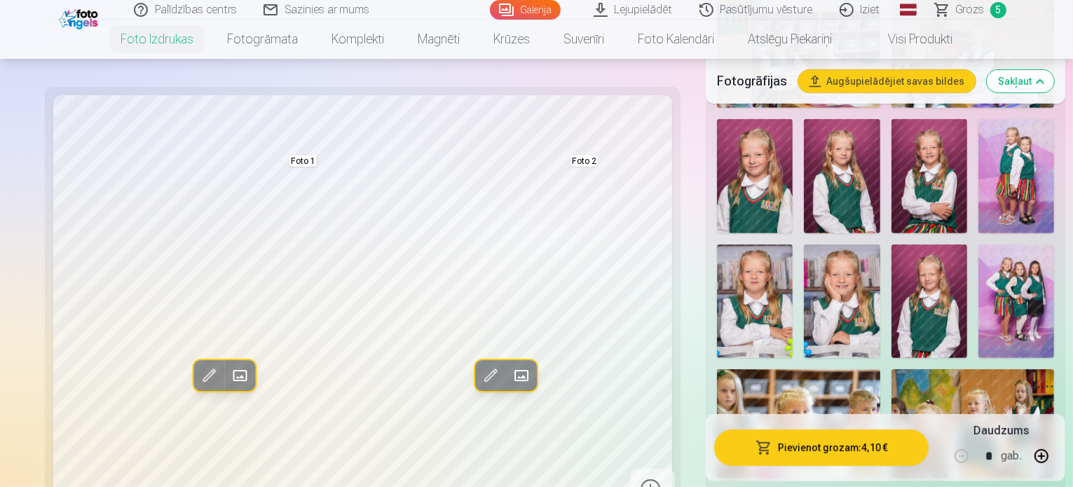
scroll to position [631, 0]
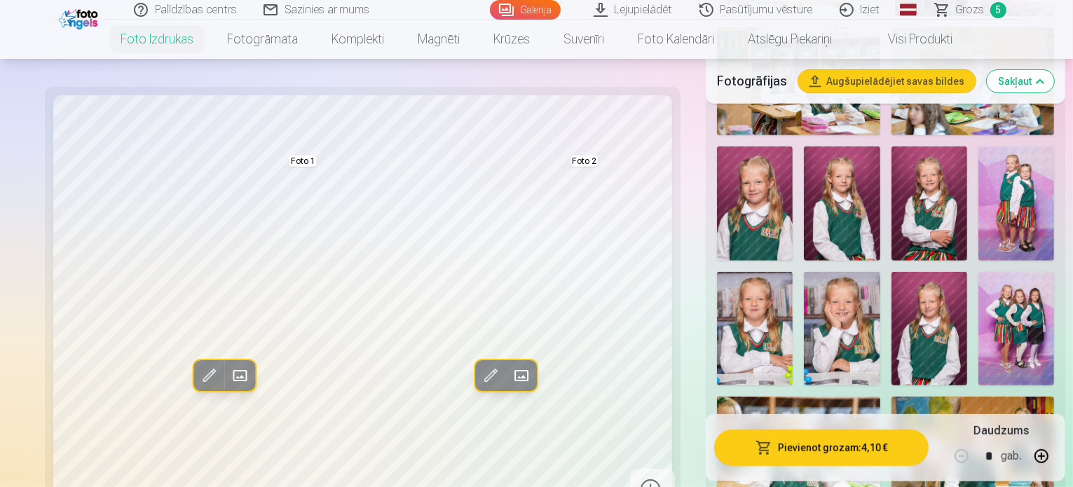
click at [892, 287] on img at bounding box center [930, 329] width 76 height 114
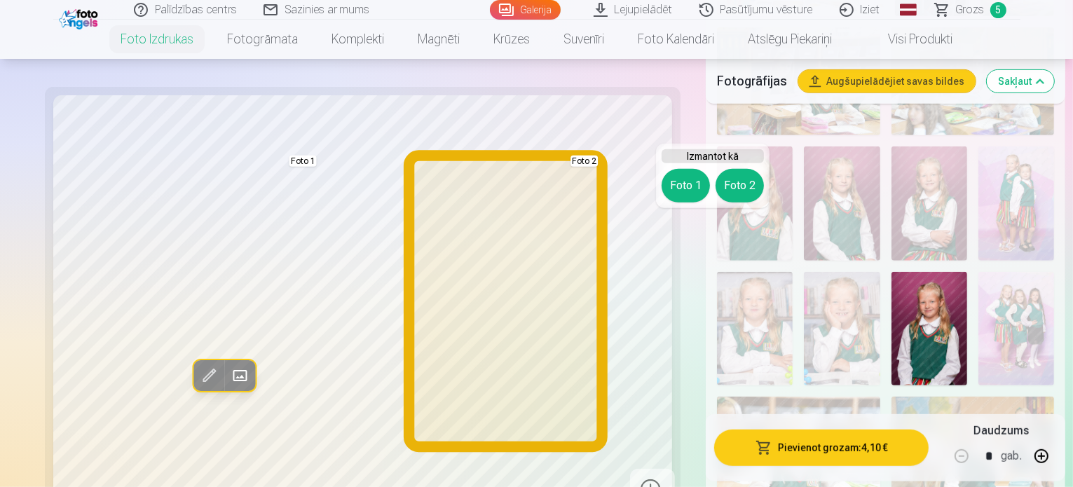
click at [731, 196] on button "Foto 2" at bounding box center [740, 186] width 48 height 34
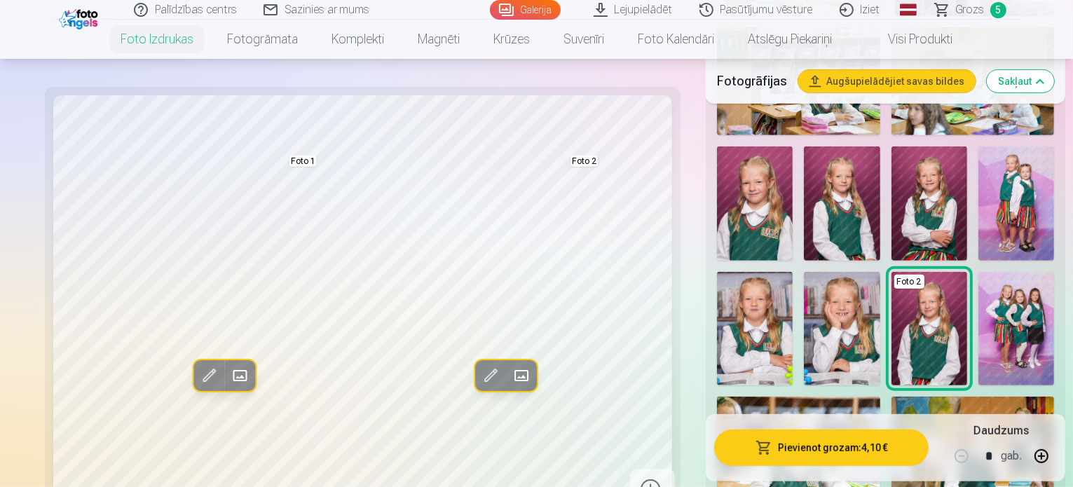
click at [892, 162] on img at bounding box center [930, 204] width 76 height 114
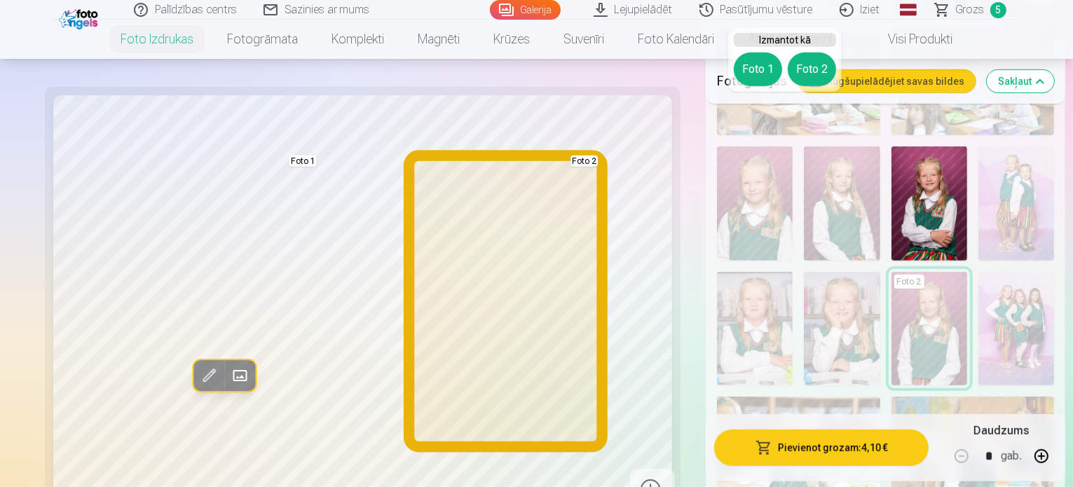
click at [804, 76] on button "Foto 2" at bounding box center [812, 70] width 48 height 34
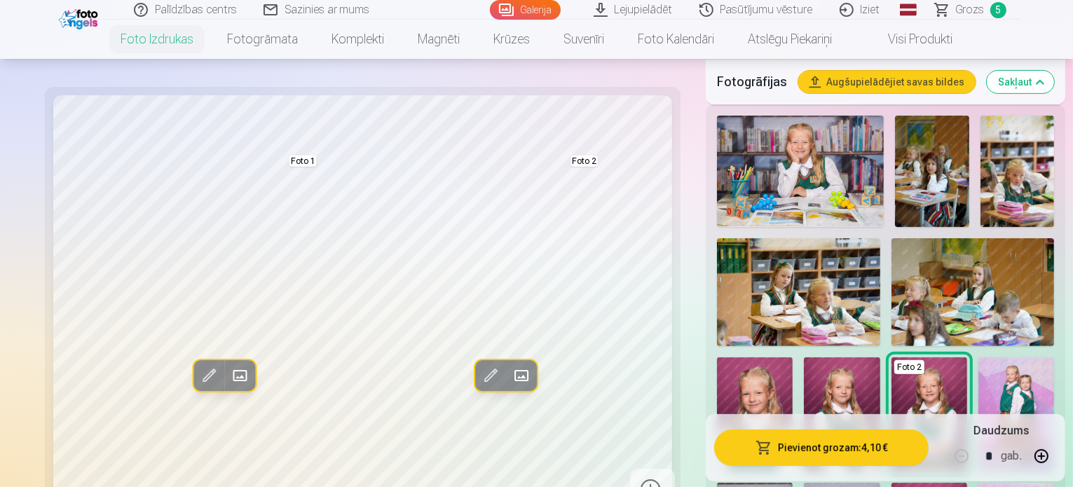
scroll to position [561, 0]
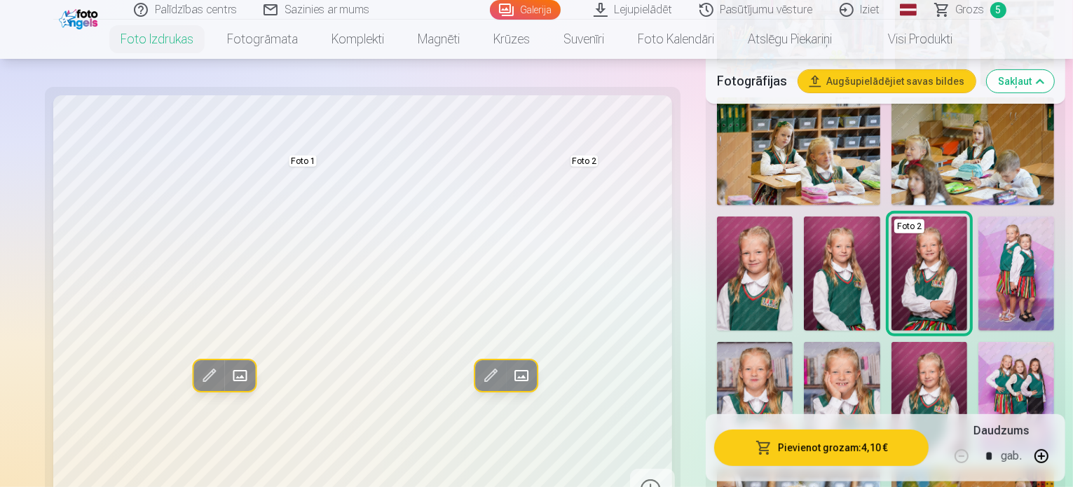
click at [804, 229] on img at bounding box center [842, 274] width 76 height 114
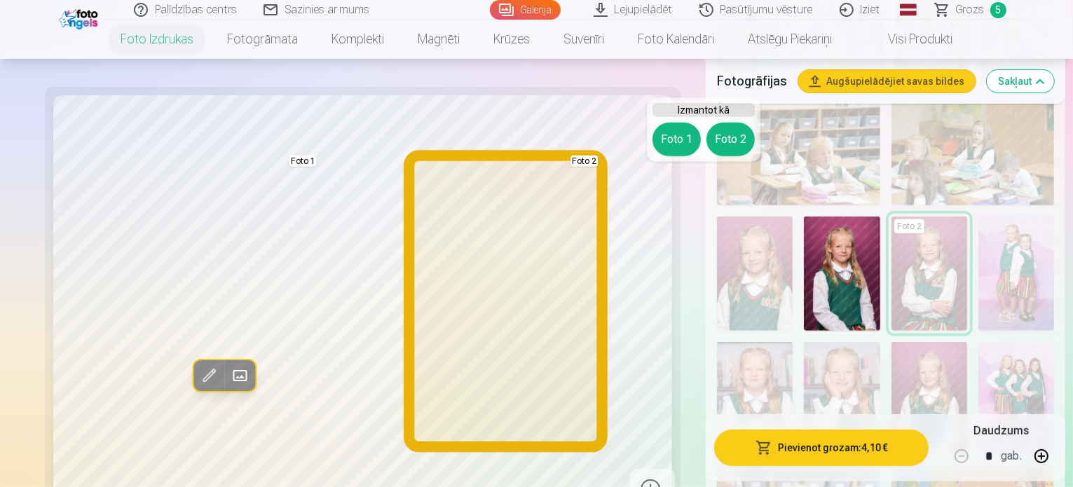
click at [738, 141] on button "Foto 2" at bounding box center [731, 140] width 48 height 34
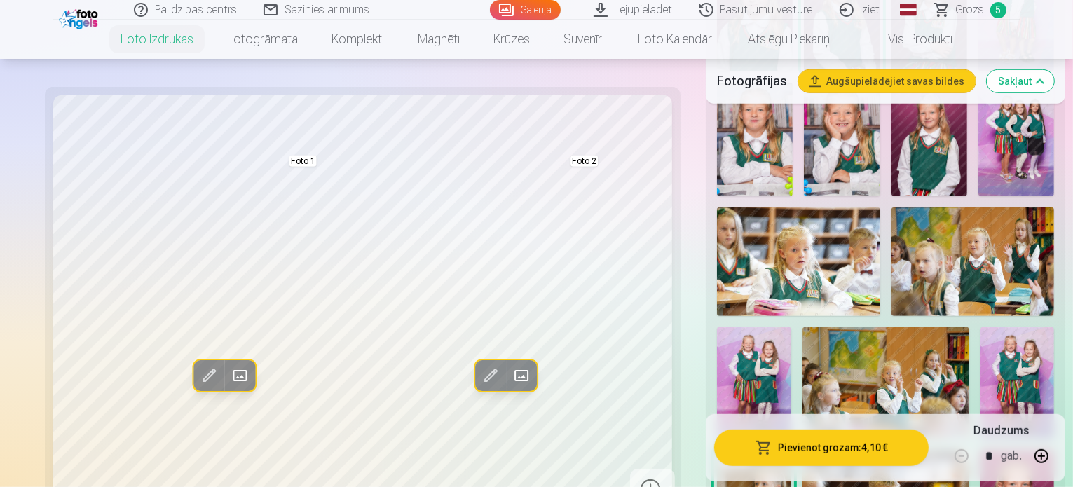
scroll to position [911, 0]
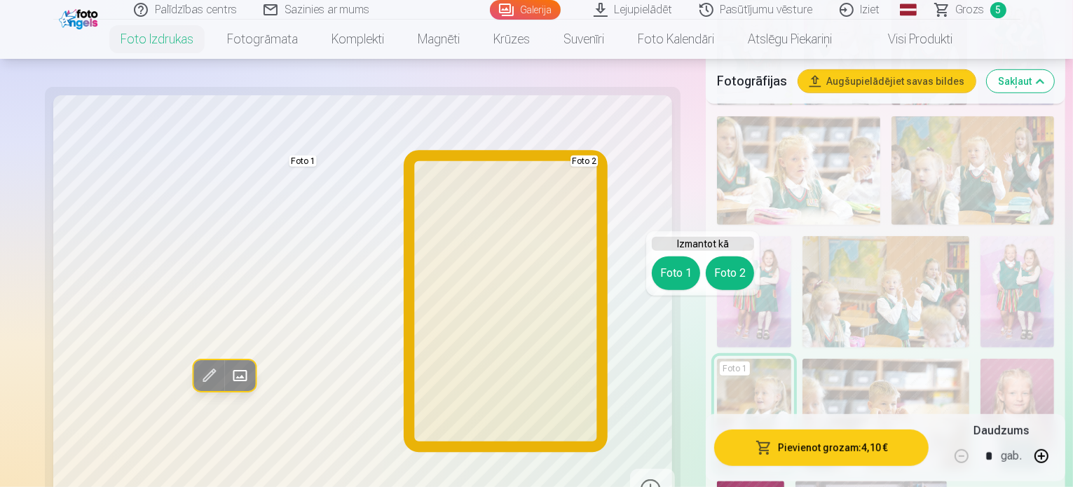
click at [738, 269] on button "Foto 2" at bounding box center [730, 274] width 48 height 34
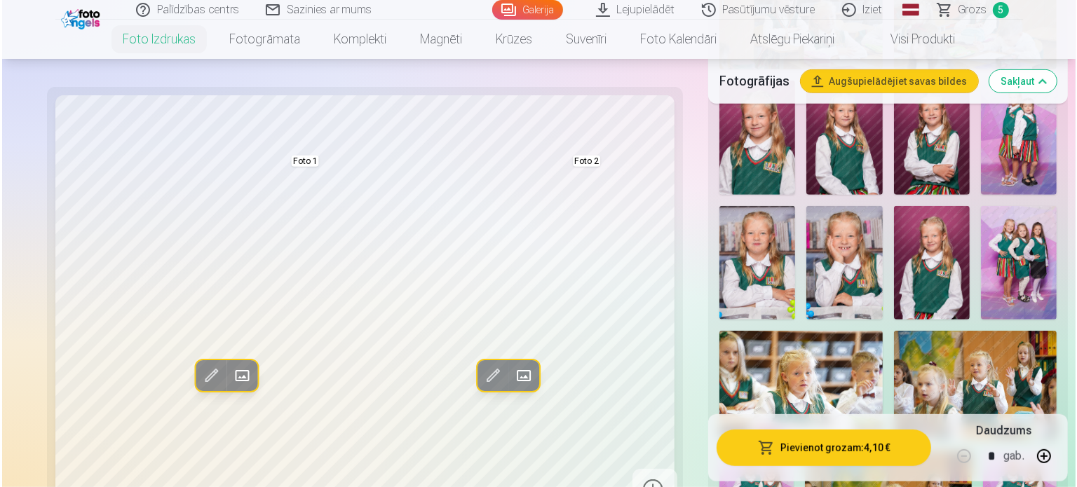
scroll to position [561, 0]
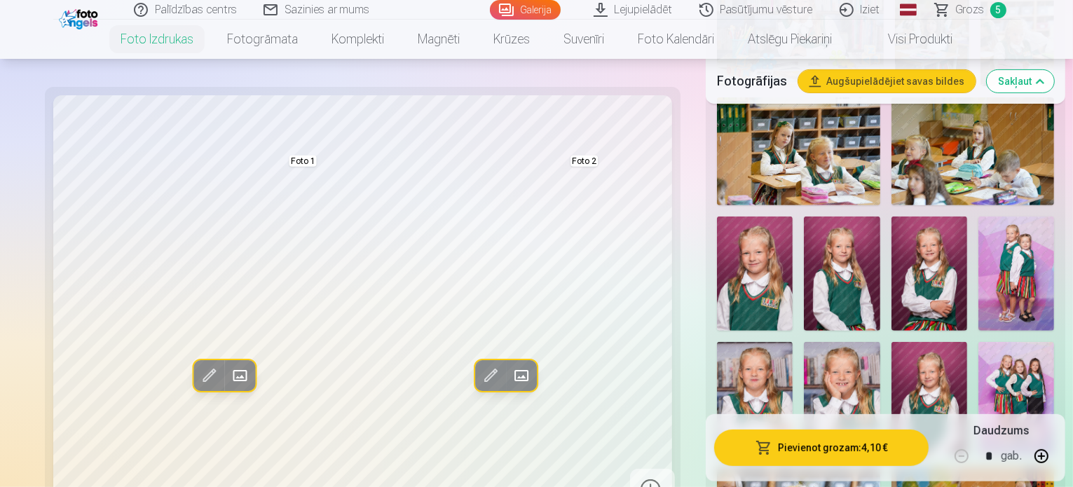
click at [848, 442] on button "Pievienot grozam : 4,10 €" at bounding box center [821, 448] width 215 height 36
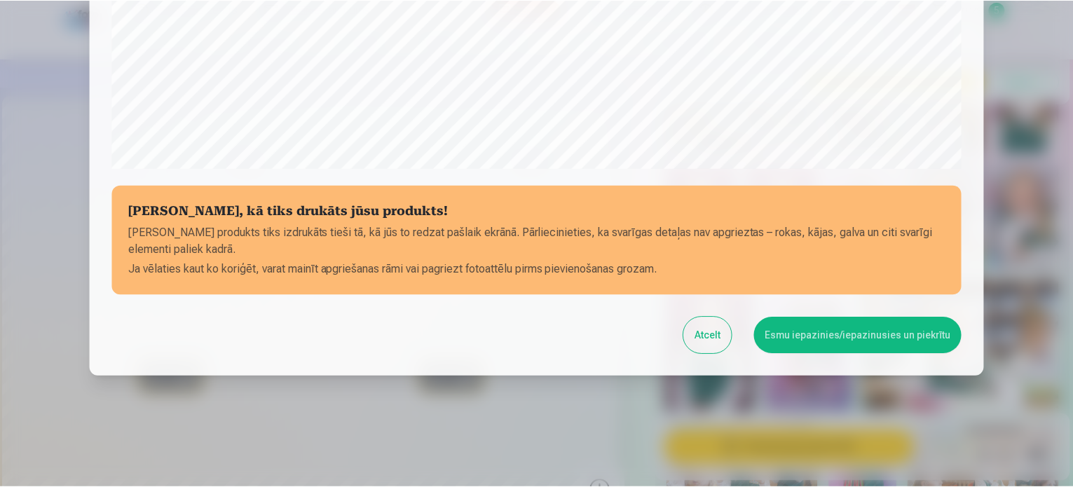
scroll to position [522, 0]
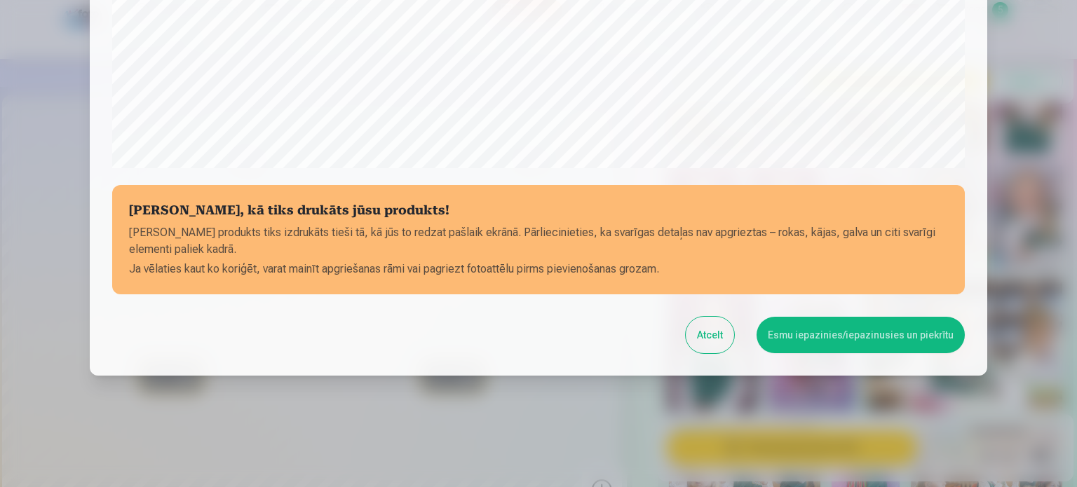
click at [892, 333] on button "Esmu iepazinies/iepazinusies un piekrītu" at bounding box center [861, 335] width 208 height 36
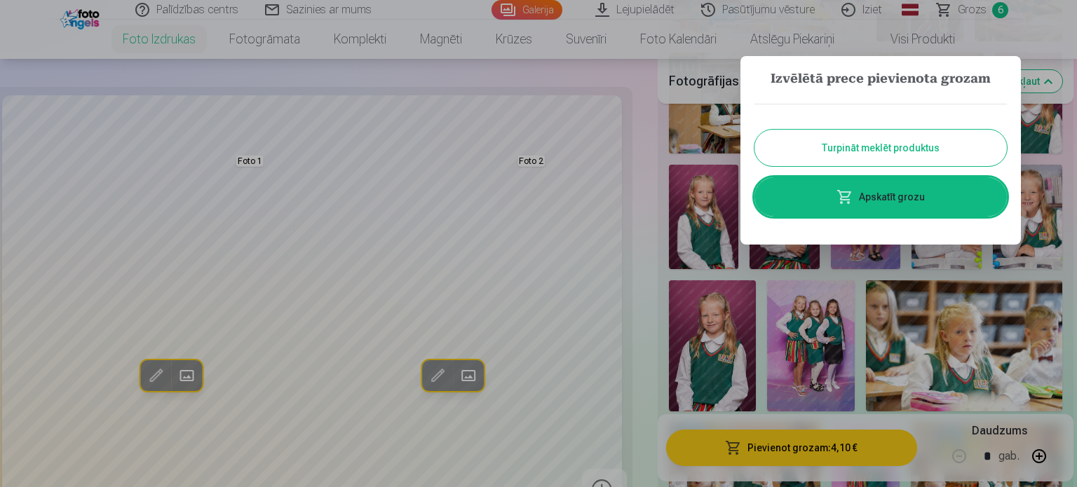
click at [827, 156] on button "Turpināt meklēt produktus" at bounding box center [880, 148] width 252 height 36
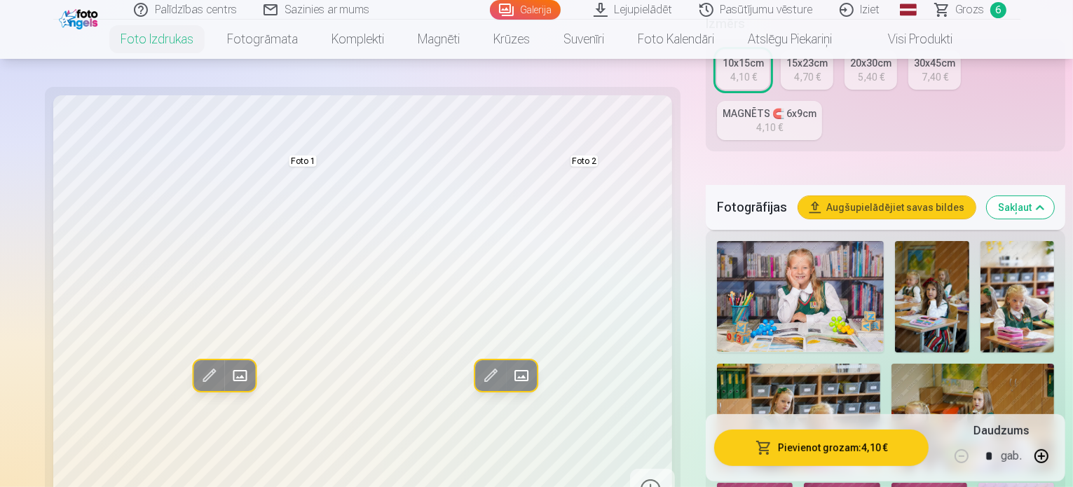
scroll to position [0, 0]
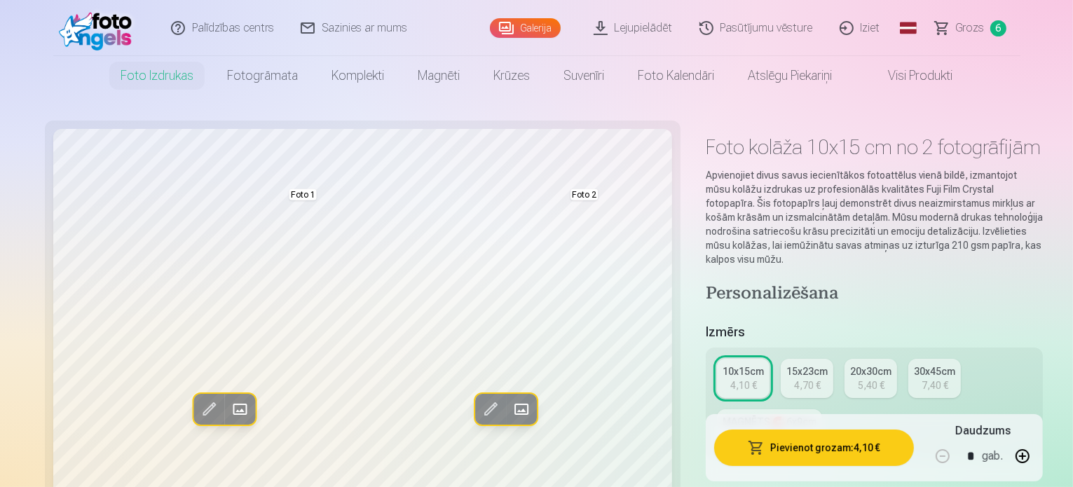
click at [975, 28] on span "Grozs" at bounding box center [970, 28] width 29 height 17
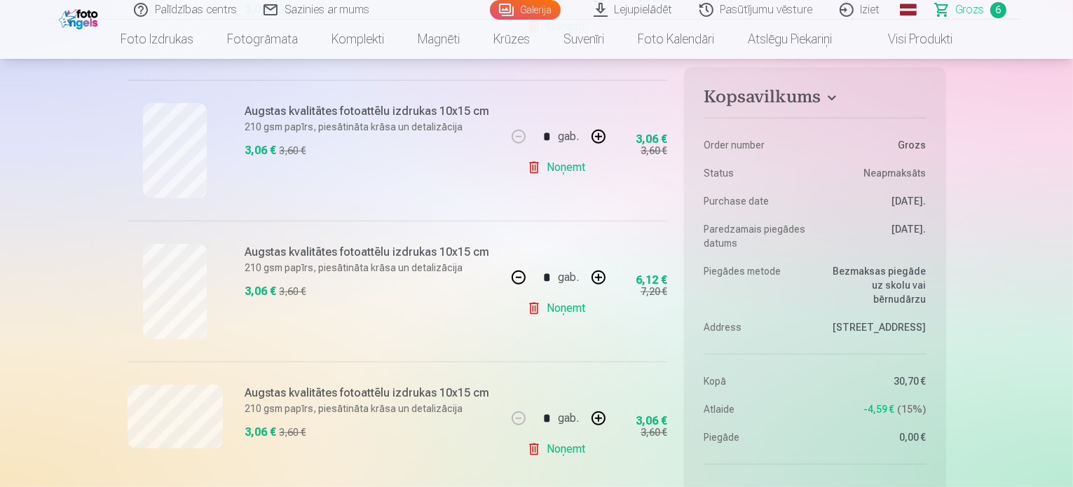
scroll to position [771, 0]
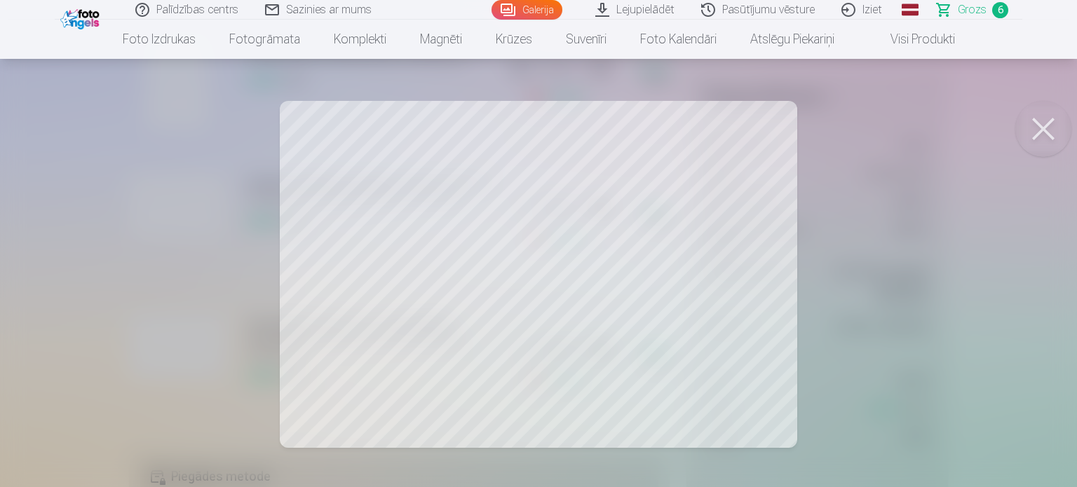
click at [1044, 123] on button at bounding box center [1043, 129] width 56 height 56
click at [1049, 135] on button at bounding box center [1043, 129] width 56 height 56
click at [1050, 128] on button at bounding box center [1043, 129] width 56 height 56
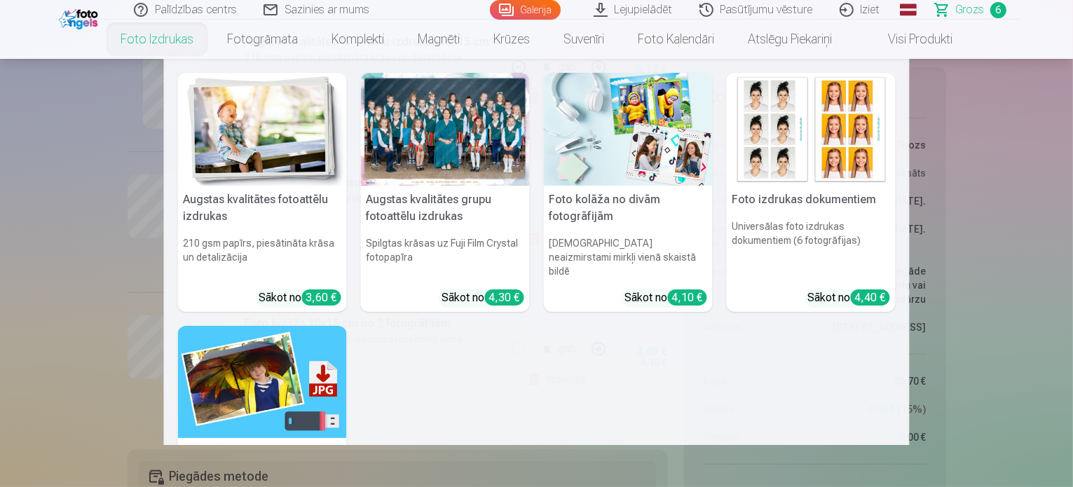
click at [255, 124] on img at bounding box center [262, 129] width 169 height 113
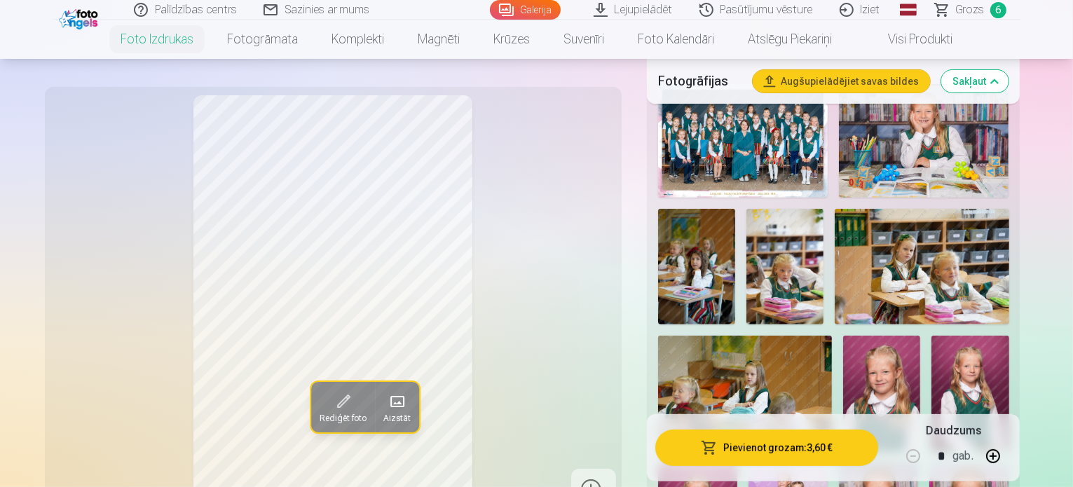
scroll to position [561, 0]
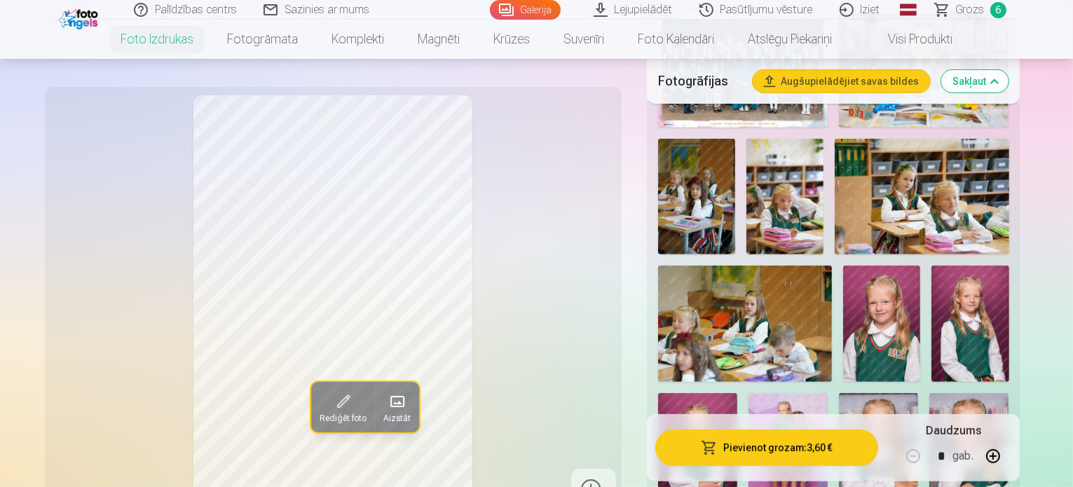
click at [932, 277] on img at bounding box center [970, 324] width 77 height 116
click at [843, 266] on img at bounding box center [881, 324] width 77 height 116
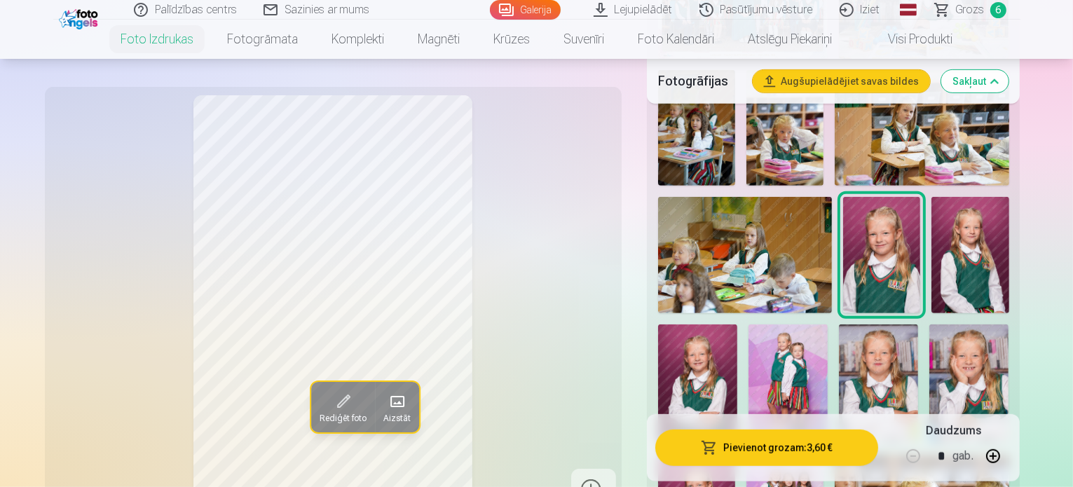
scroll to position [631, 0]
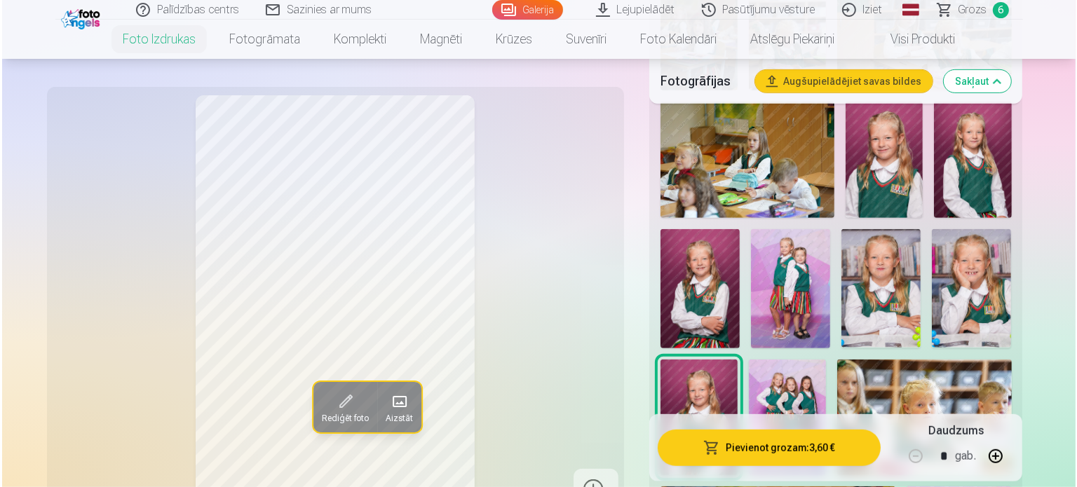
scroll to position [911, 0]
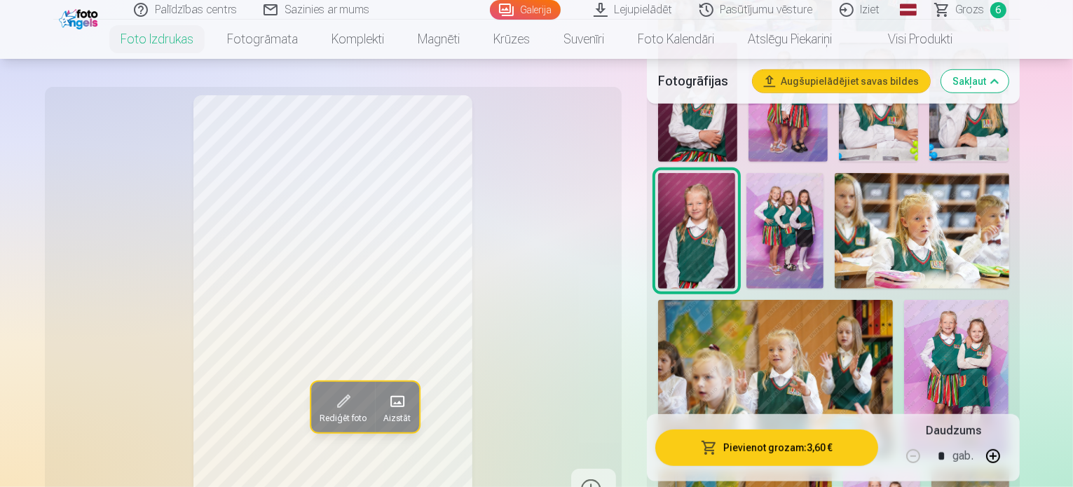
click at [816, 454] on button "Pievienot grozam : 3,60 €" at bounding box center [768, 448] width 224 height 36
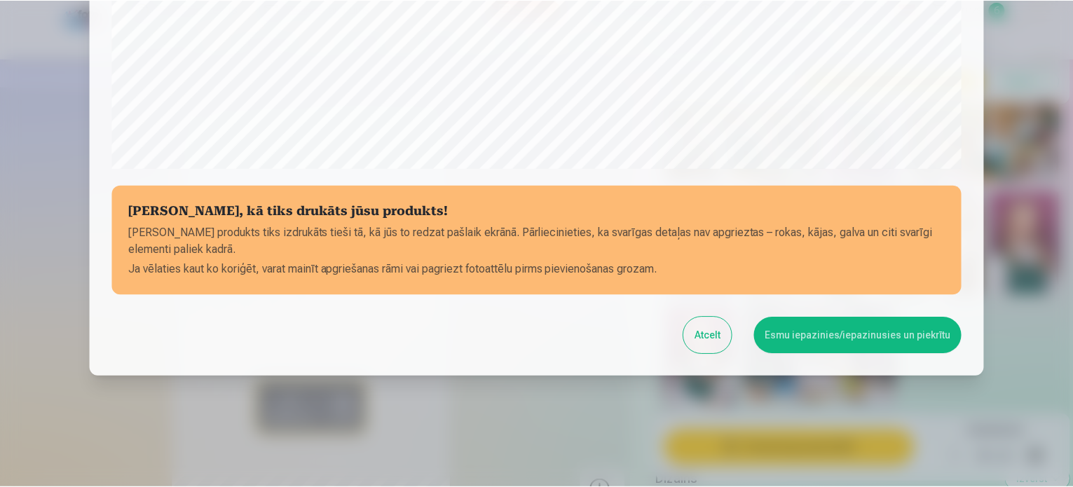
scroll to position [522, 0]
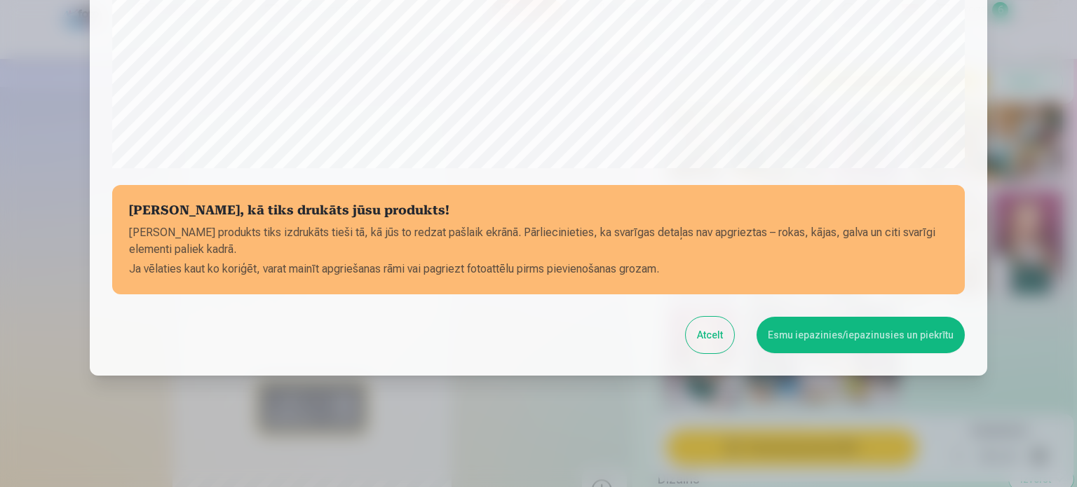
click at [789, 333] on button "Esmu iepazinies/iepazinusies un piekrītu" at bounding box center [861, 335] width 208 height 36
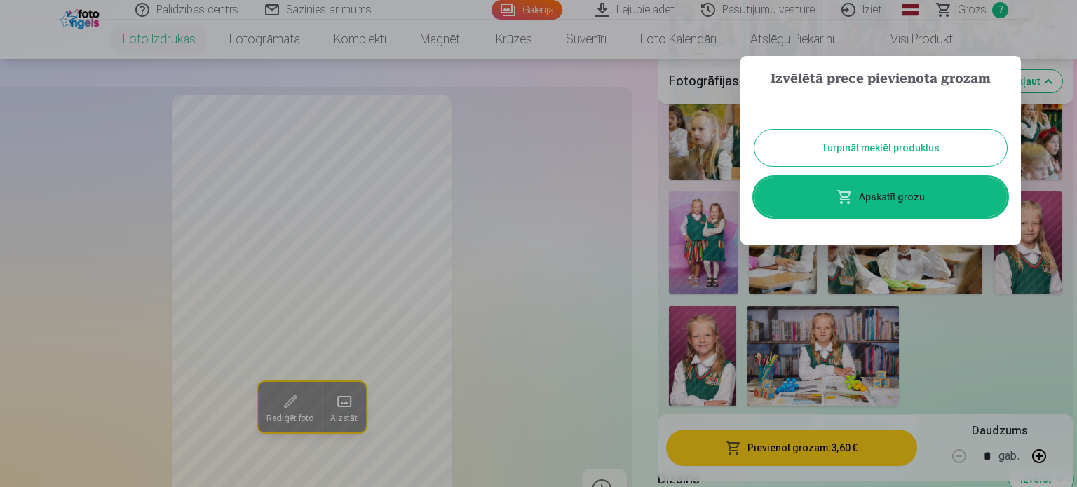
click at [1024, 355] on div at bounding box center [538, 243] width 1077 height 487
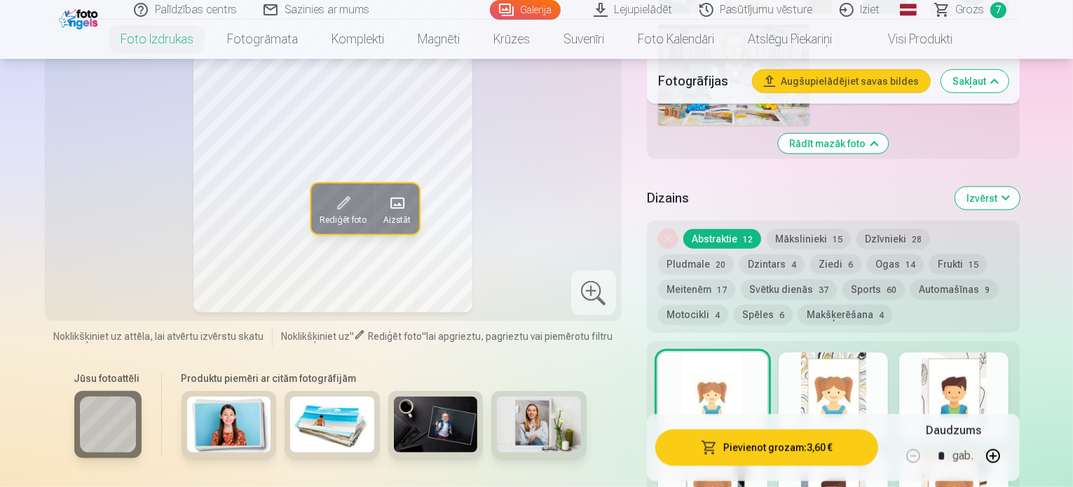
scroll to position [1613, 0]
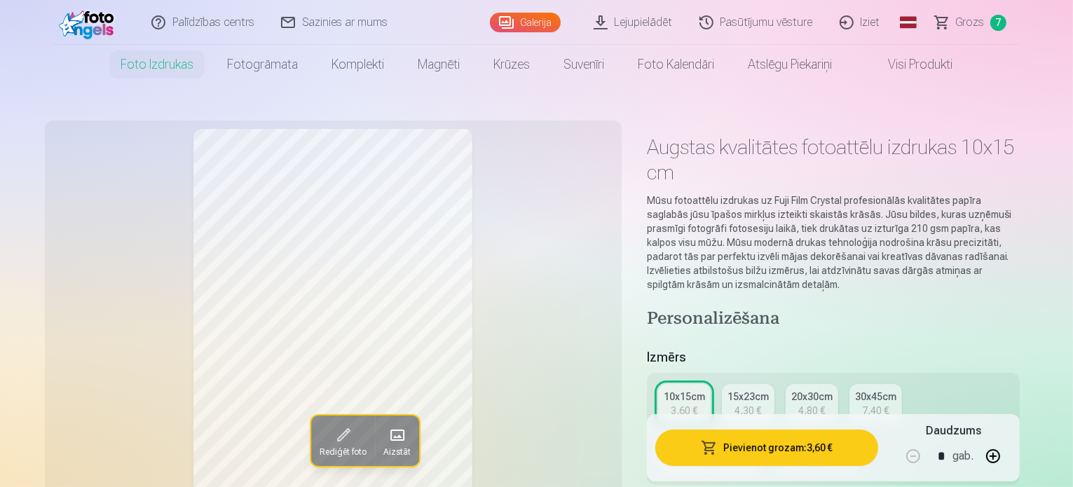
scroll to position [351, 0]
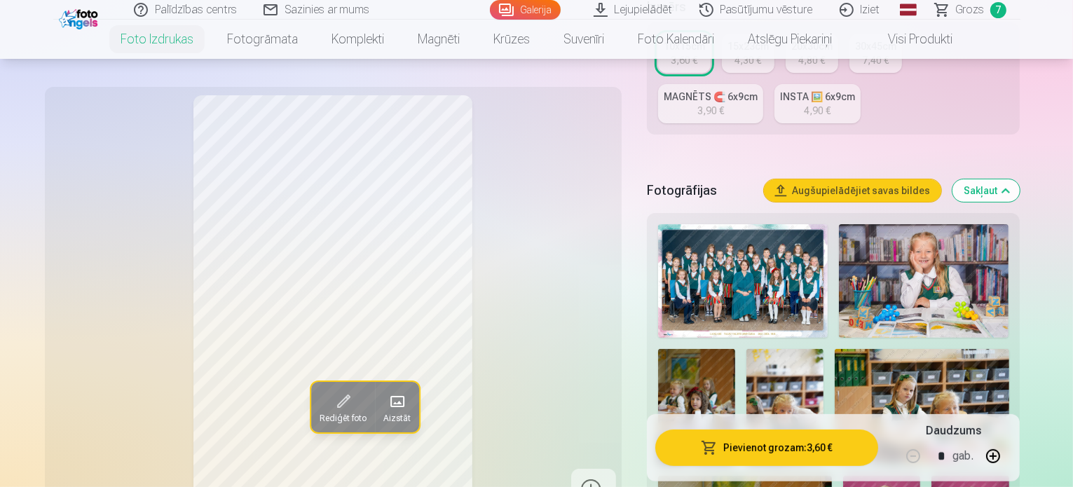
click at [942, 179] on button "Augšupielādējiet savas bildes" at bounding box center [852, 190] width 177 height 22
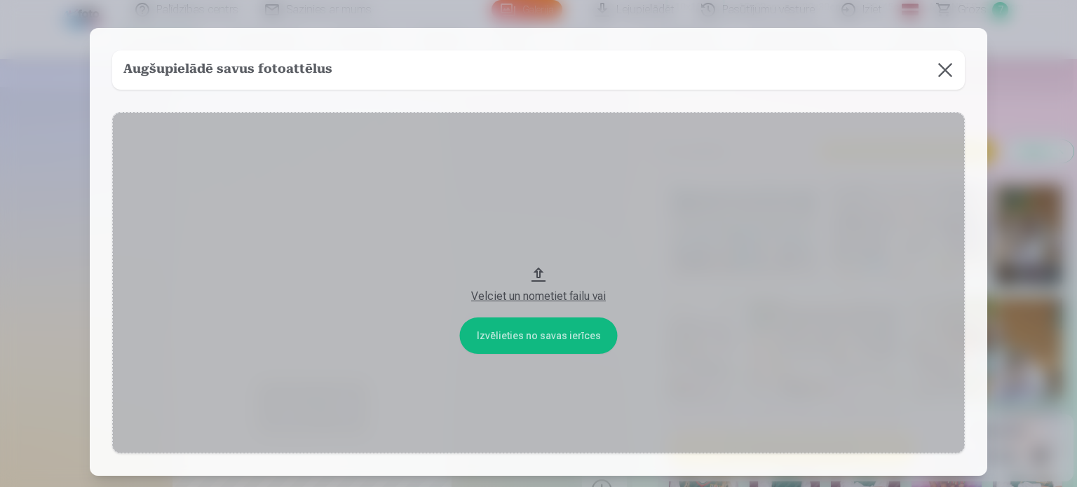
drag, startPoint x: 947, startPoint y: 53, endPoint x: 942, endPoint y: 61, distance: 9.4
click at [945, 54] on button at bounding box center [945, 69] width 39 height 39
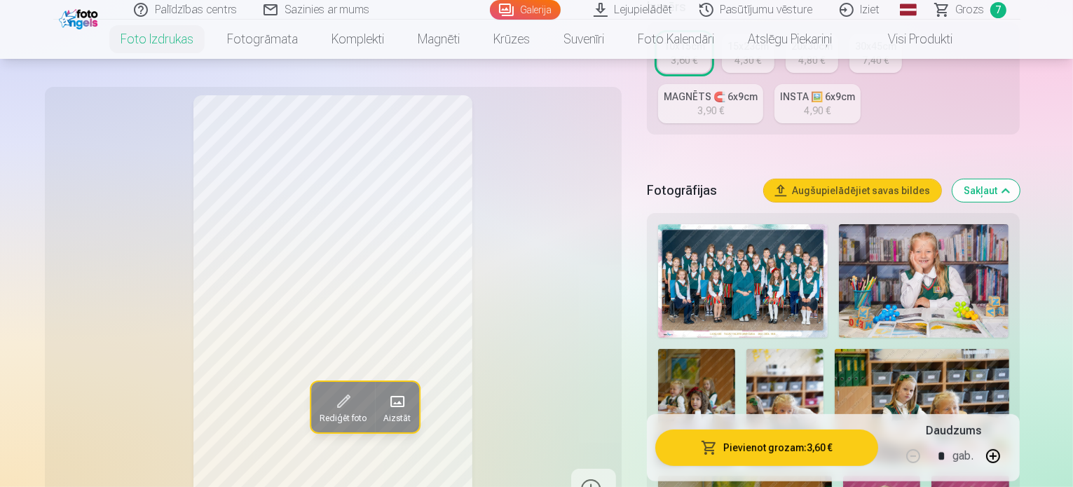
drag, startPoint x: 979, startPoint y: 12, endPoint x: 987, endPoint y: 100, distance: 88.7
click at [979, 13] on span "Grozs" at bounding box center [970, 9] width 29 height 17
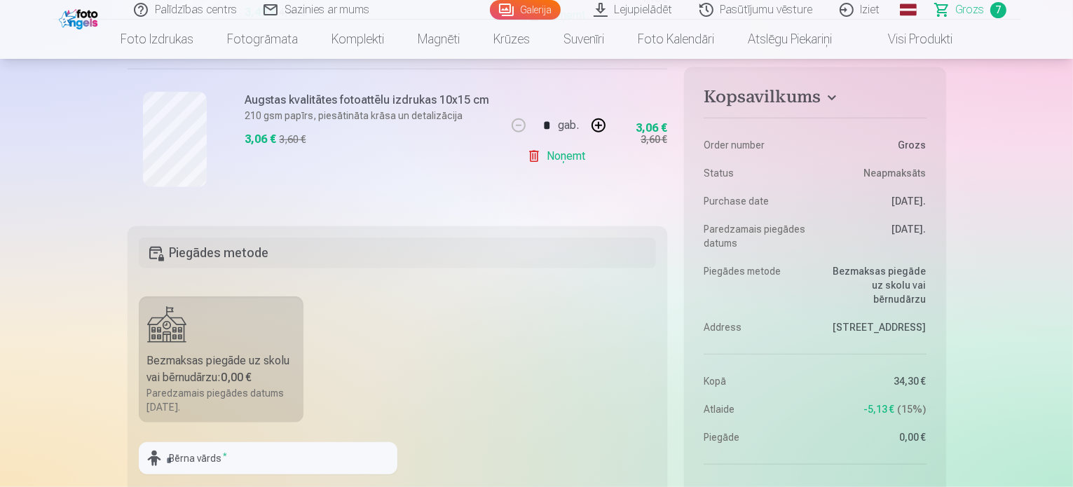
scroll to position [1262, 0]
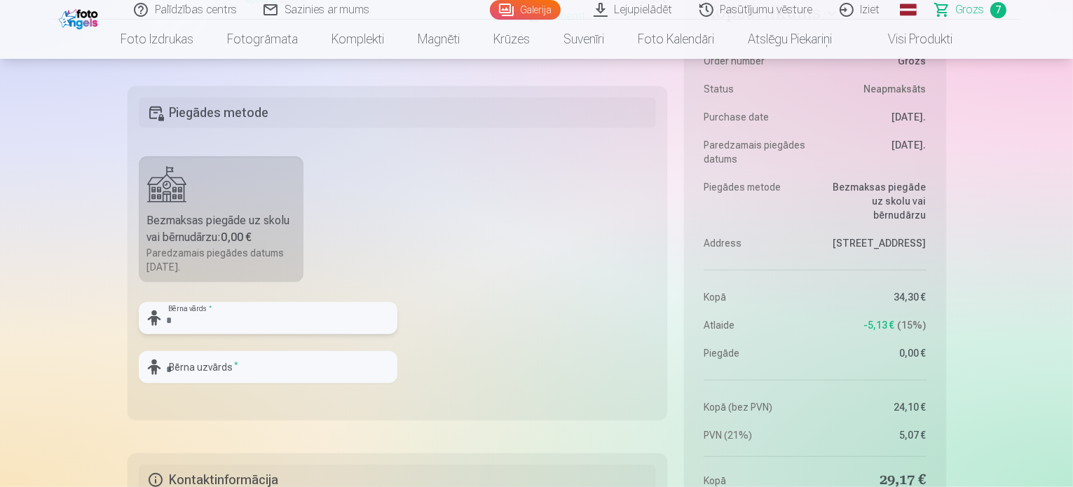
click at [353, 311] on input "text" at bounding box center [268, 318] width 259 height 32
type input "*****"
click at [197, 360] on input "text" at bounding box center [268, 367] width 259 height 32
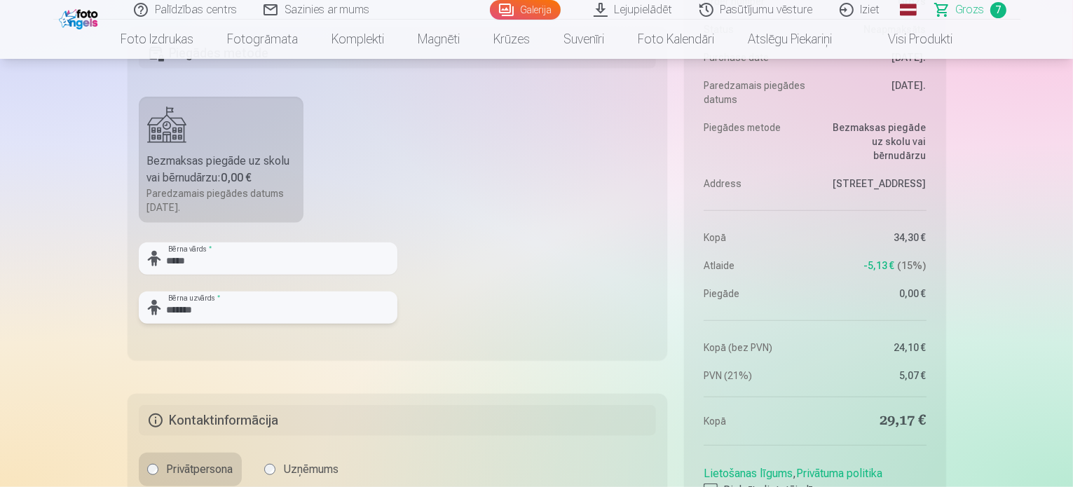
scroll to position [1472, 0]
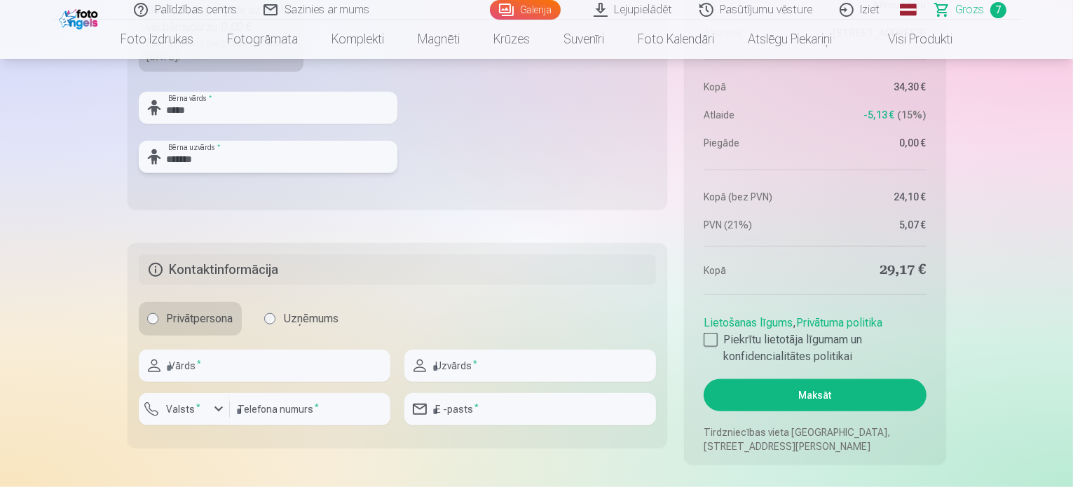
type input "*******"
click at [315, 356] on input "text" at bounding box center [265, 366] width 252 height 32
click at [255, 100] on input "*****" at bounding box center [268, 108] width 259 height 32
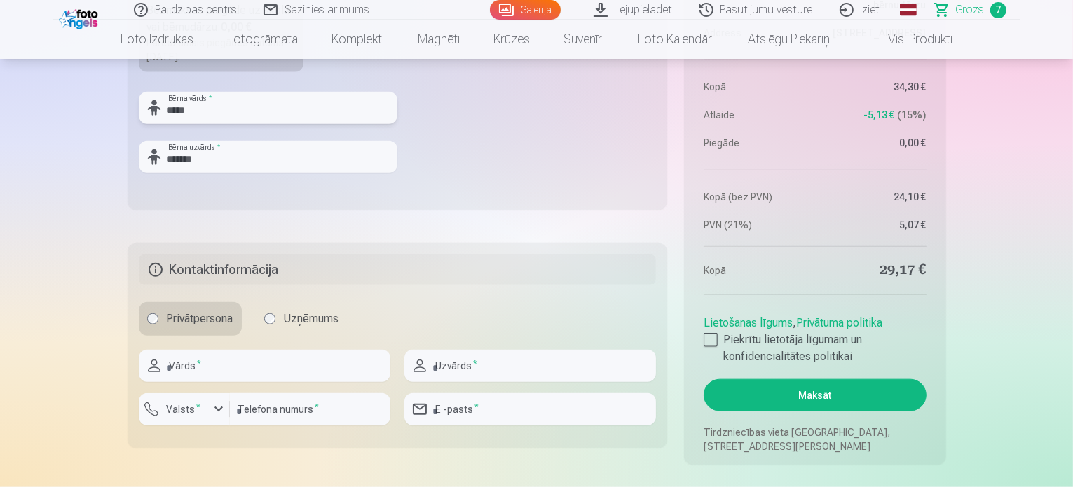
type input "*****"
click at [258, 151] on input "*******" at bounding box center [268, 157] width 259 height 32
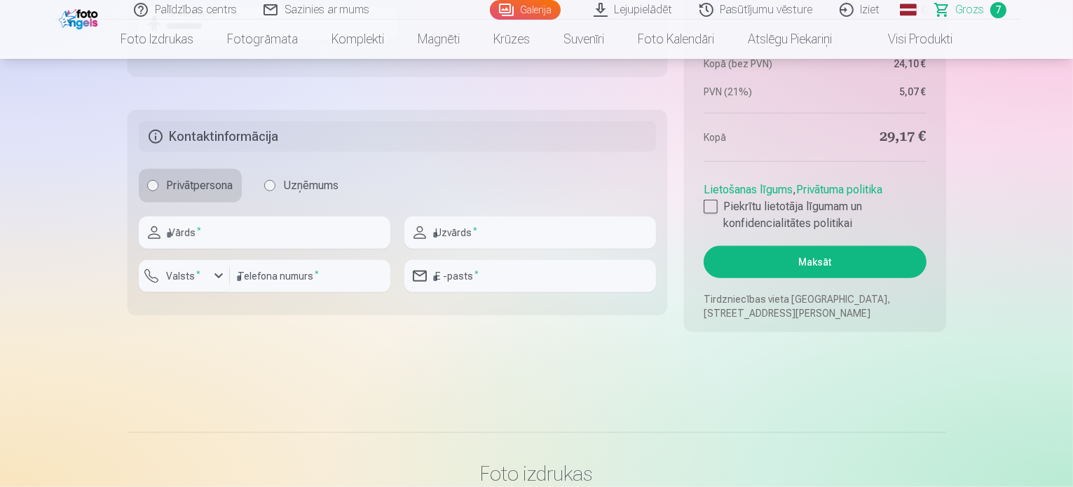
scroll to position [1613, 0]
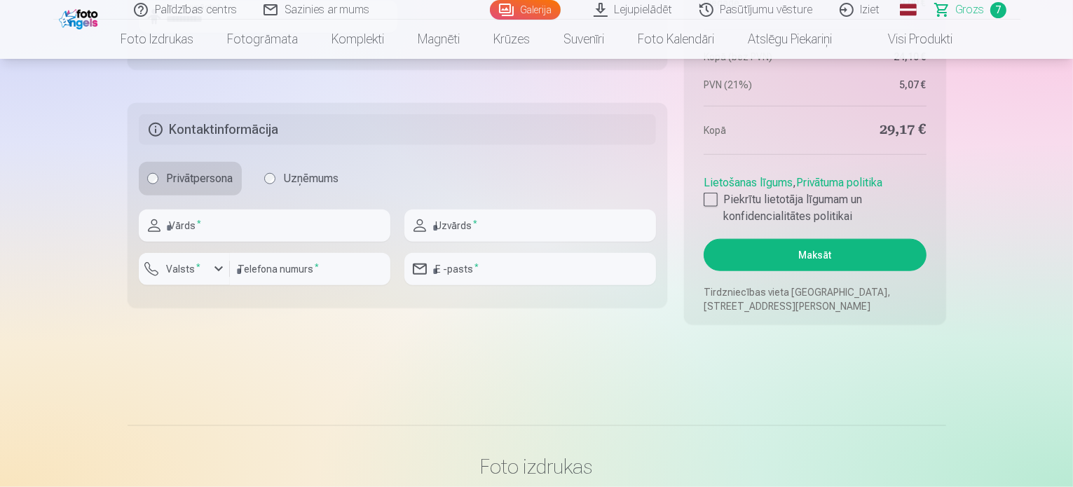
type input "**********"
click at [276, 238] on input "text" at bounding box center [265, 226] width 252 height 32
type input "*****"
click at [524, 223] on input "text" at bounding box center [531, 226] width 252 height 32
type input "*******"
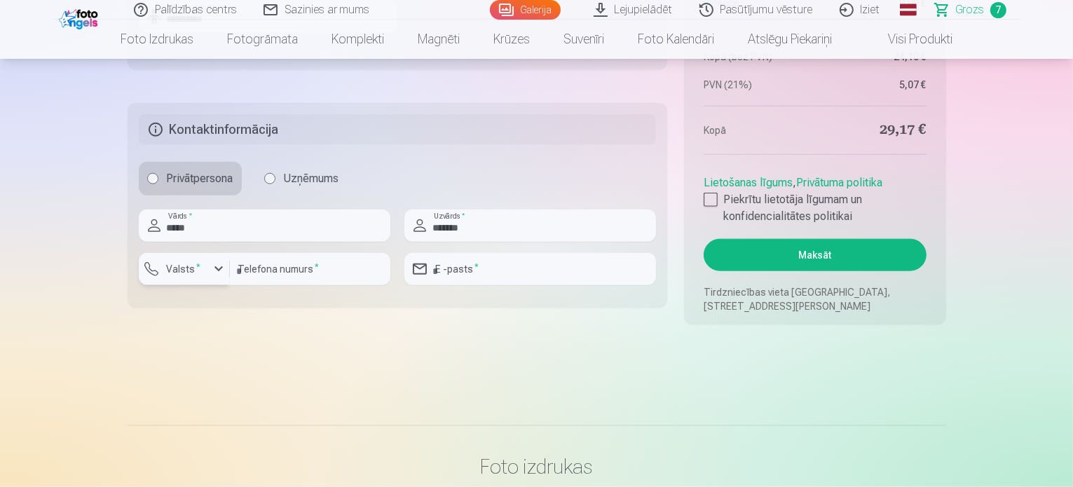
click at [227, 266] on button "Valsts *" at bounding box center [184, 269] width 91 height 32
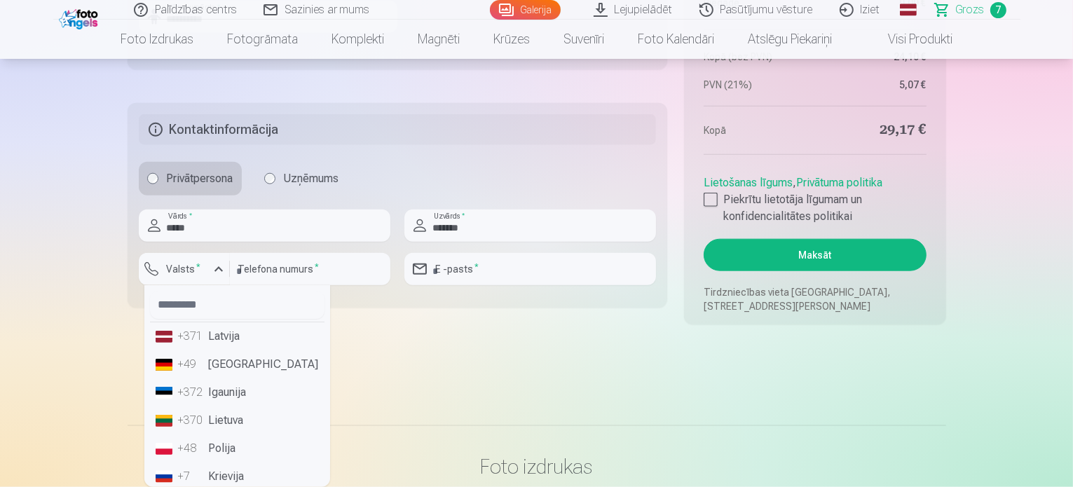
click at [222, 330] on li "+371 Latvija" at bounding box center [237, 337] width 175 height 28
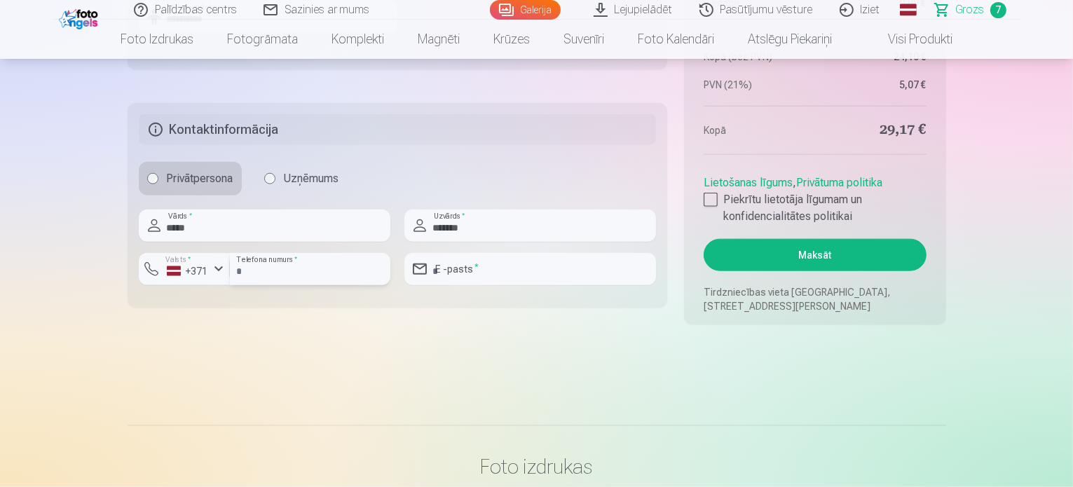
click at [293, 258] on input "number" at bounding box center [310, 269] width 161 height 32
type input "********"
click at [494, 272] on input "email" at bounding box center [531, 269] width 252 height 32
type input "**********"
click at [710, 195] on div at bounding box center [711, 200] width 14 height 14
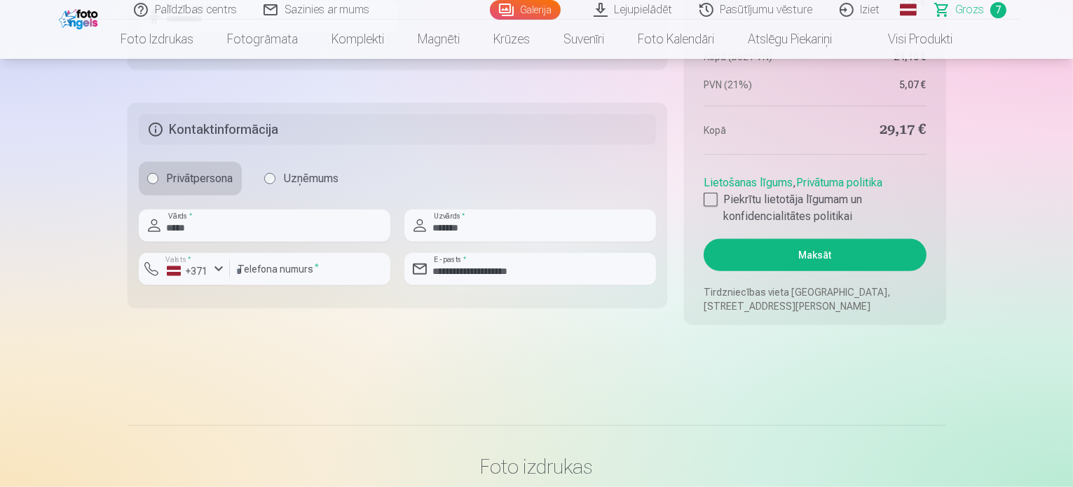
click at [792, 257] on button "Maksāt" at bounding box center [815, 255] width 222 height 32
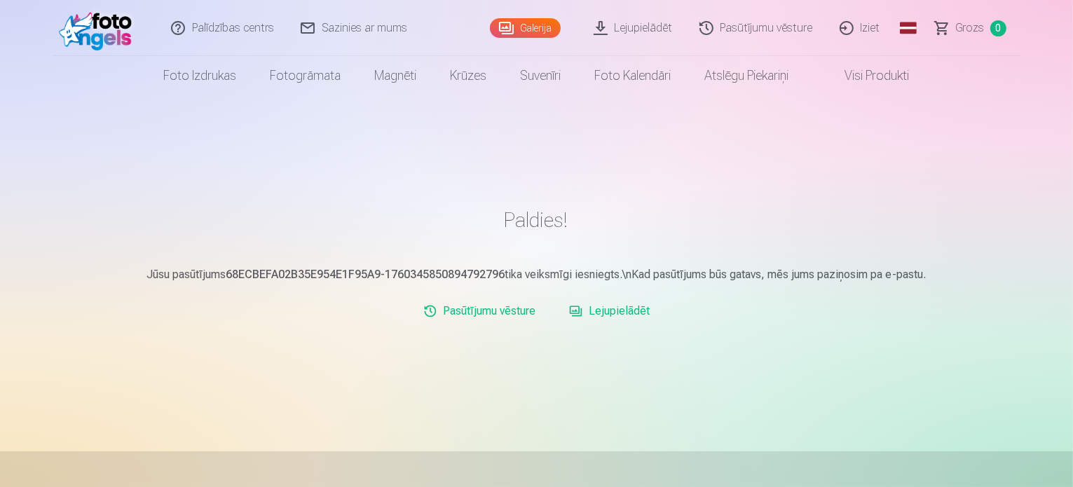
click at [643, 25] on link "Lejupielādēt" at bounding box center [634, 28] width 106 height 56
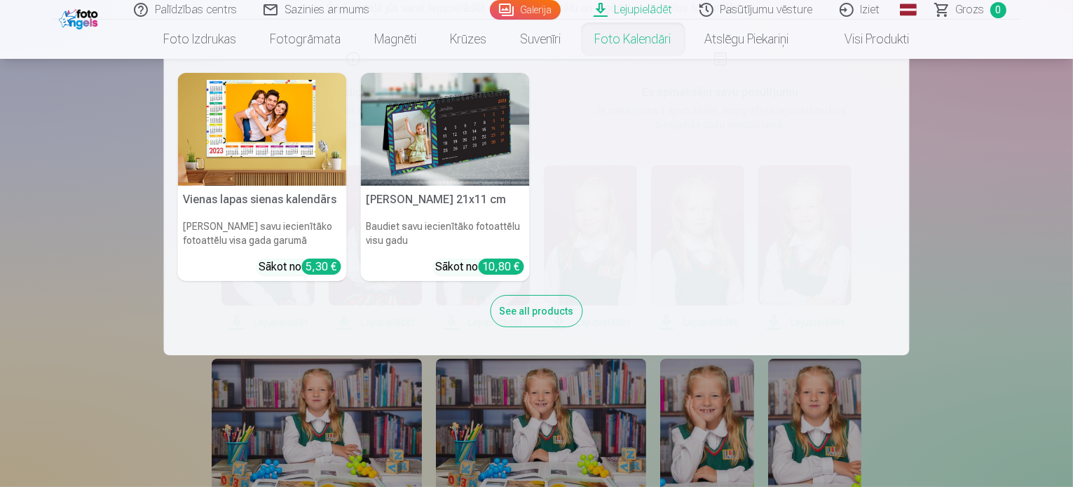
scroll to position [280, 0]
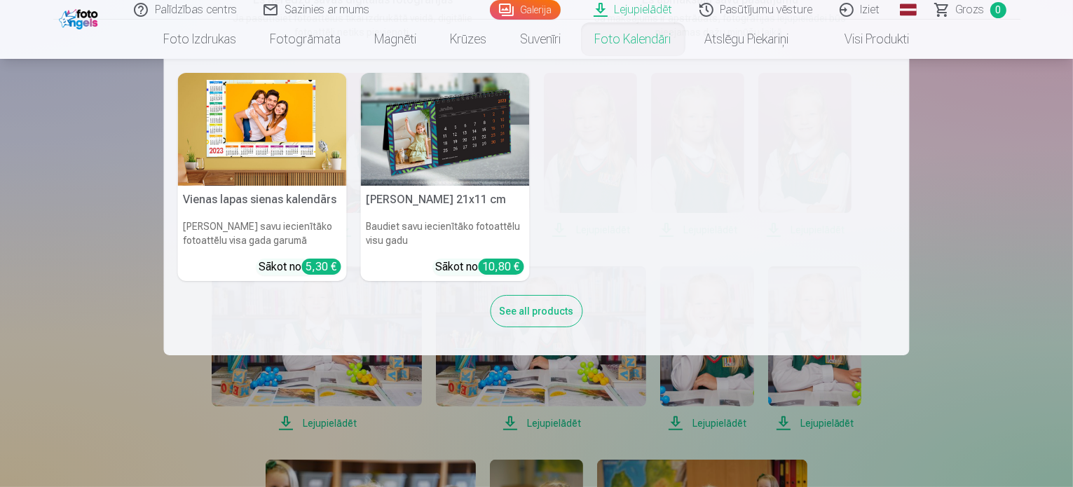
click at [1010, 279] on nav "Vienas lapas sienas kalendārs Parādiet savu iecienītāko fotoattēlu visa gada ga…" at bounding box center [536, 207] width 1073 height 297
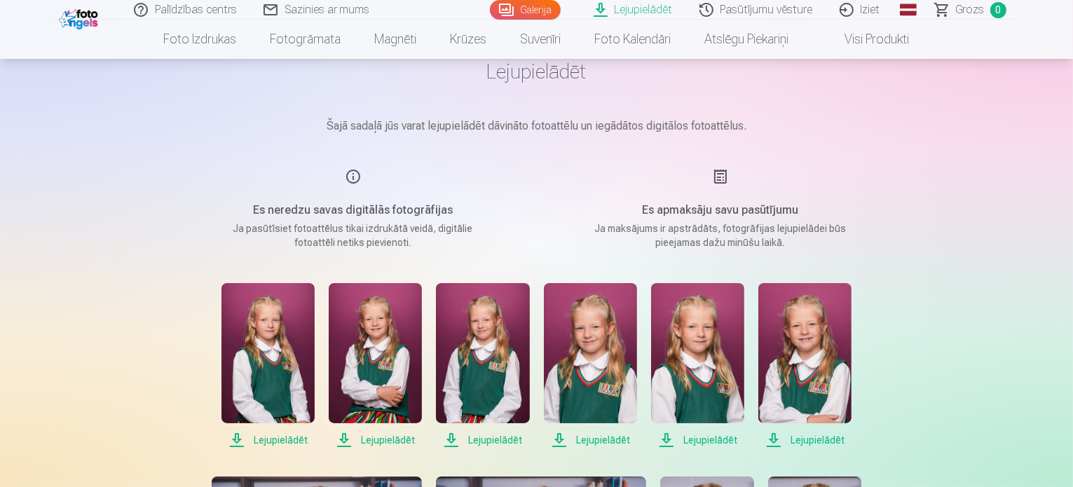
scroll to position [210, 0]
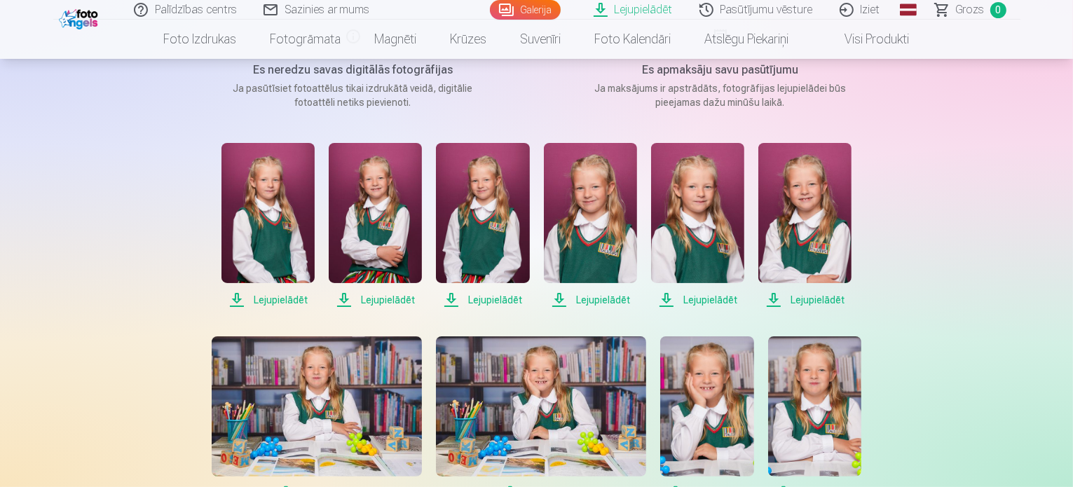
click at [294, 294] on span "Lejupielādēt" at bounding box center [268, 300] width 93 height 17
click at [357, 299] on span "Lejupielādēt" at bounding box center [375, 300] width 93 height 17
click at [509, 302] on span "Lejupielādēt" at bounding box center [482, 300] width 93 height 17
click at [620, 302] on span "Lejupielādēt" at bounding box center [590, 300] width 93 height 17
click at [703, 302] on span "Lejupielādēt" at bounding box center [697, 300] width 93 height 17
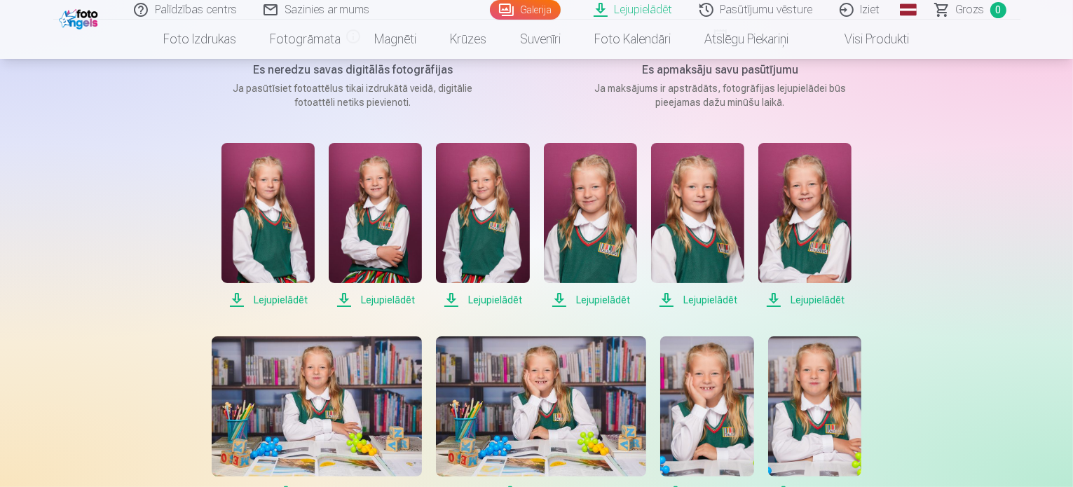
click at [834, 299] on span "Lejupielādēt" at bounding box center [805, 300] width 93 height 17
click at [600, 303] on span "Lejupielādēt" at bounding box center [590, 300] width 93 height 17
click at [605, 301] on span "Lejupielādēt" at bounding box center [590, 300] width 93 height 17
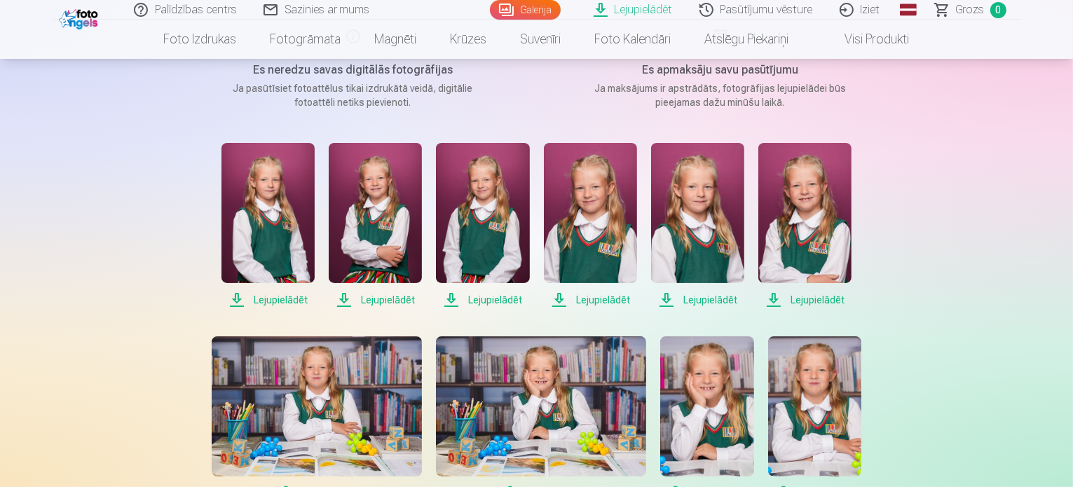
click at [704, 297] on span "Lejupielādēt" at bounding box center [697, 300] width 93 height 17
click at [821, 302] on span "Lejupielādēt" at bounding box center [805, 300] width 93 height 17
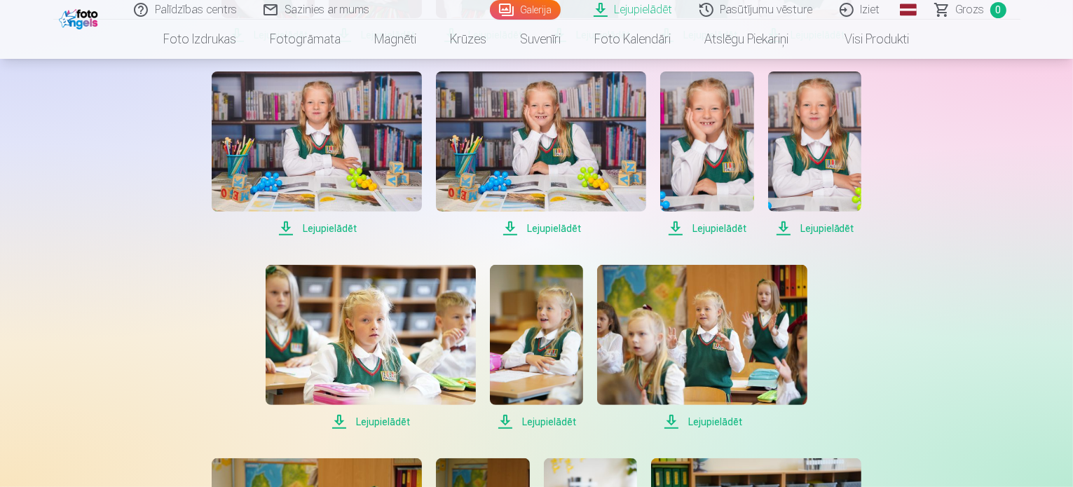
scroll to position [491, 0]
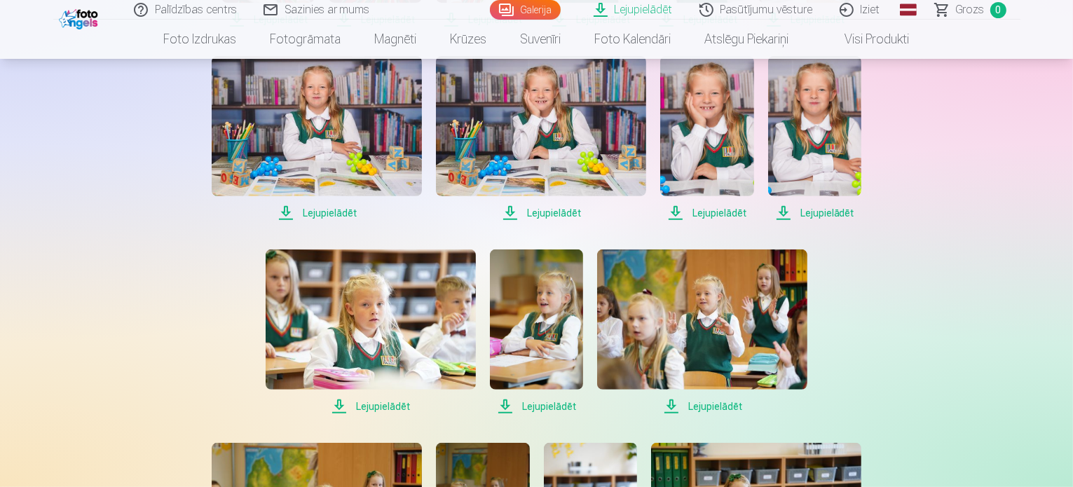
click at [333, 212] on span "Lejupielādēt" at bounding box center [317, 213] width 210 height 17
click at [547, 212] on span "Lejupielādēt" at bounding box center [541, 213] width 210 height 17
click at [716, 218] on span "Lejupielādēt" at bounding box center [706, 213] width 93 height 17
click at [1055, 104] on div "Palīdzības centrs Sazinies ar mums Galerija Lejupielādēt Pasūtījumu vēsture Izi…" at bounding box center [536, 478] width 1073 height 1939
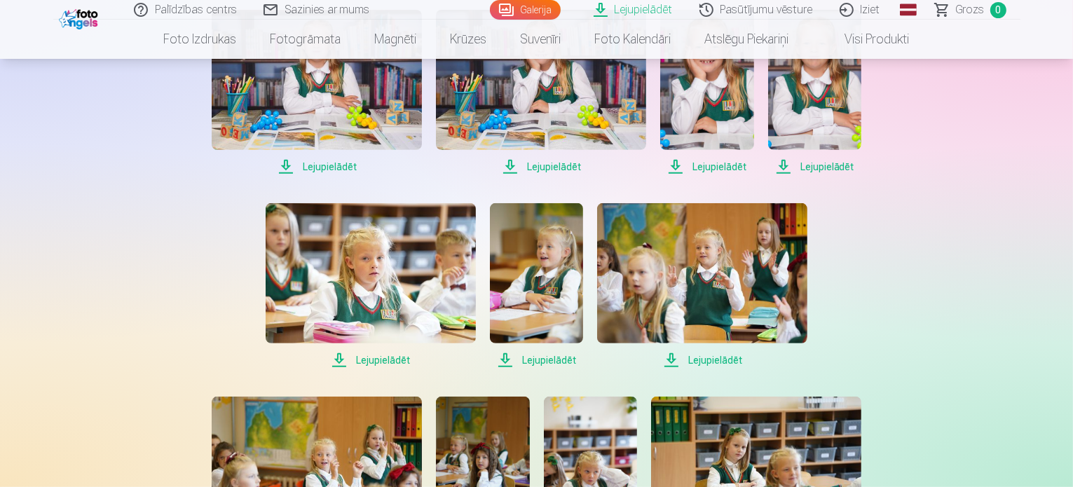
scroll to position [561, 0]
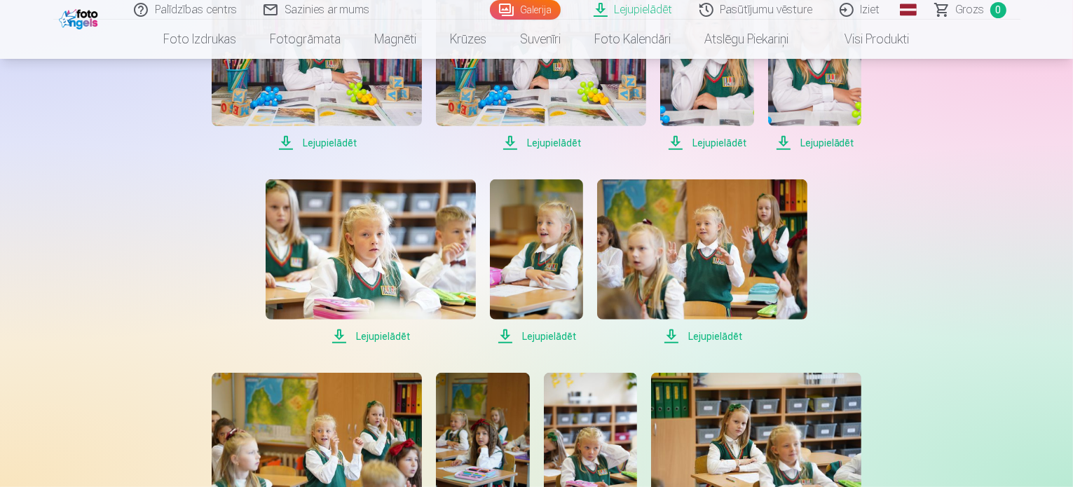
click at [373, 332] on span "Lejupielādēt" at bounding box center [371, 336] width 210 height 17
click at [542, 334] on span "Lejupielādēt" at bounding box center [536, 336] width 93 height 17
click at [702, 334] on span "Lejupielādēt" at bounding box center [702, 336] width 210 height 17
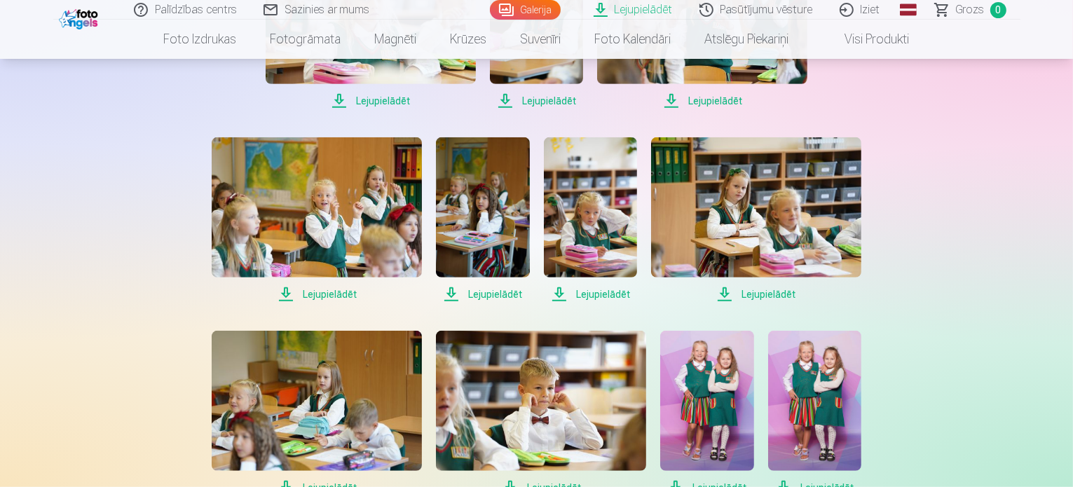
scroll to position [841, 0]
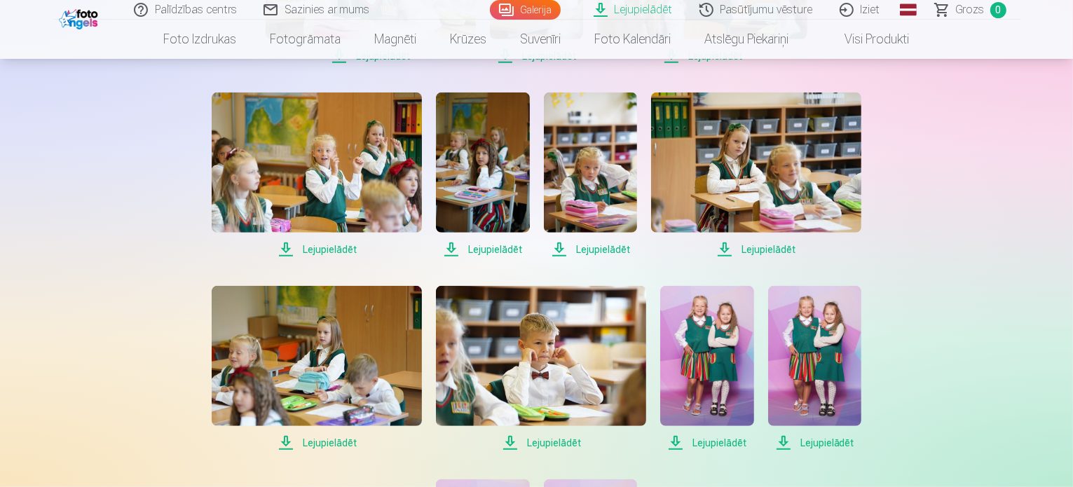
click at [346, 251] on span "Lejupielādēt" at bounding box center [317, 249] width 210 height 17
click at [503, 245] on span "Lejupielādēt" at bounding box center [482, 249] width 93 height 17
click at [614, 250] on span "Lejupielādēt" at bounding box center [590, 249] width 93 height 17
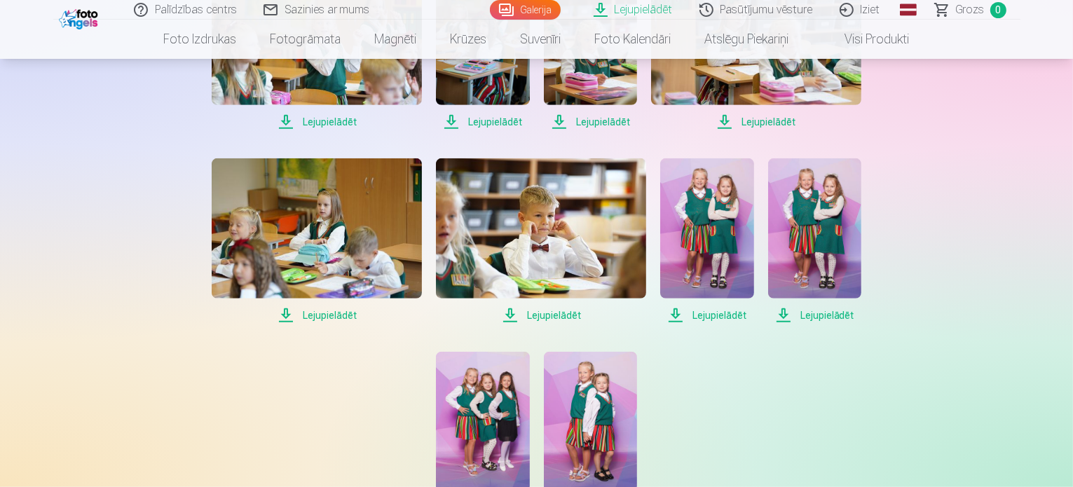
scroll to position [982, 0]
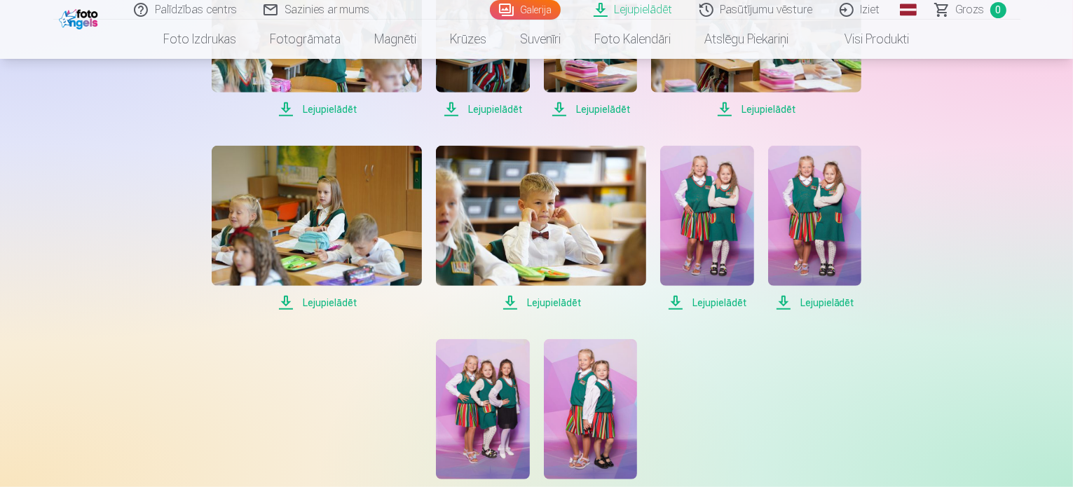
click at [721, 301] on span "Lejupielādēt" at bounding box center [706, 302] width 93 height 17
click at [827, 299] on span "Lejupielādēt" at bounding box center [814, 302] width 93 height 17
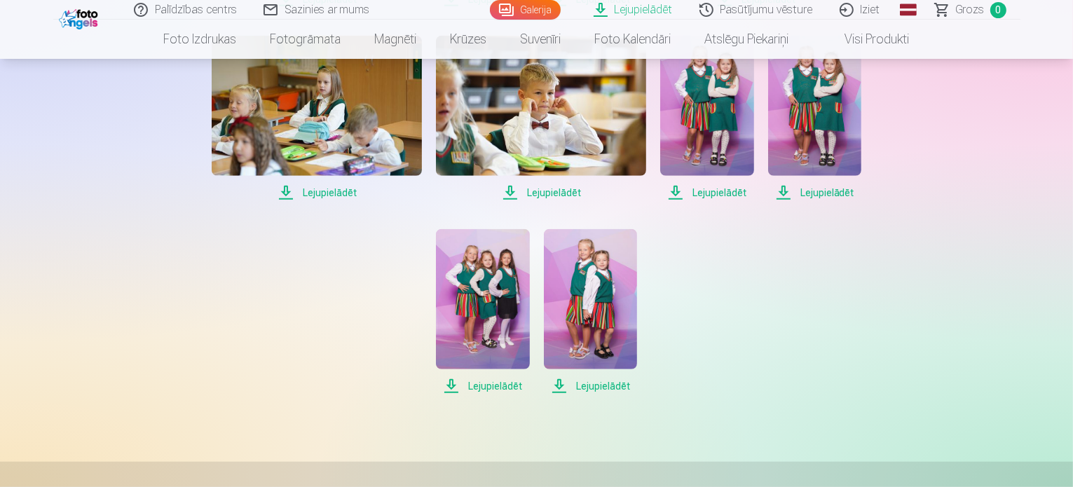
scroll to position [1122, 0]
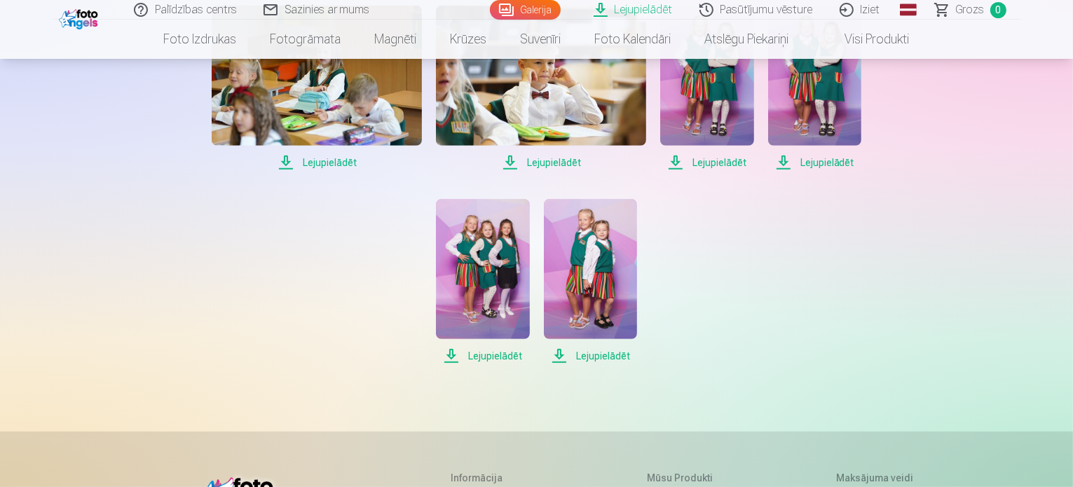
click at [502, 348] on span "Lejupielādēt" at bounding box center [482, 356] width 93 height 17
click at [604, 353] on span "Lejupielādēt" at bounding box center [590, 356] width 93 height 17
